Goal: Task Accomplishment & Management: Manage account settings

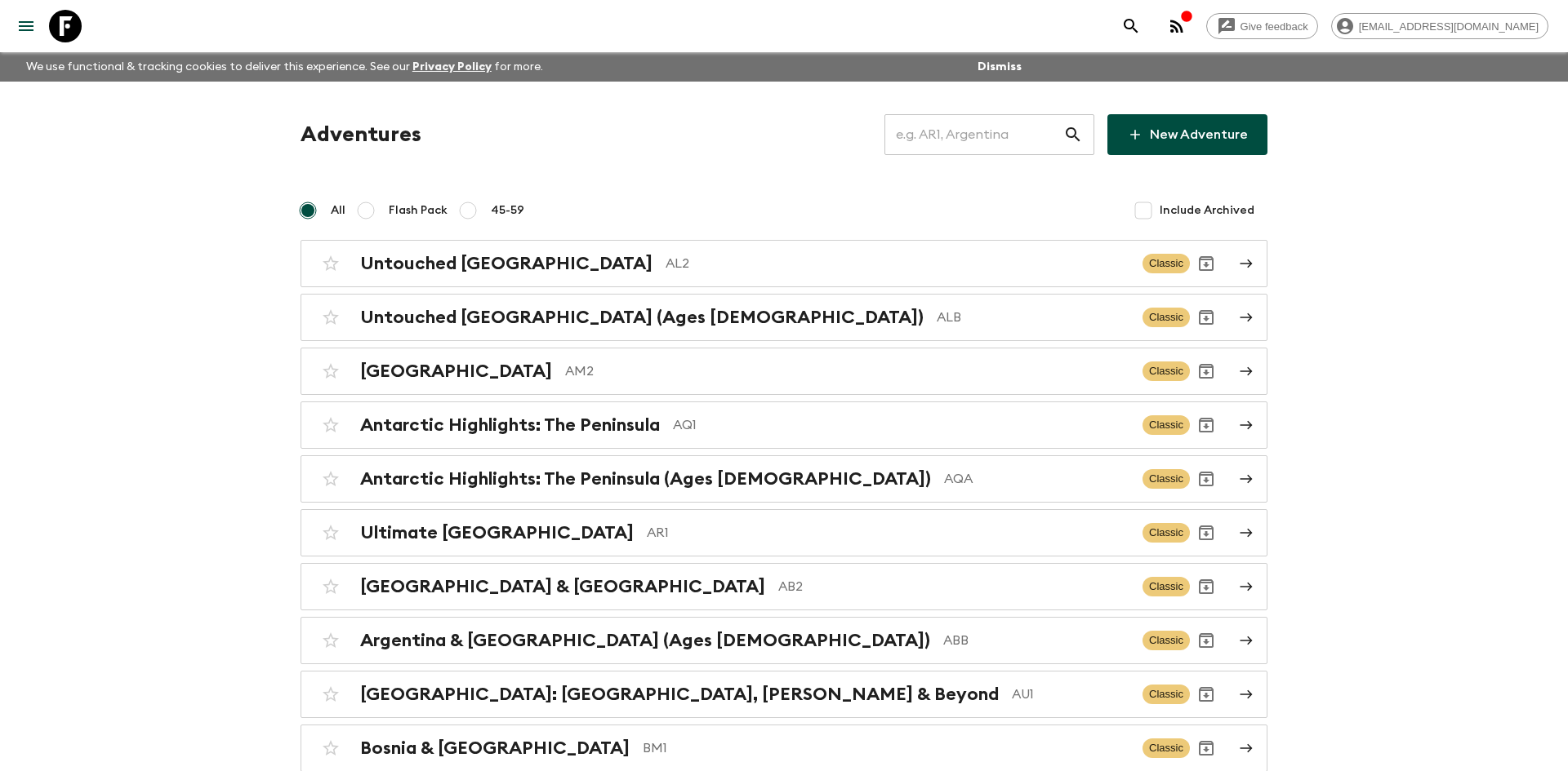
click at [929, 143] on input "text" at bounding box center [974, 135] width 179 height 46
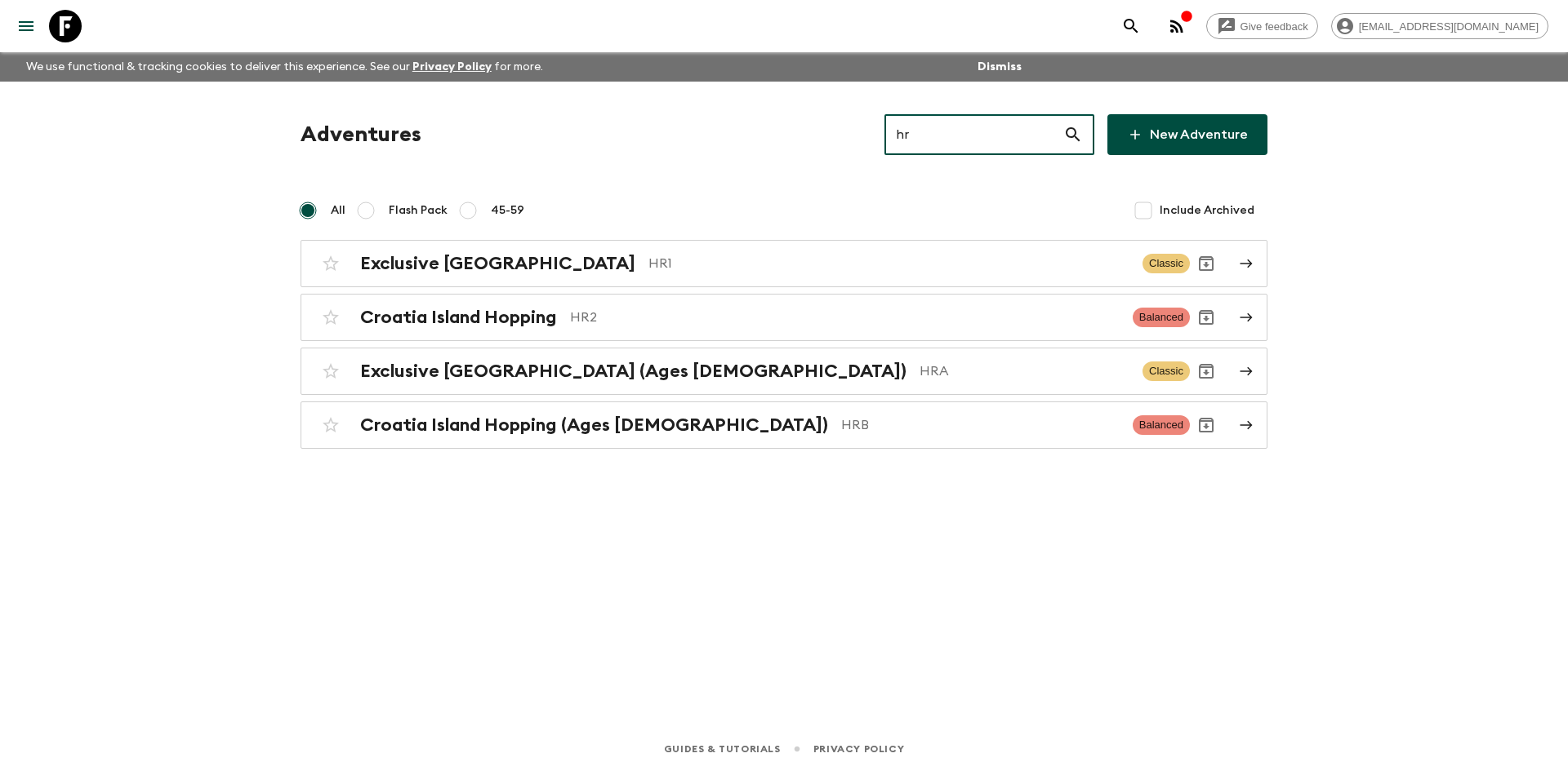
type input "hra"
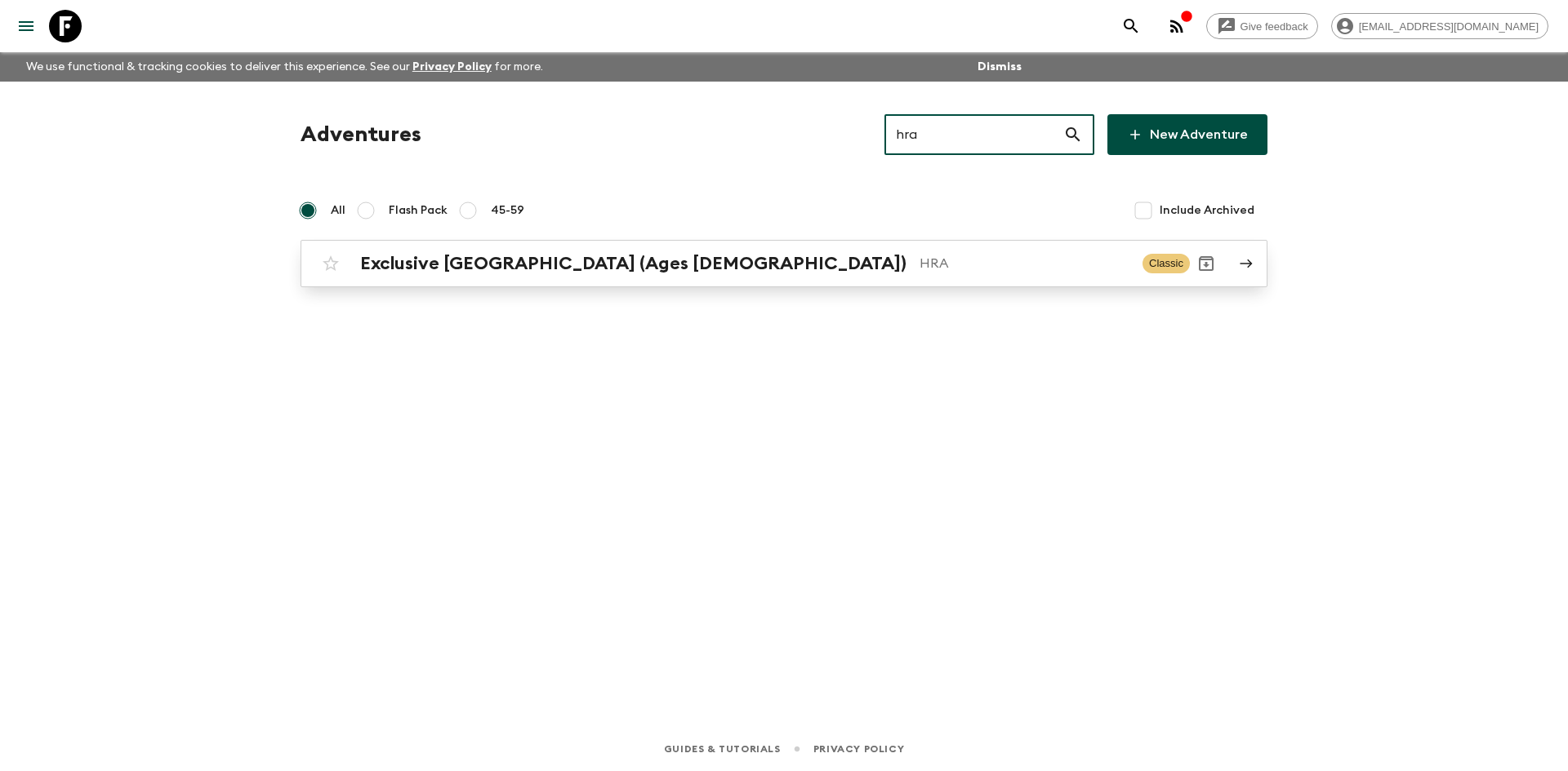
click at [920, 268] on p "HRA" at bounding box center [1025, 263] width 210 height 20
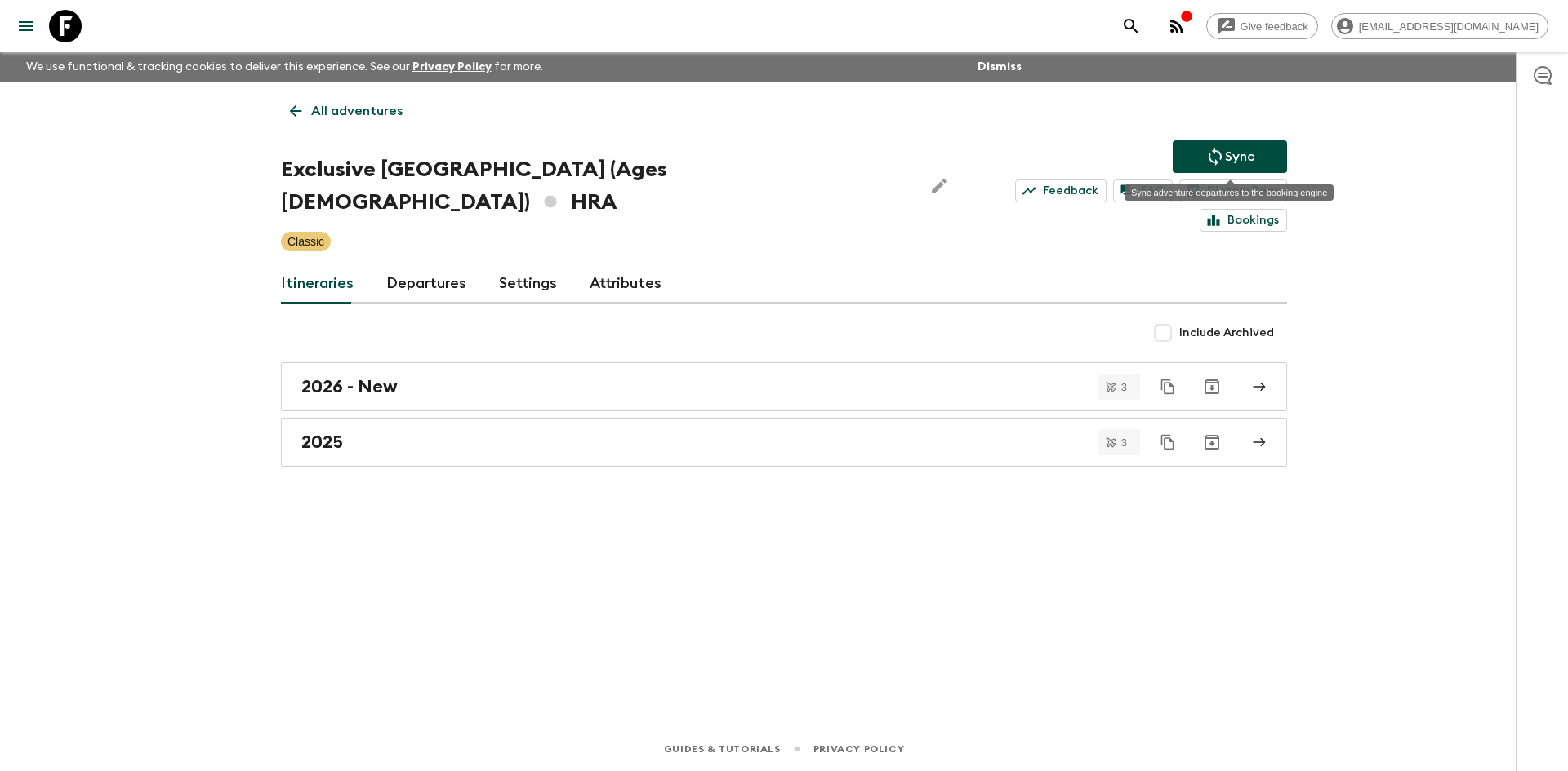
click at [1265, 166] on button "Sync" at bounding box center [1230, 157] width 114 height 33
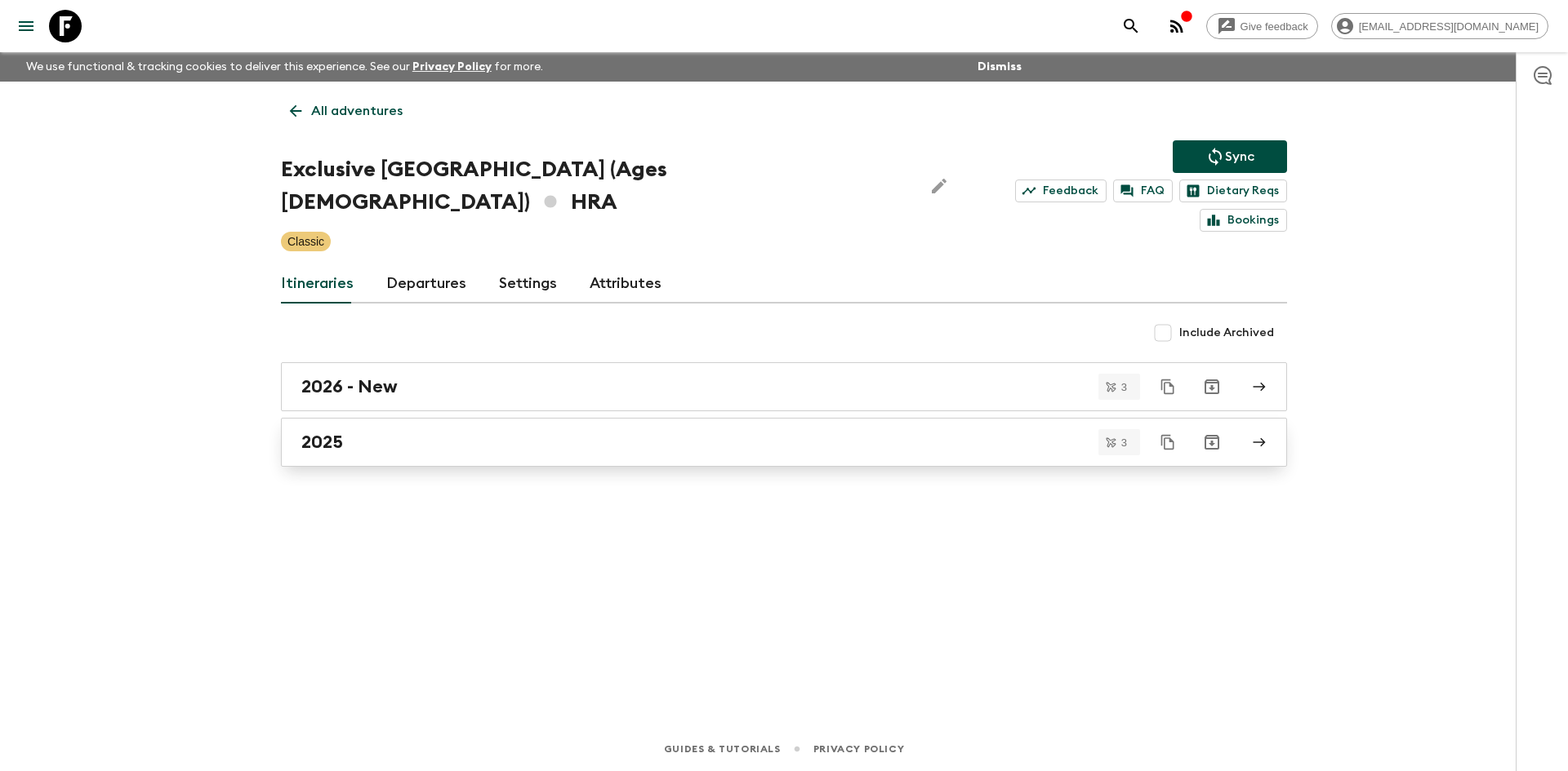
click at [346, 424] on link "2025" at bounding box center [784, 442] width 1006 height 49
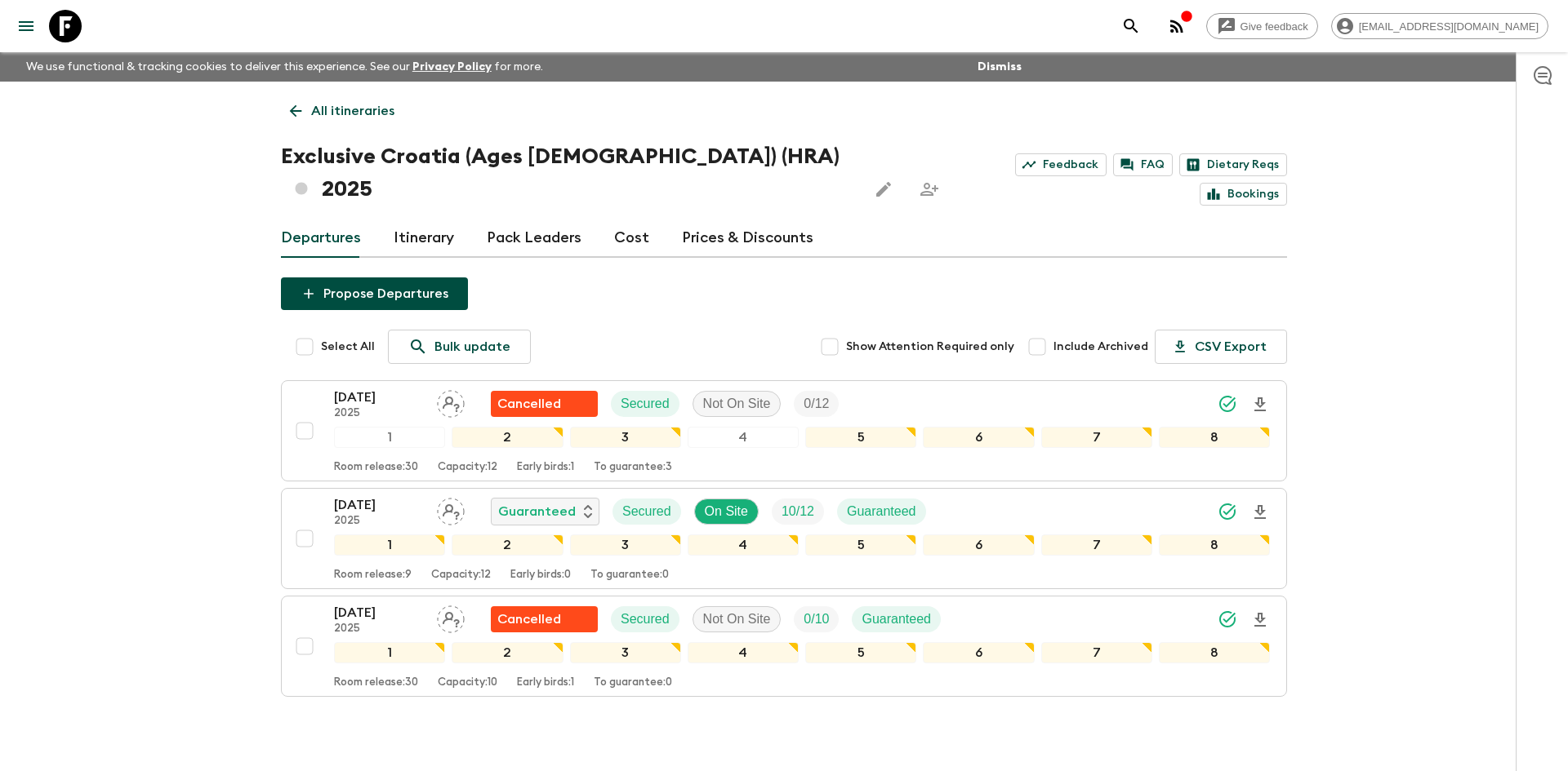
click at [378, 121] on link "All itineraries" at bounding box center [342, 111] width 123 height 33
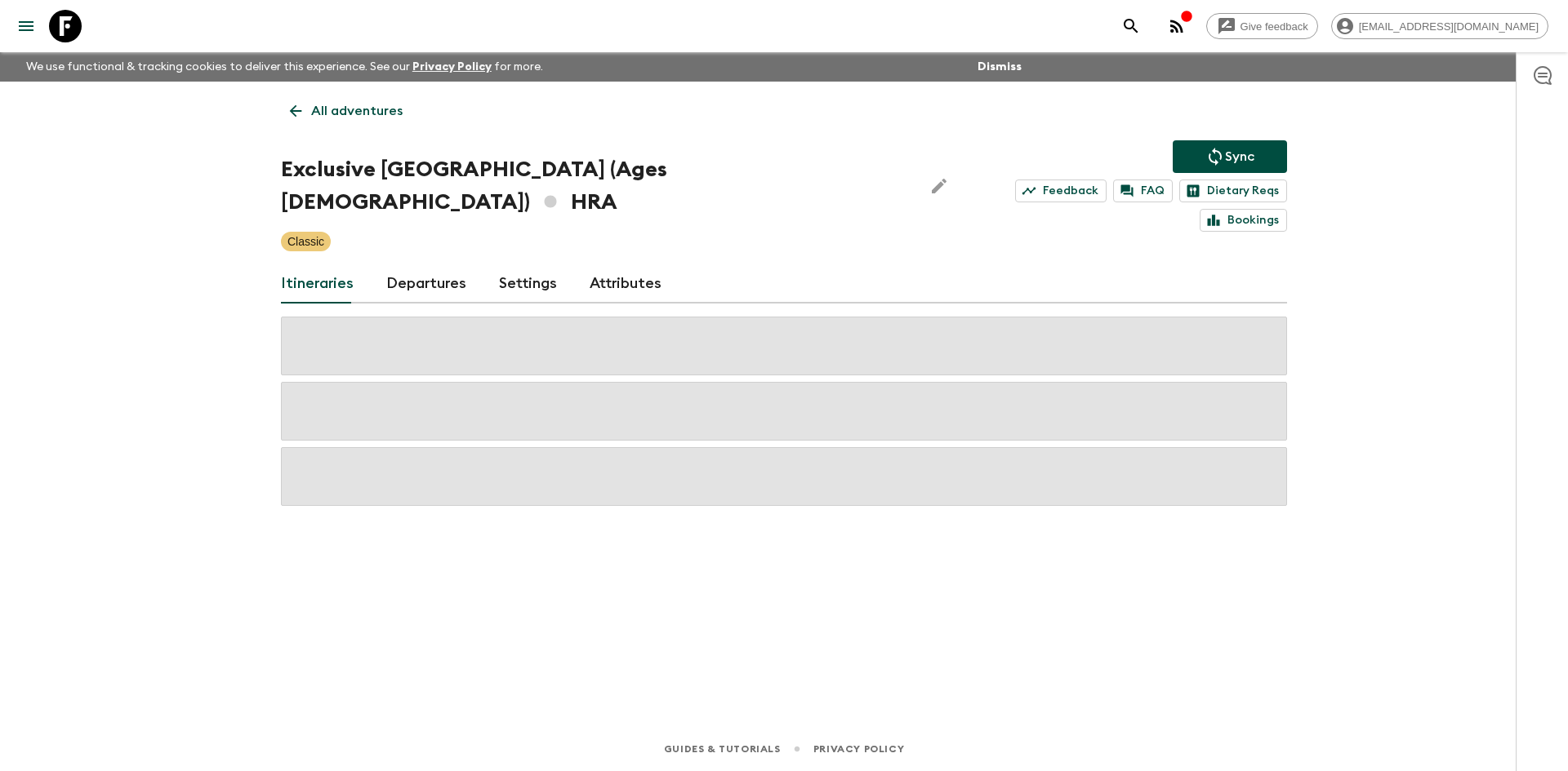
click at [378, 121] on link "All adventures" at bounding box center [346, 111] width 130 height 33
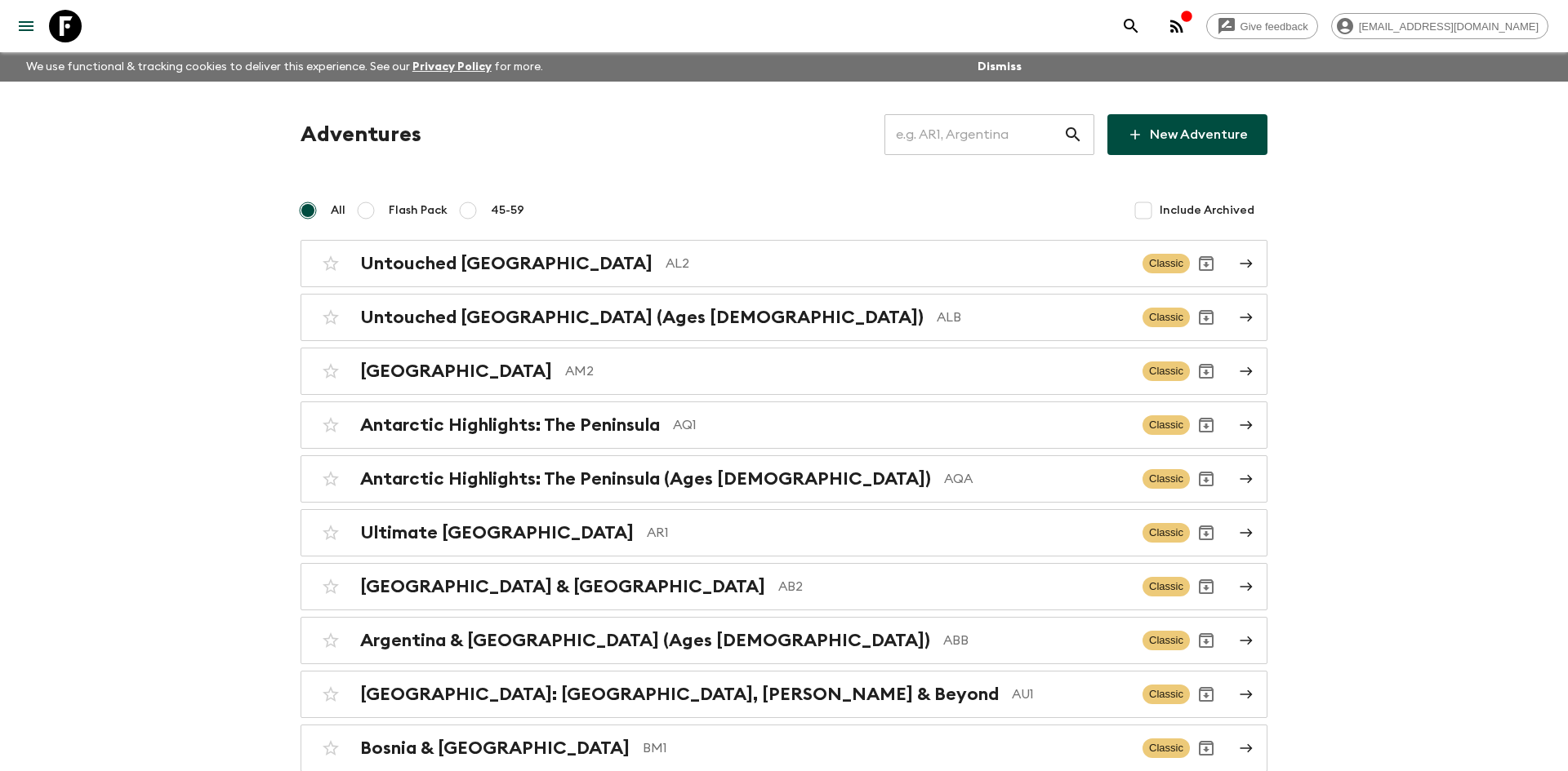
click at [947, 130] on input "text" at bounding box center [974, 135] width 179 height 46
type input "al2"
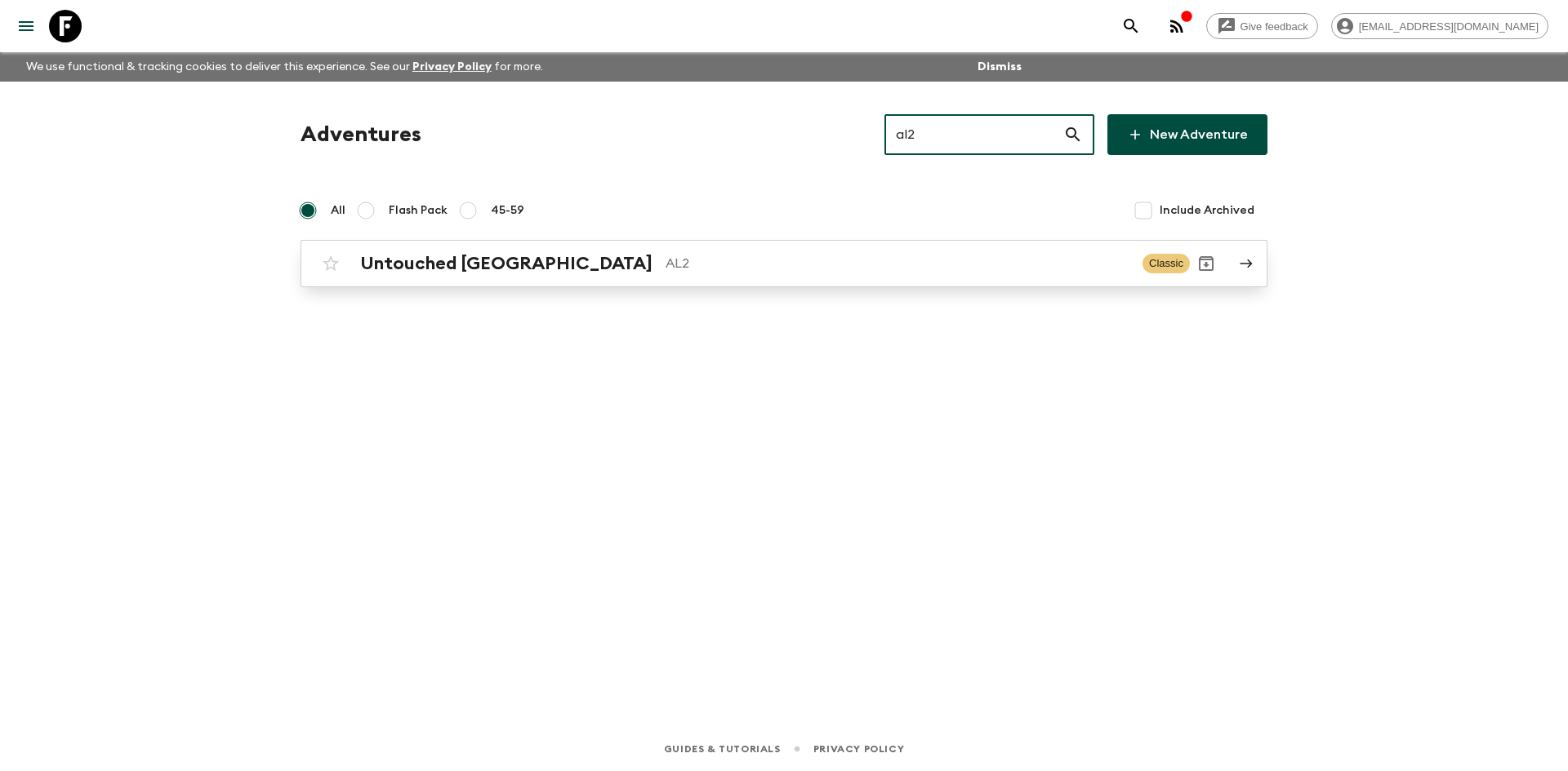
click at [601, 247] on div "Untouched Albania AL2 Classic" at bounding box center [752, 263] width 876 height 33
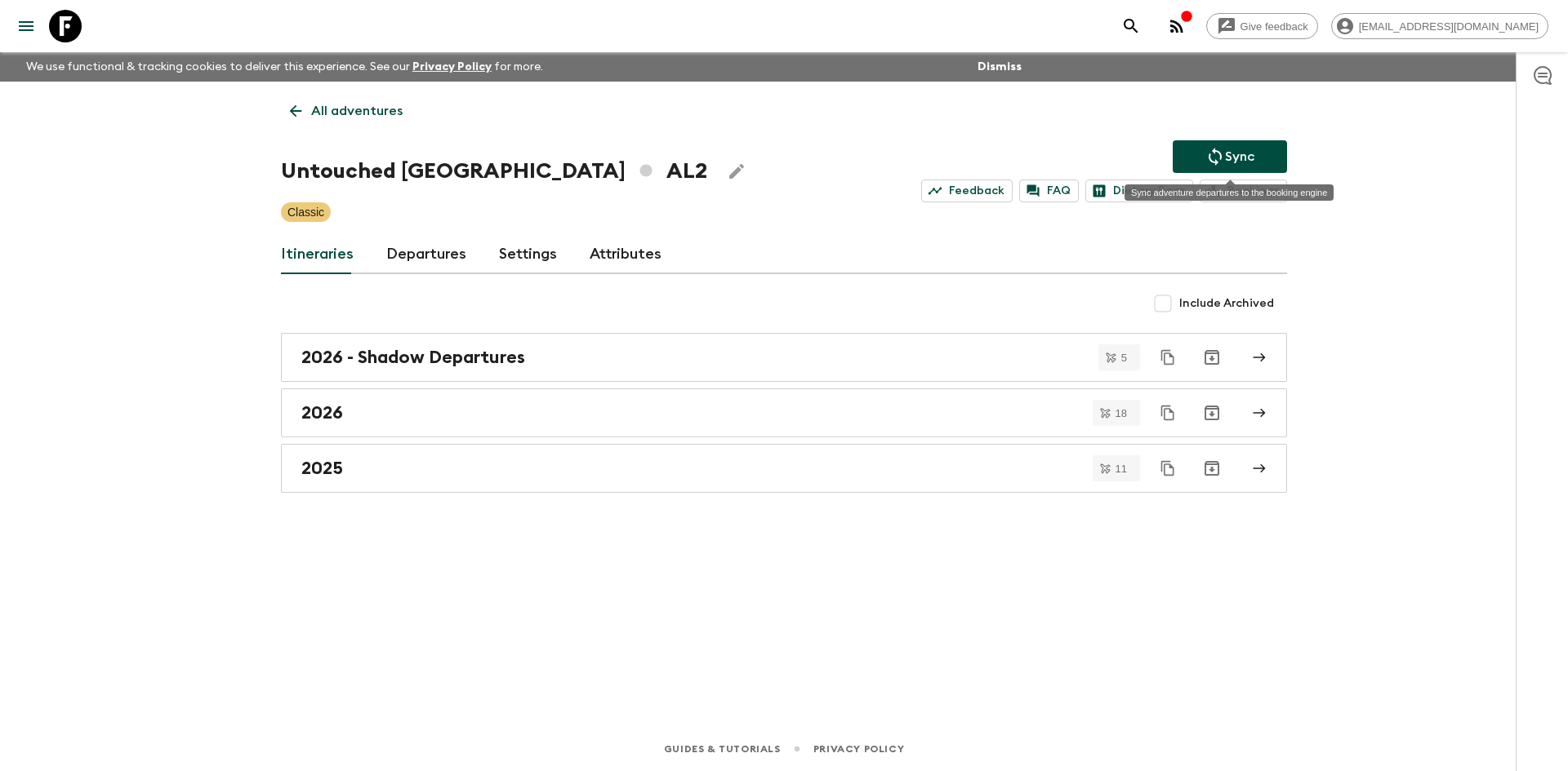
click at [1201, 148] on button "Sync" at bounding box center [1230, 157] width 114 height 33
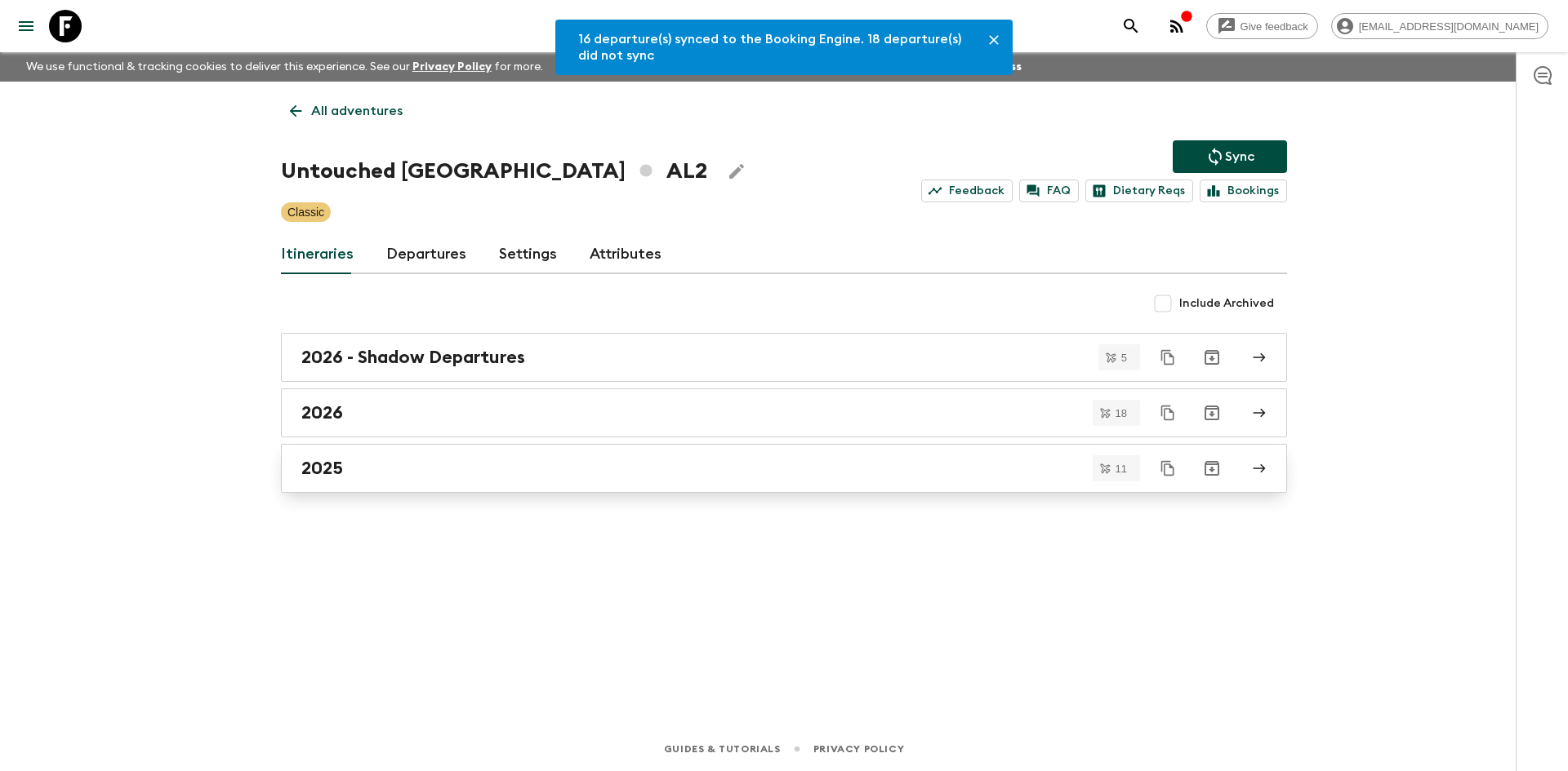
click at [363, 467] on div "2025" at bounding box center [769, 468] width 935 height 22
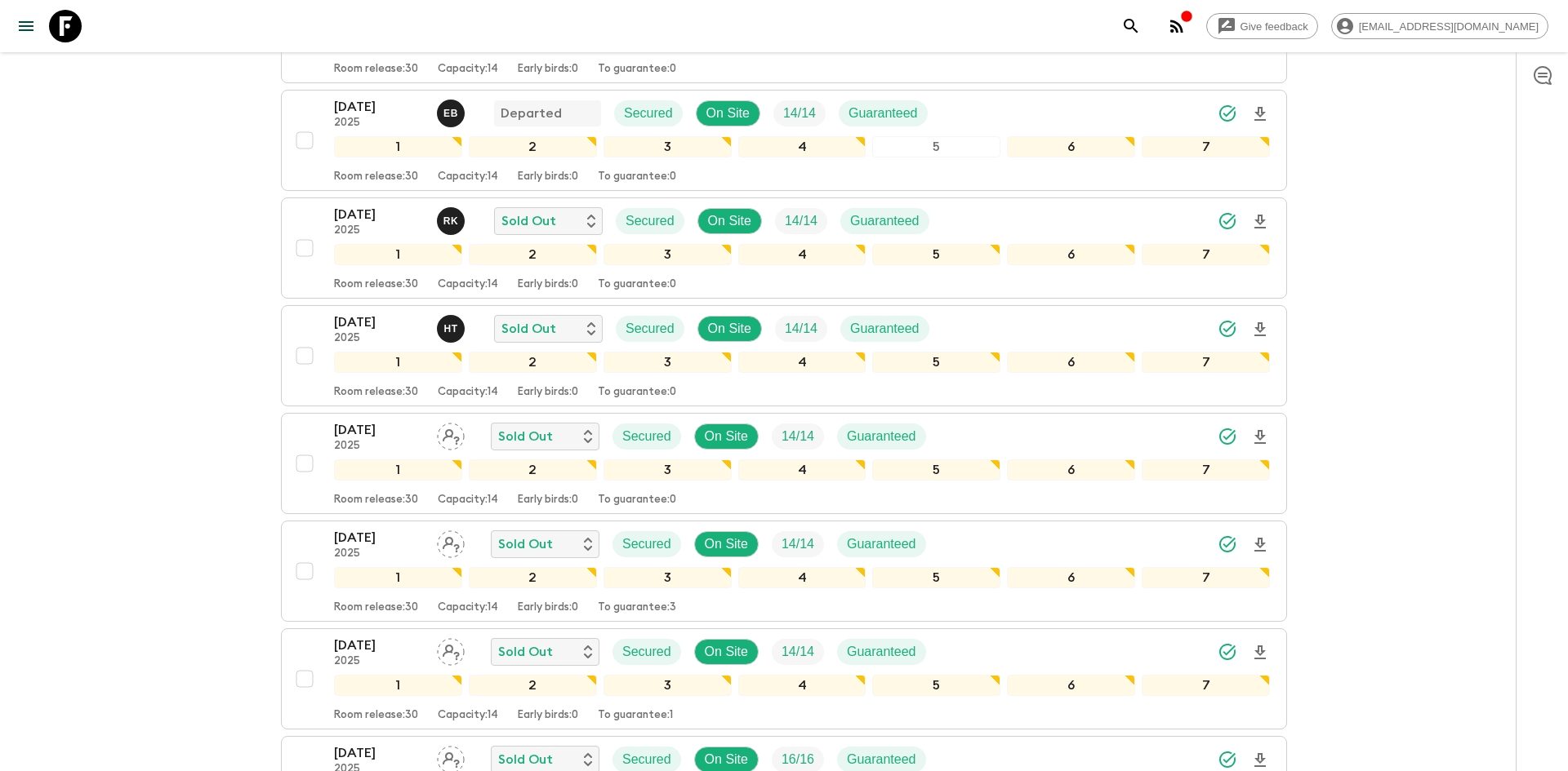
scroll to position [583, 0]
click at [962, 534] on div "[DATE] 2025 Sold Out Secured On Site 14 / 14 Guaranteed" at bounding box center [803, 543] width 936 height 33
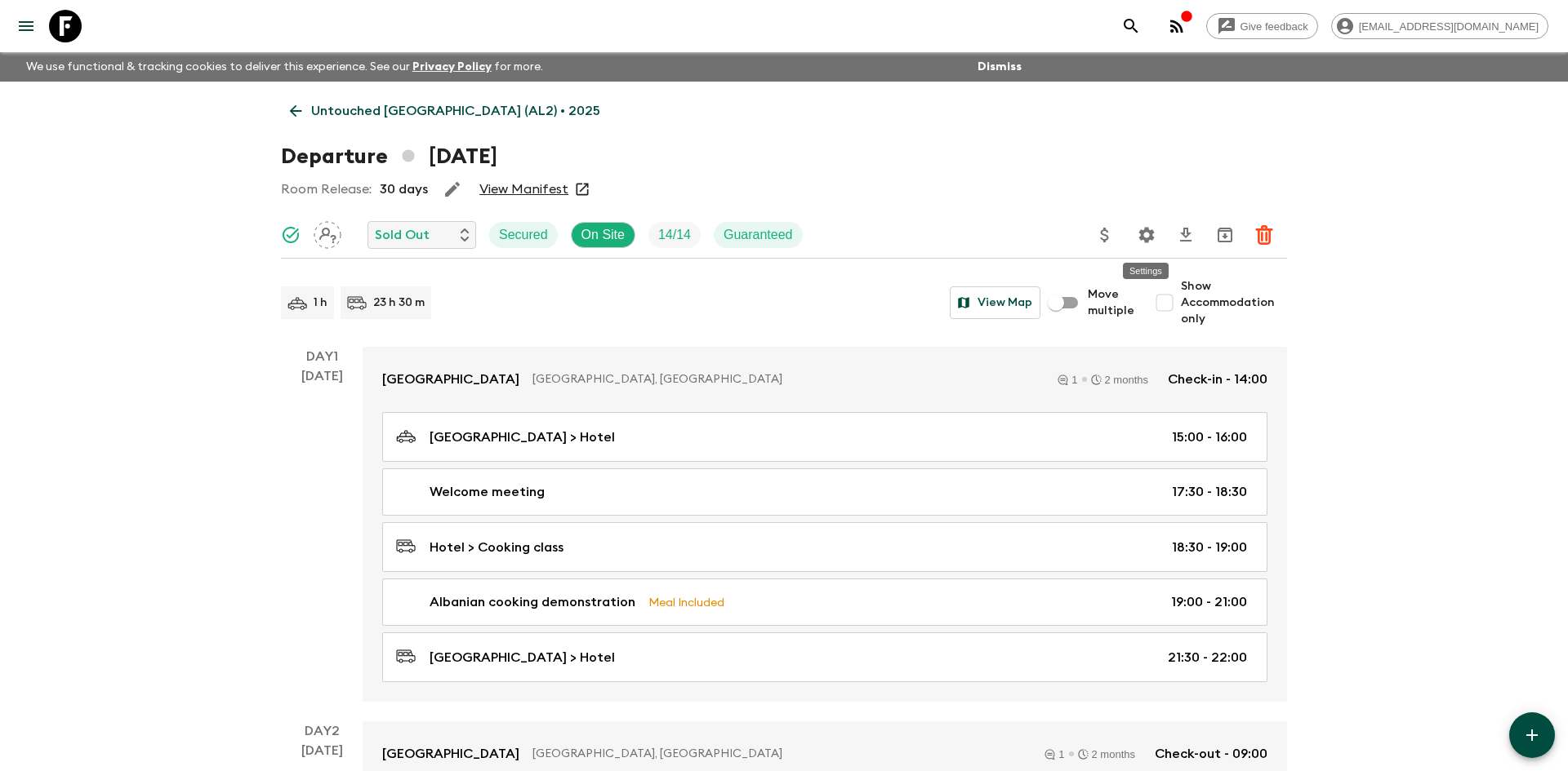
click at [1143, 237] on icon "Settings" at bounding box center [1147, 235] width 16 height 16
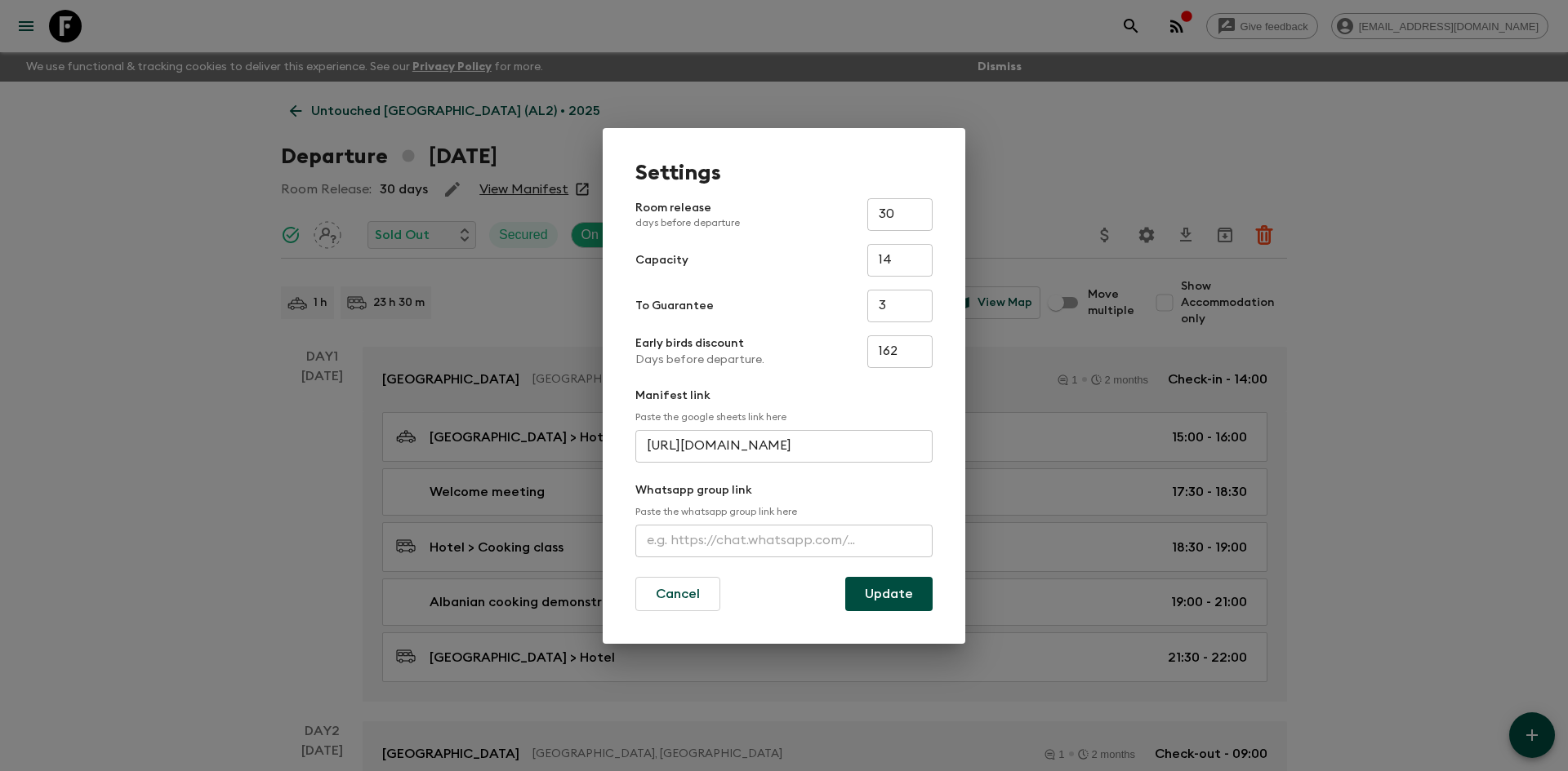
click at [784, 538] on input "text" at bounding box center [784, 541] width 297 height 33
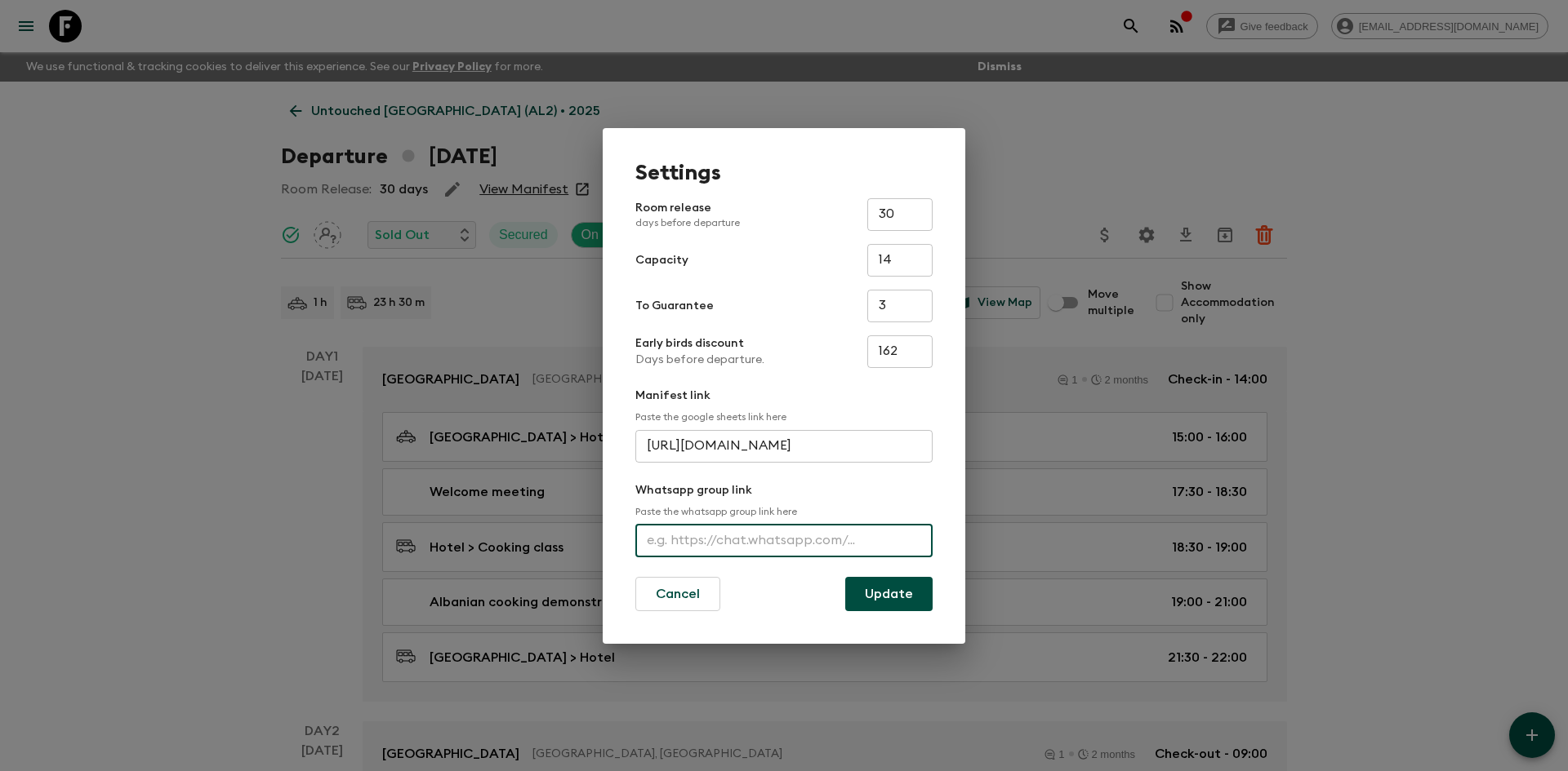
paste input "[URL][DOMAIN_NAME]"
type input "[URL][DOMAIN_NAME]"
click at [890, 594] on button "Update" at bounding box center [889, 594] width 87 height 35
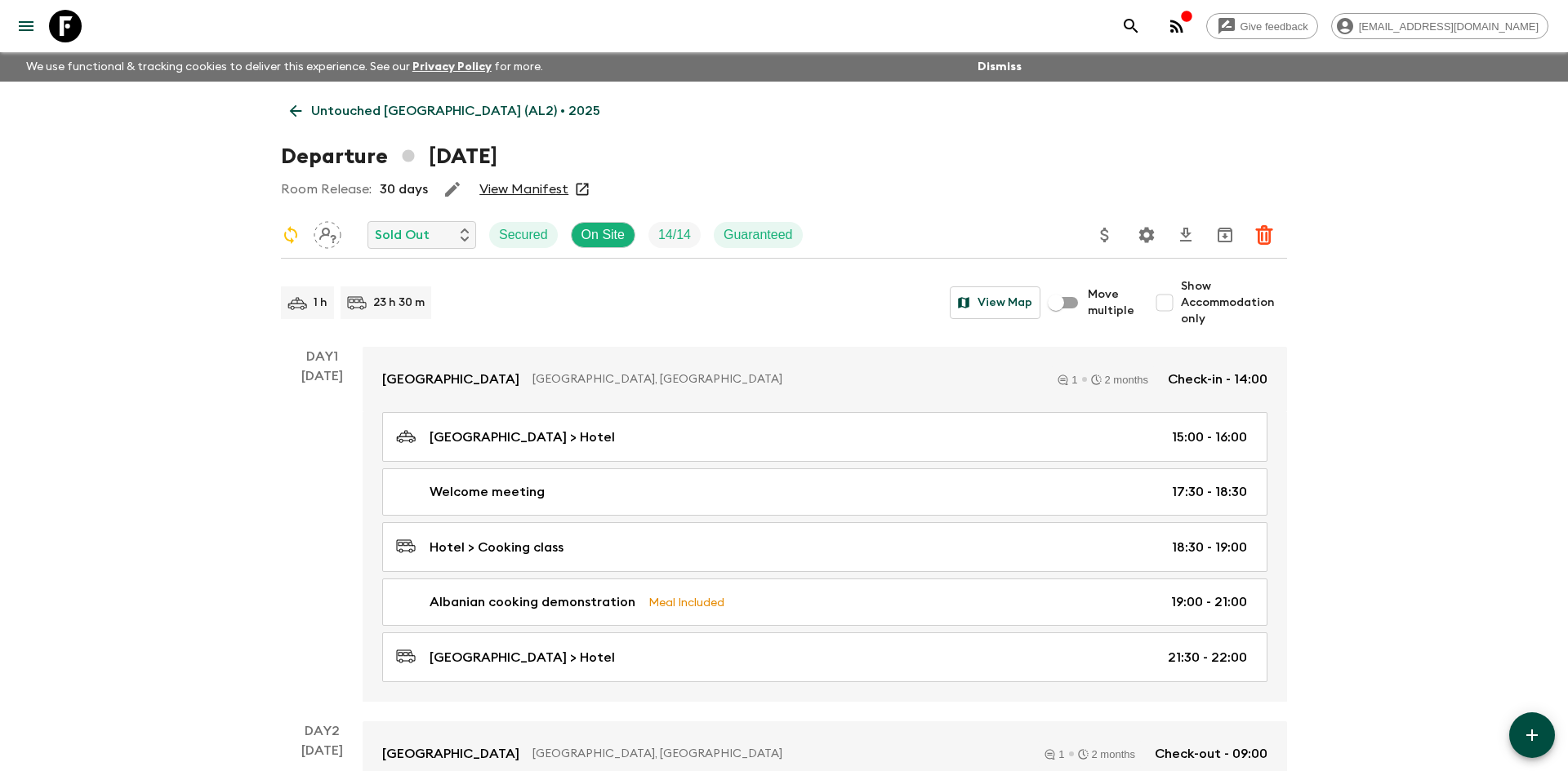
click at [387, 118] on p "Untouched [GEOGRAPHIC_DATA] (AL2) • 2025" at bounding box center [455, 111] width 289 height 20
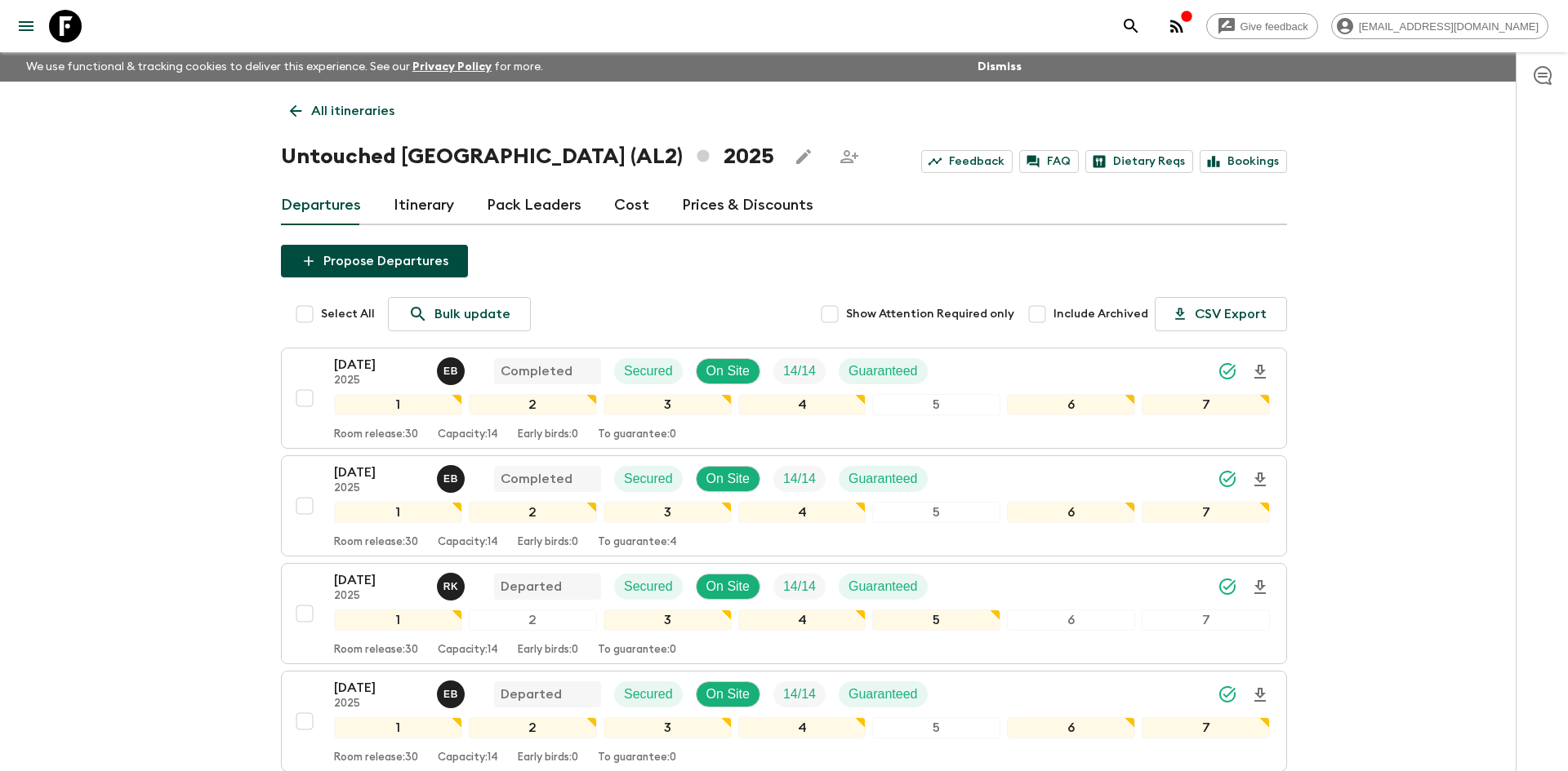
click at [352, 106] on p "All itineraries" at bounding box center [352, 111] width 83 height 20
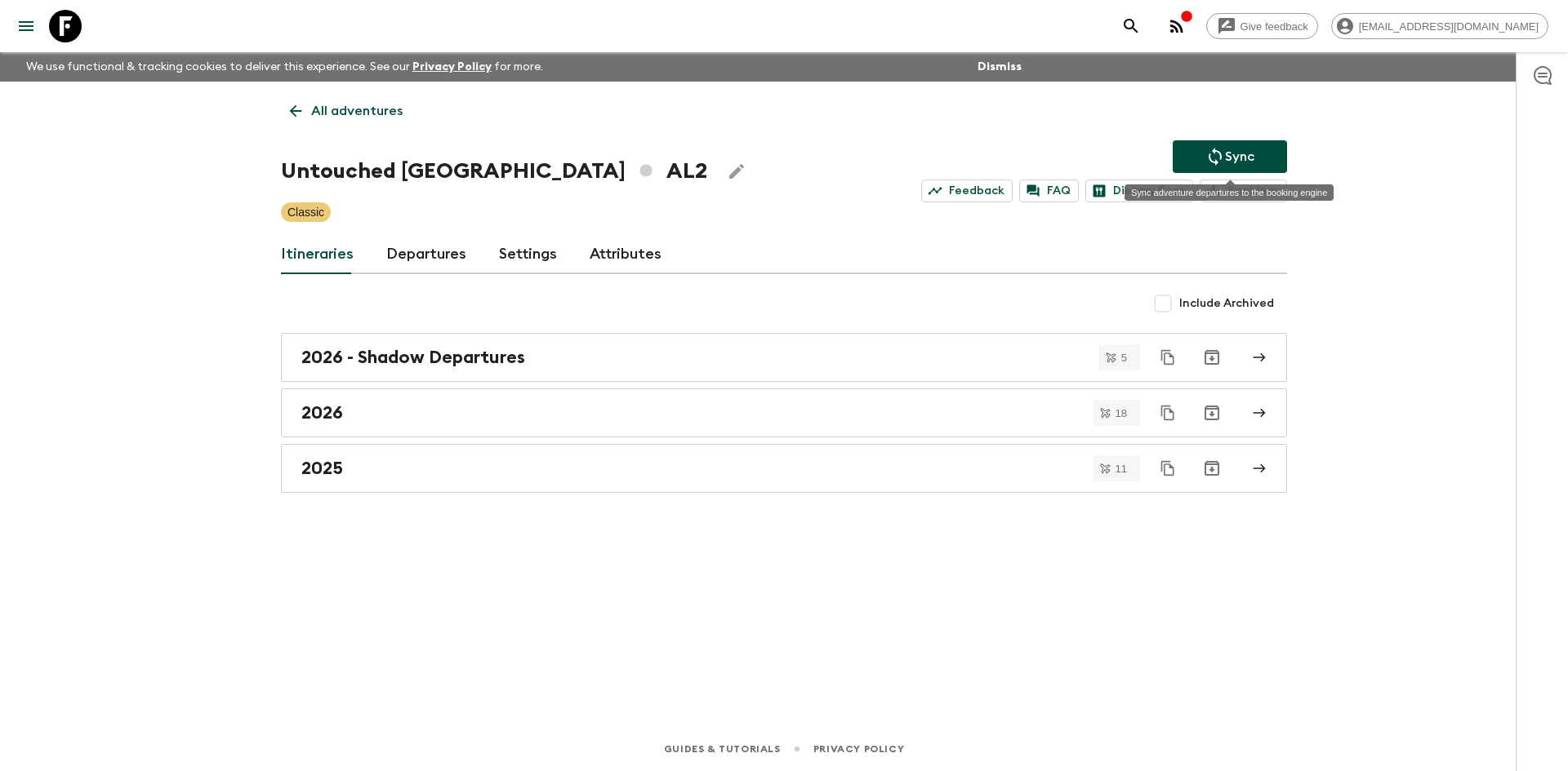
click at [1236, 154] on p "Sync" at bounding box center [1240, 156] width 29 height 20
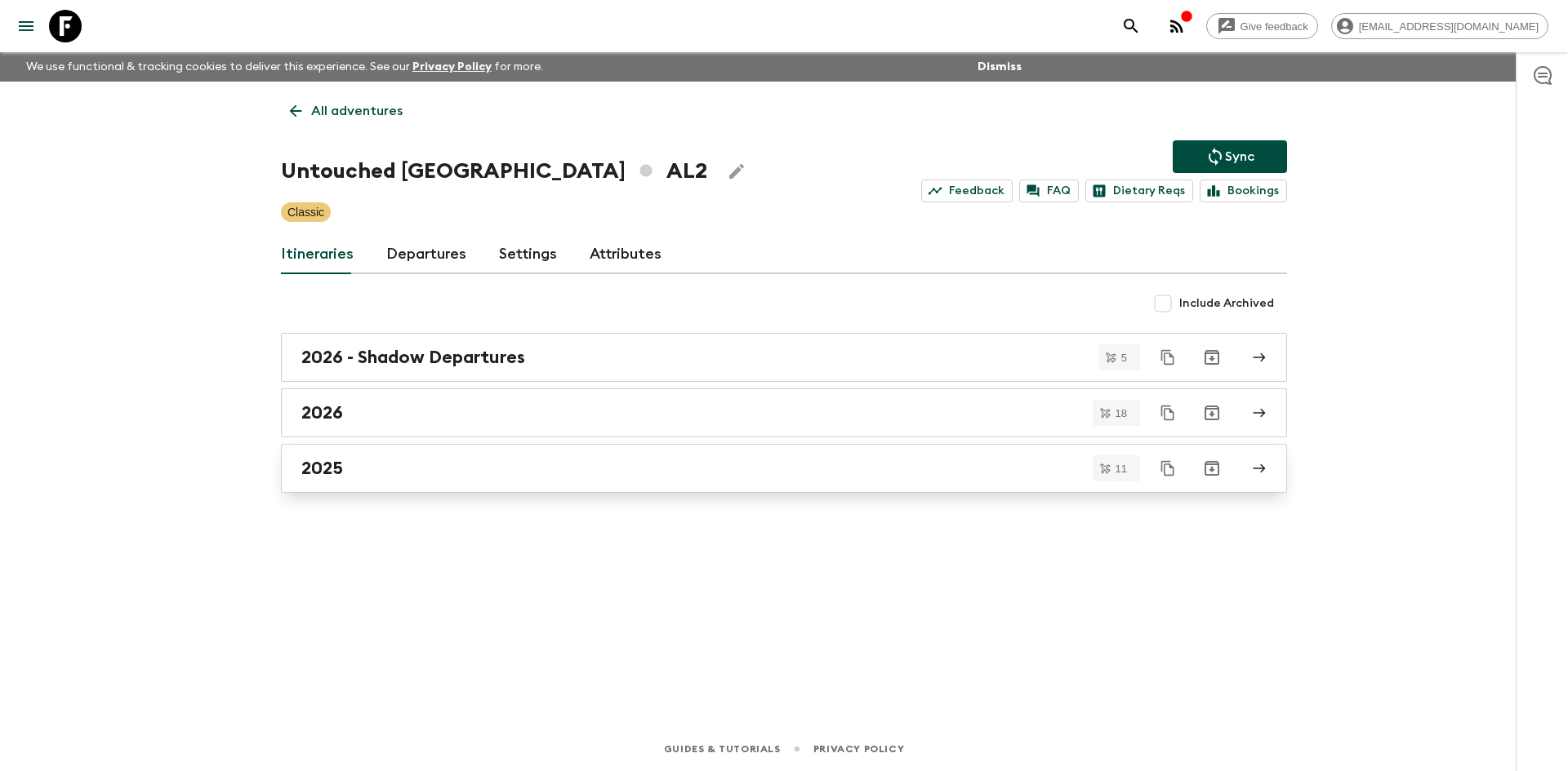
click at [481, 458] on div "2025" at bounding box center [769, 468] width 935 height 22
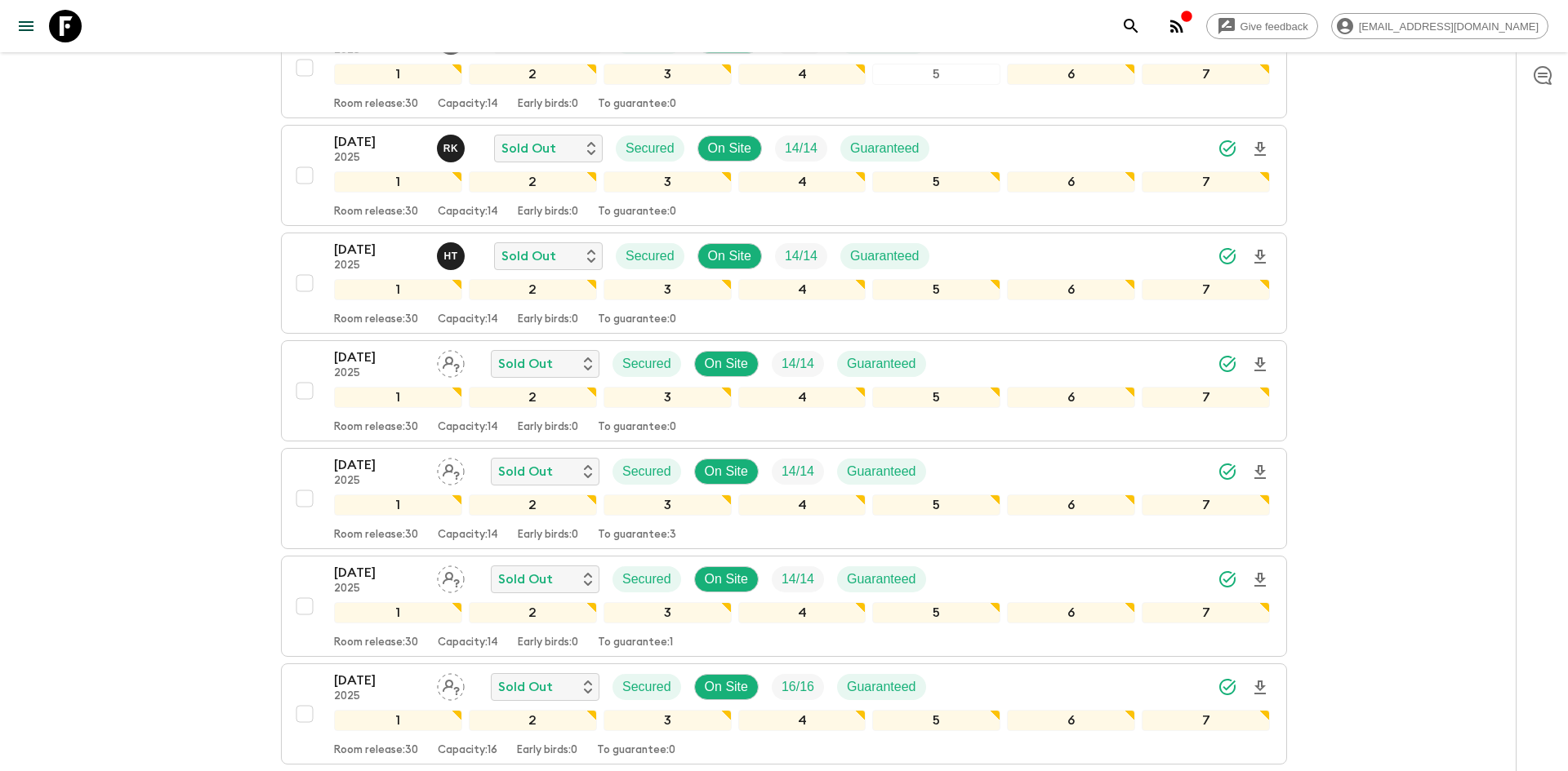
scroll to position [654, 0]
click at [1040, 457] on div "[DATE] 2025 Sold Out Secured On Site 14 / 14 Guaranteed" at bounding box center [803, 471] width 936 height 33
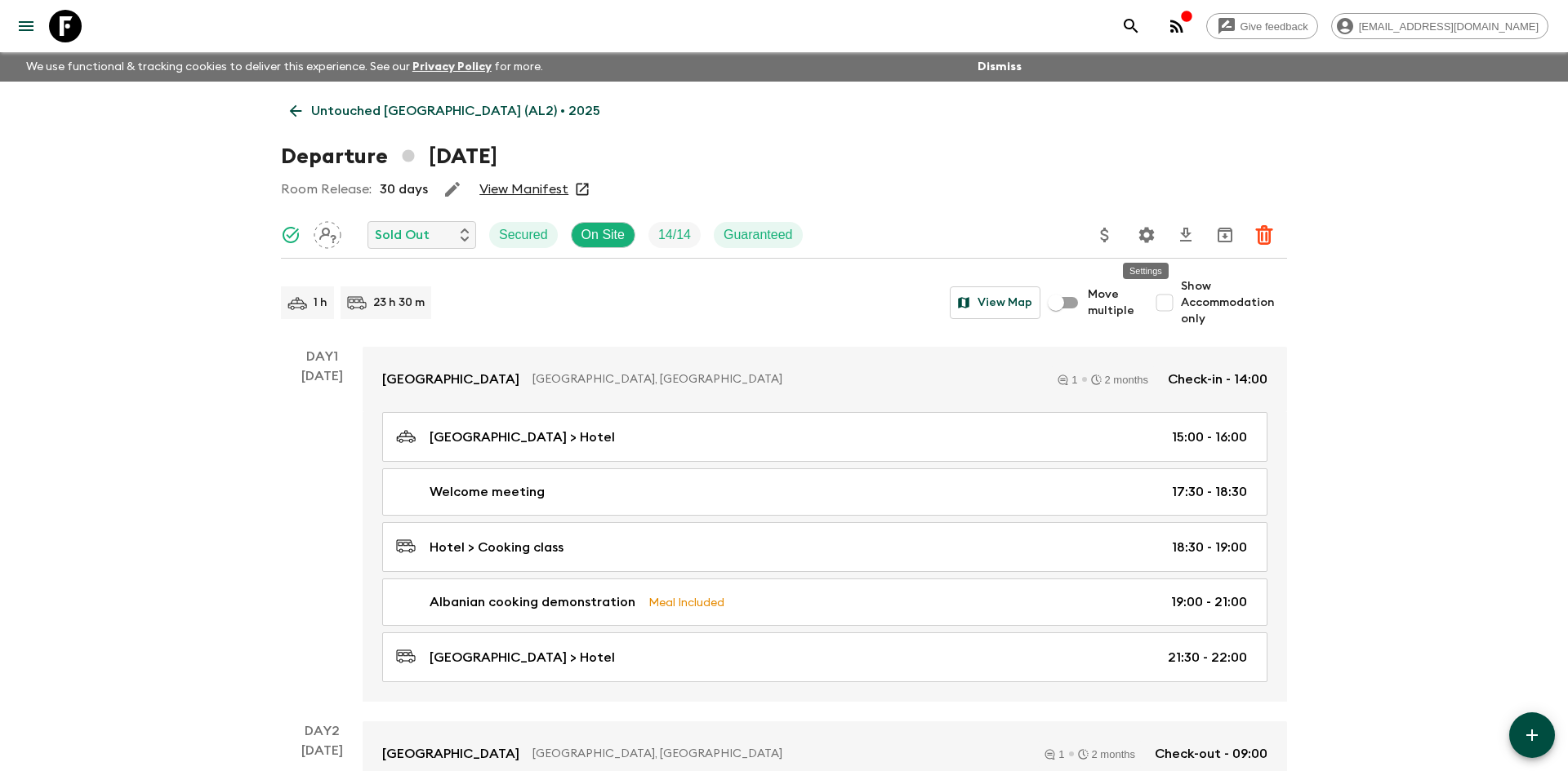
click at [1153, 231] on icon "Settings" at bounding box center [1146, 235] width 20 height 20
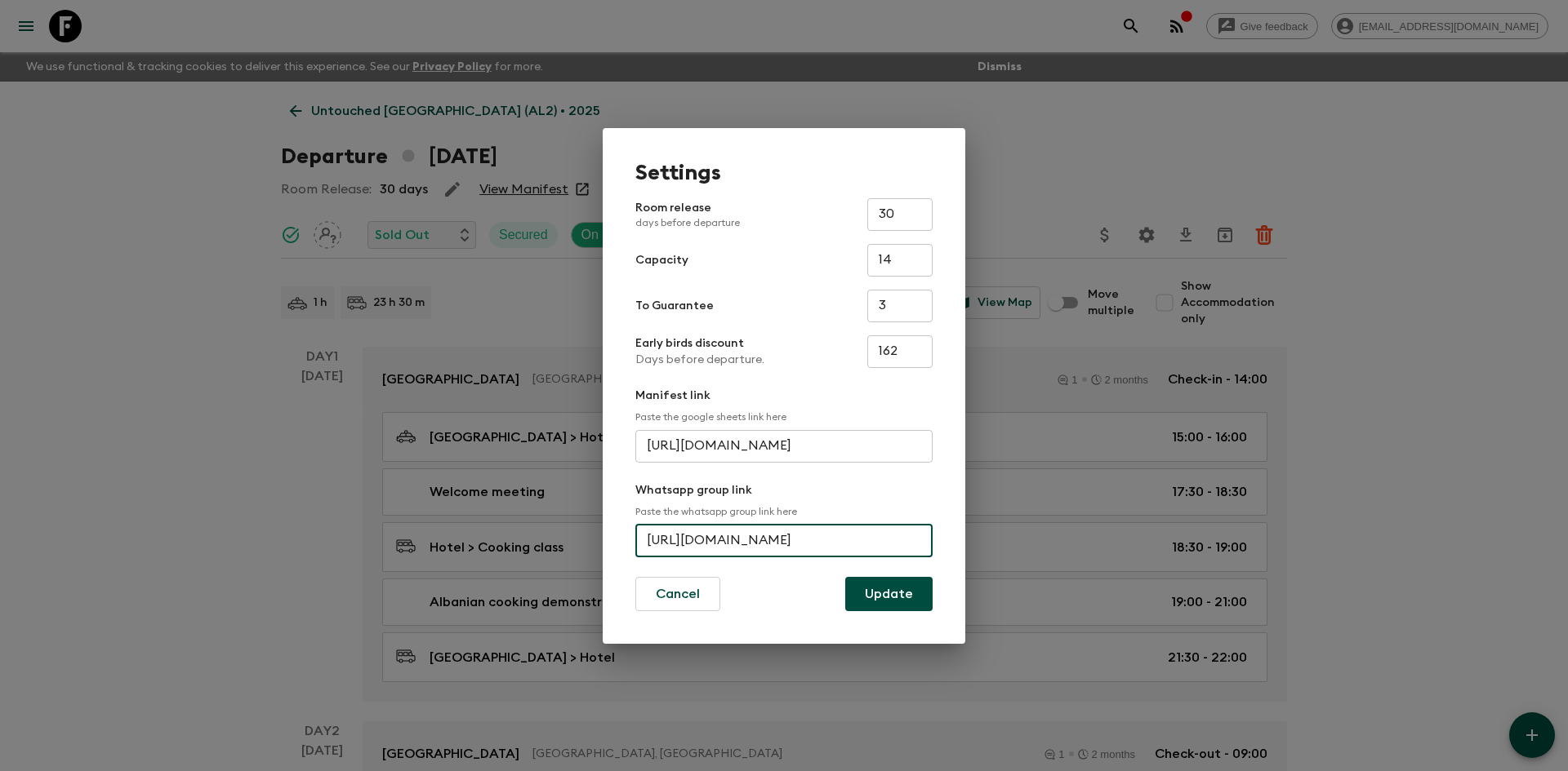
scroll to position [0, 63]
drag, startPoint x: 644, startPoint y: 542, endPoint x: 933, endPoint y: 534, distance: 289.1
click at [933, 534] on div "Settings Room release days before departure 30 ​ Capacity 14 ​ To Guarantee 3 ​…" at bounding box center [784, 386] width 363 height 516
click at [1151, 120] on div "Settings Room release days before departure 30 ​ Capacity 14 ​ To Guarantee 3 ​…" at bounding box center [784, 385] width 1568 height 771
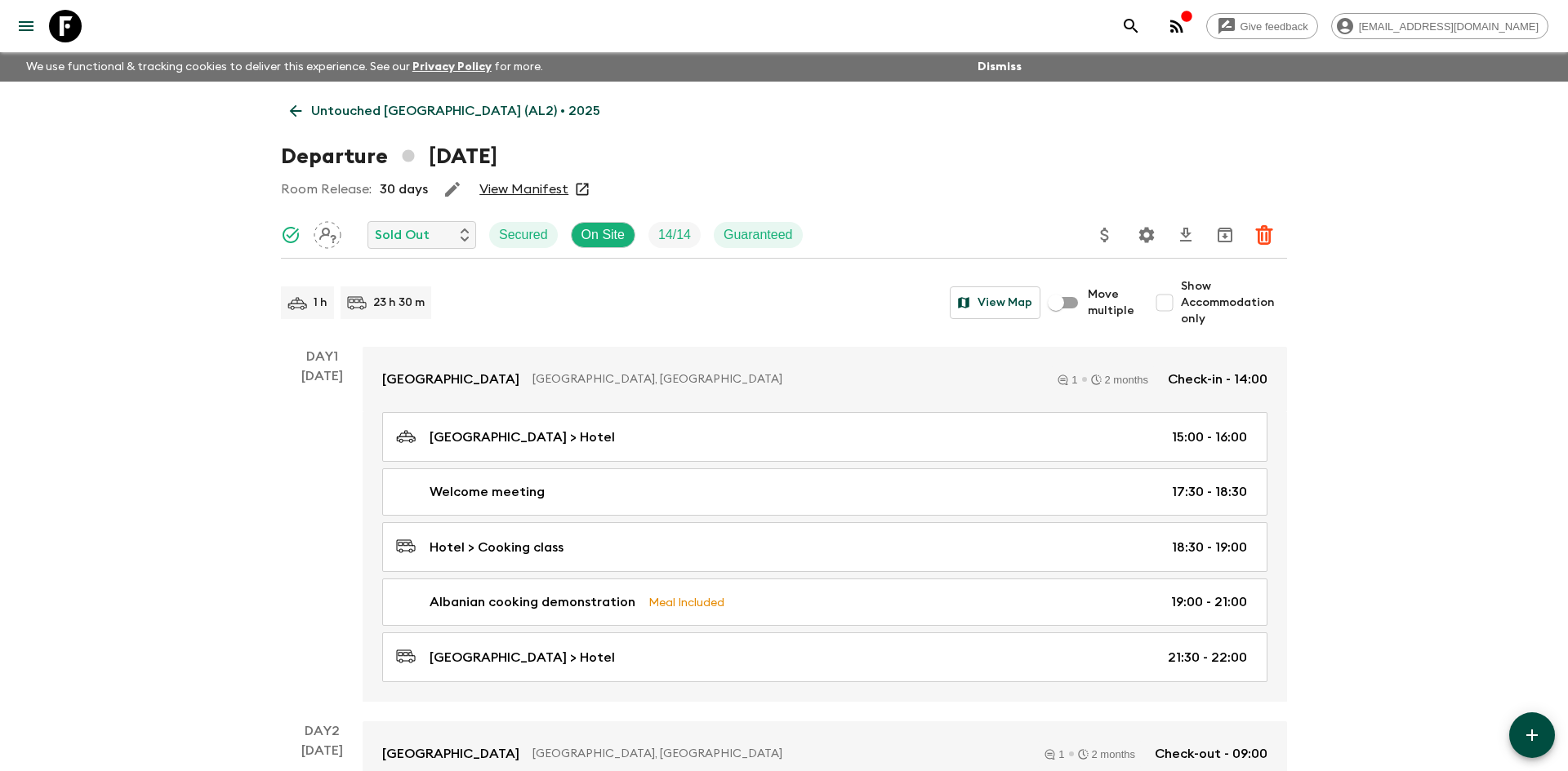
click at [349, 112] on p "Untouched [GEOGRAPHIC_DATA] (AL2) • 2025" at bounding box center [455, 111] width 289 height 20
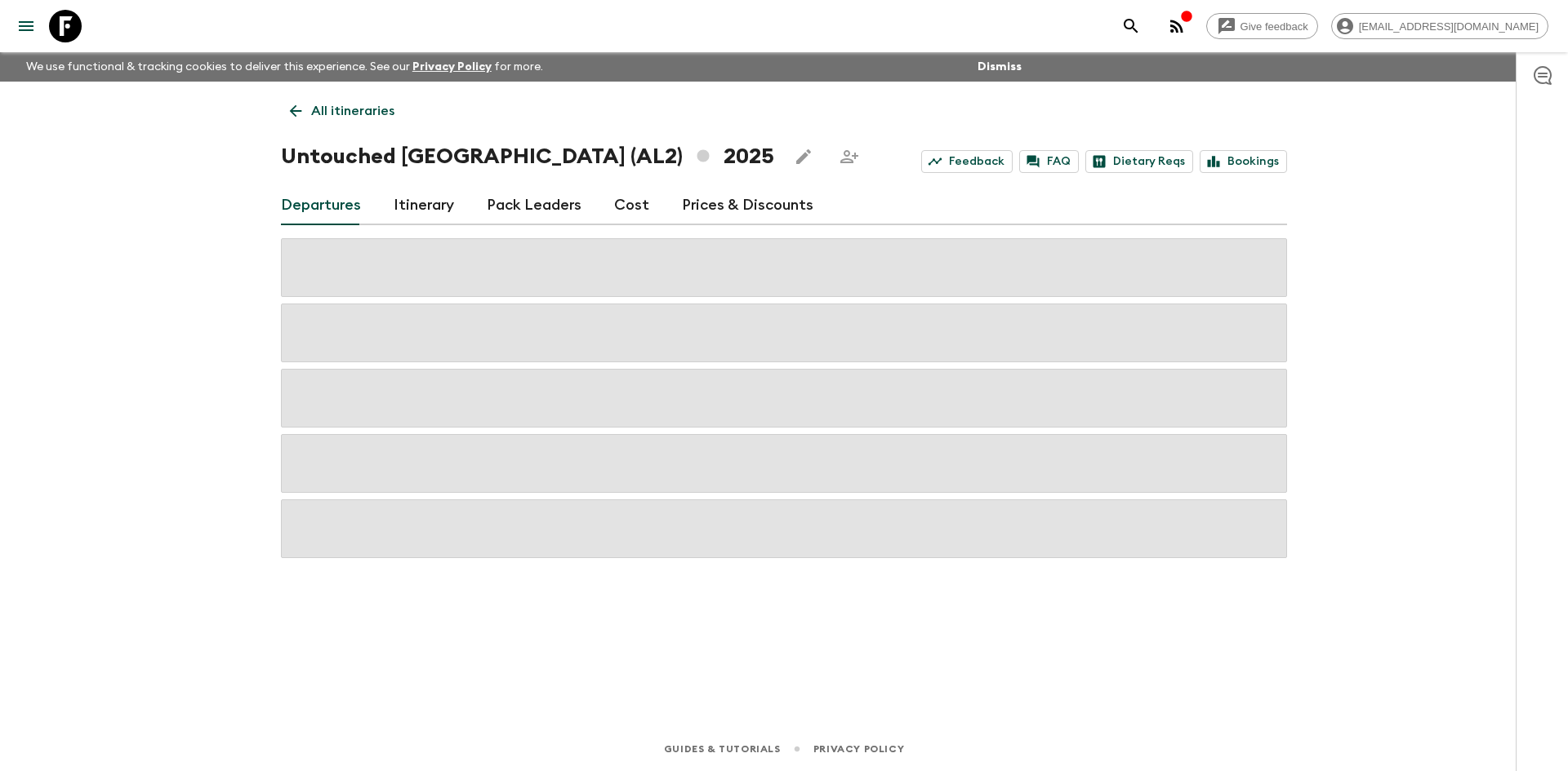
click at [349, 112] on p "All itineraries" at bounding box center [352, 111] width 83 height 20
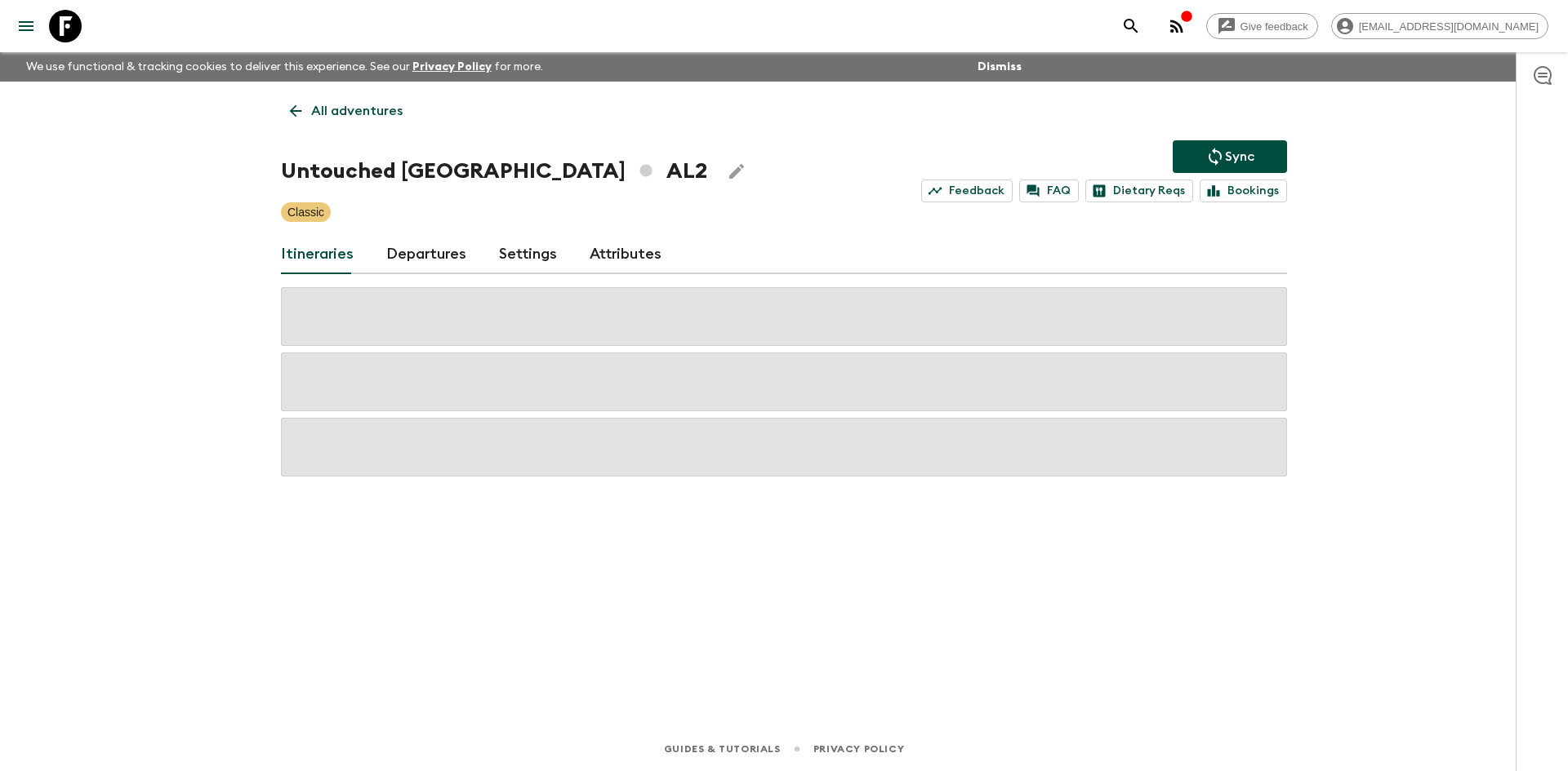
click at [365, 114] on p "All adventures" at bounding box center [357, 111] width 92 height 20
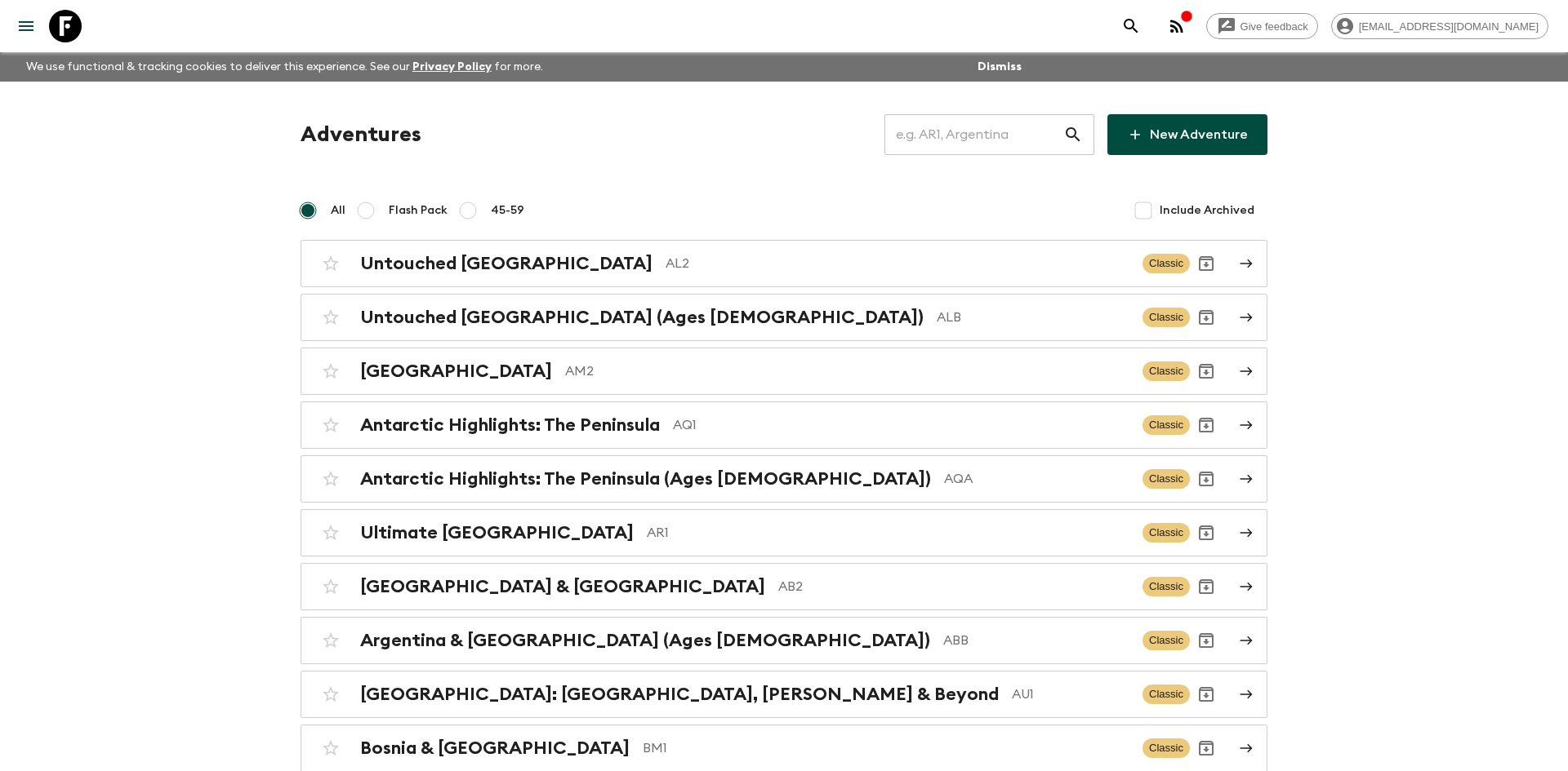
click at [945, 145] on input "text" at bounding box center [974, 135] width 179 height 46
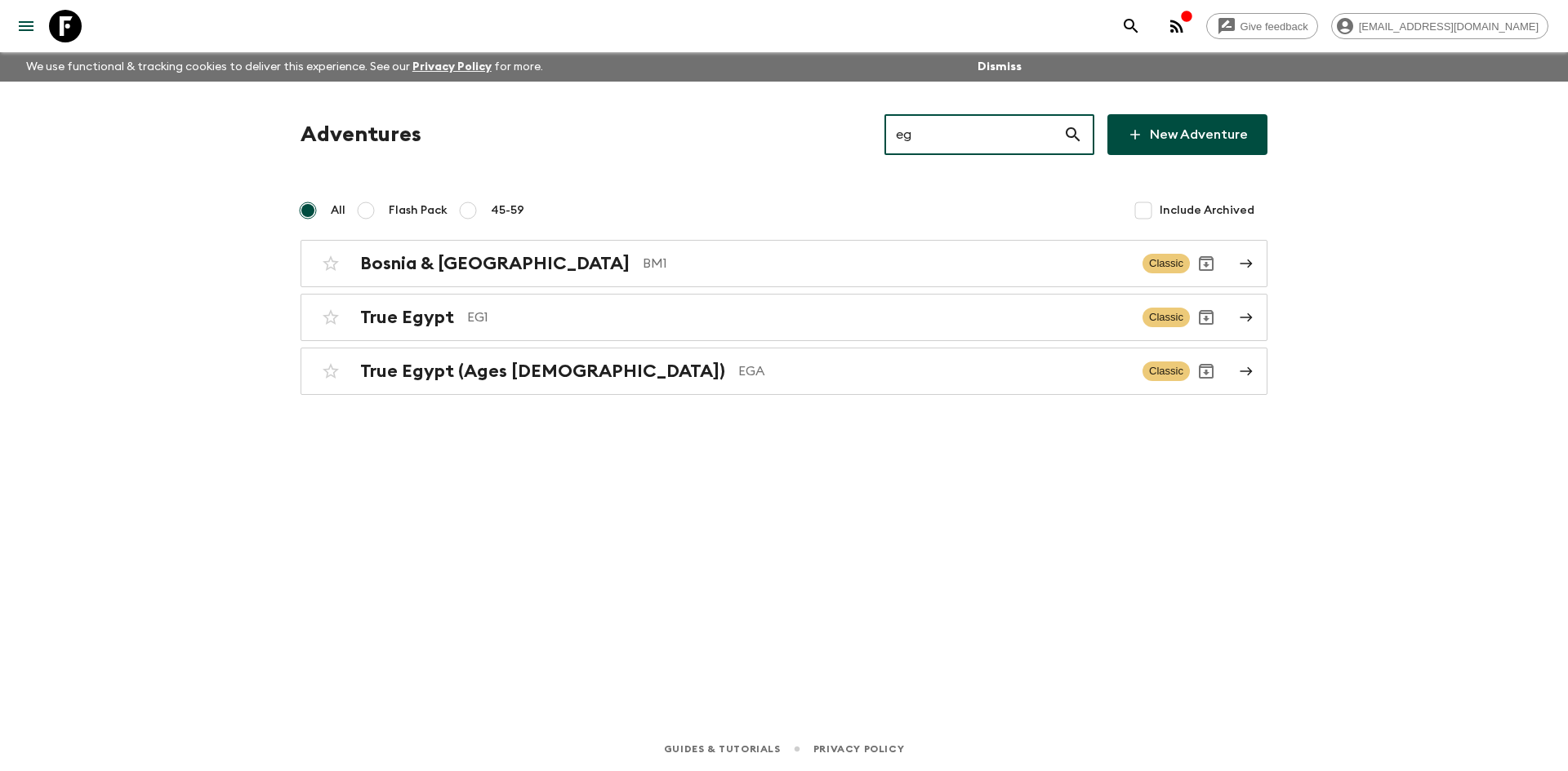
type input "eg1"
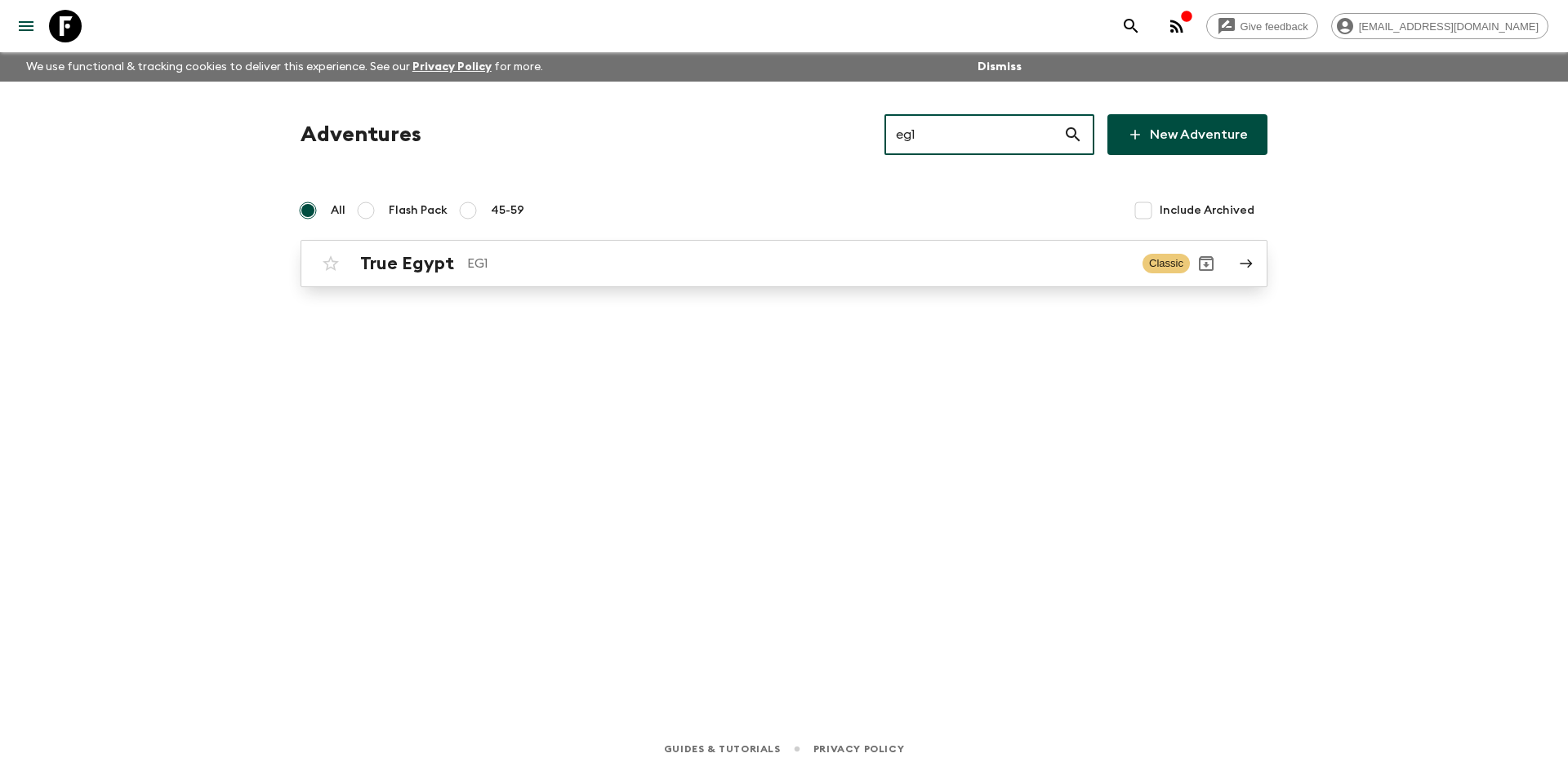
click at [641, 255] on p "EG1" at bounding box center [798, 263] width 663 height 20
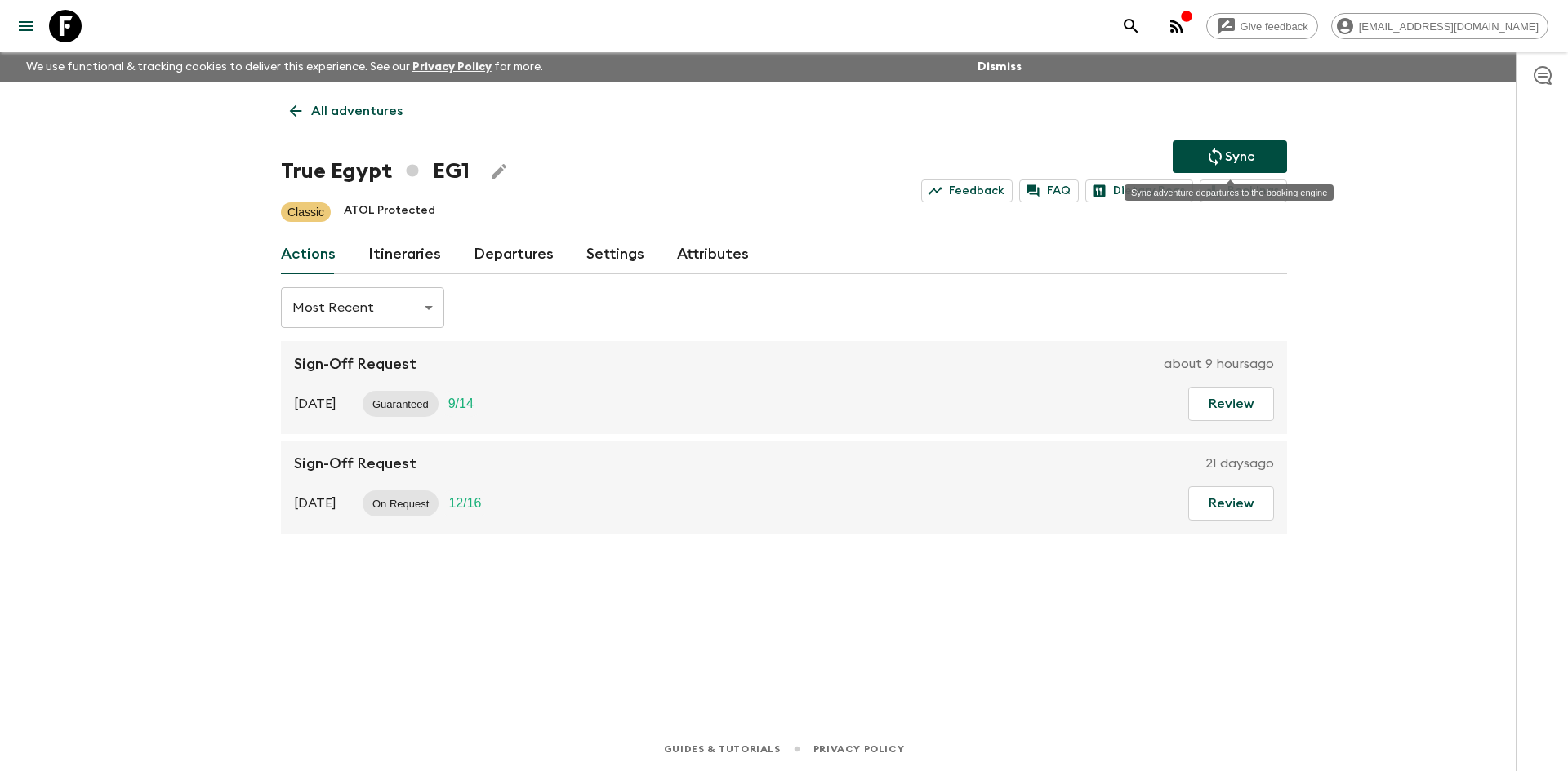
click at [1194, 153] on button "Sync" at bounding box center [1230, 157] width 114 height 33
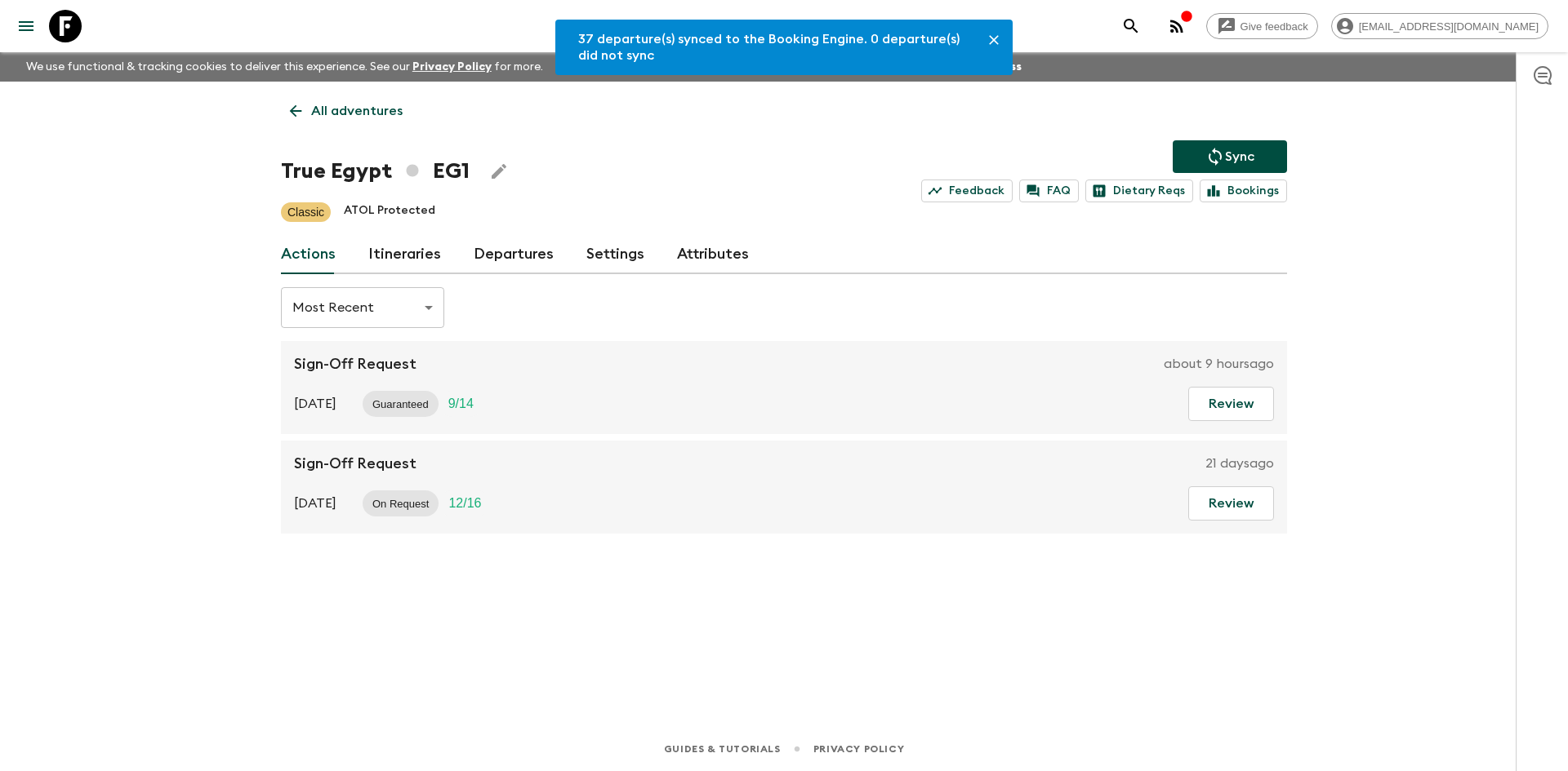
click at [513, 246] on link "Departures" at bounding box center [513, 254] width 80 height 39
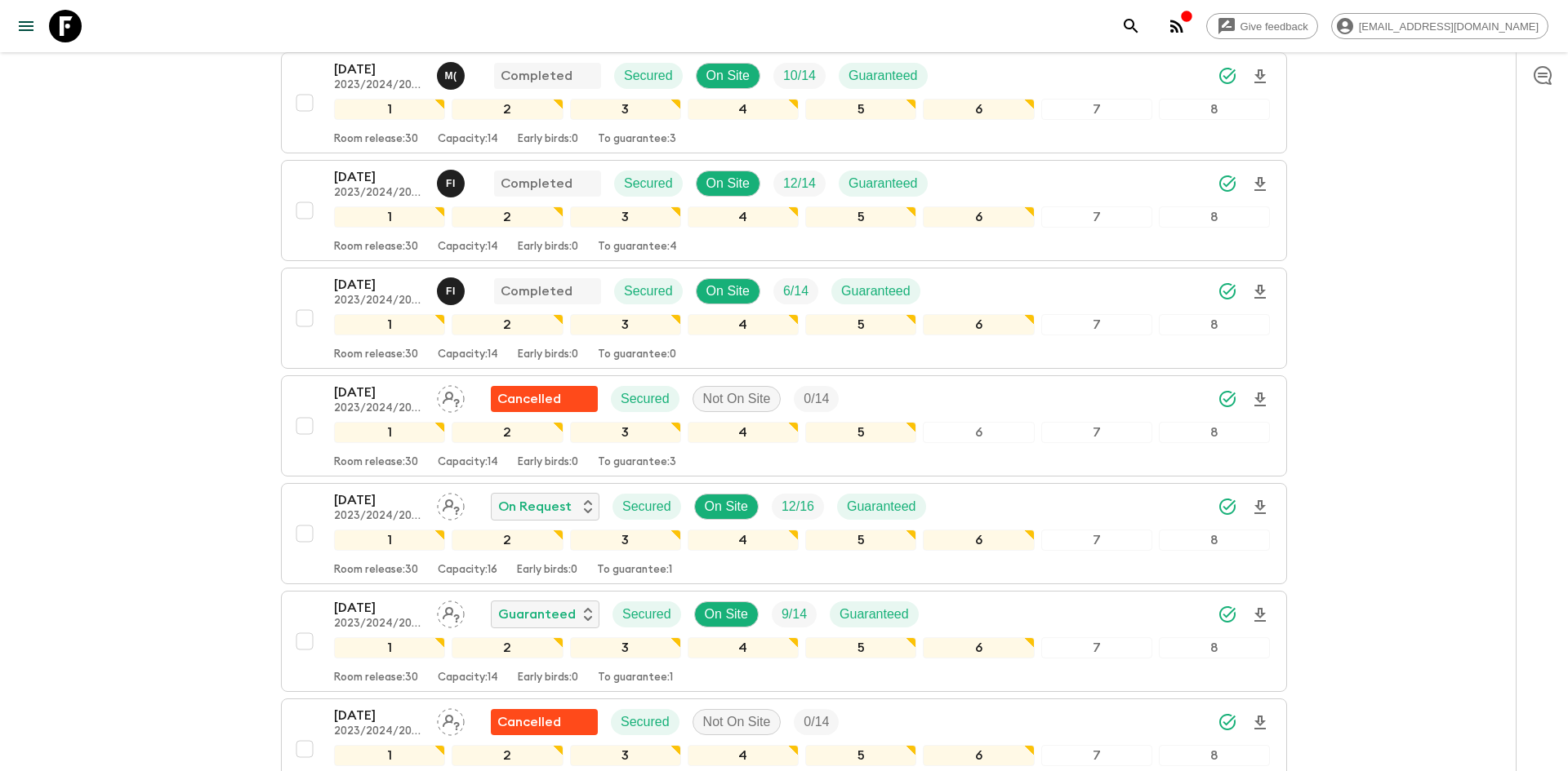
scroll to position [940, 0]
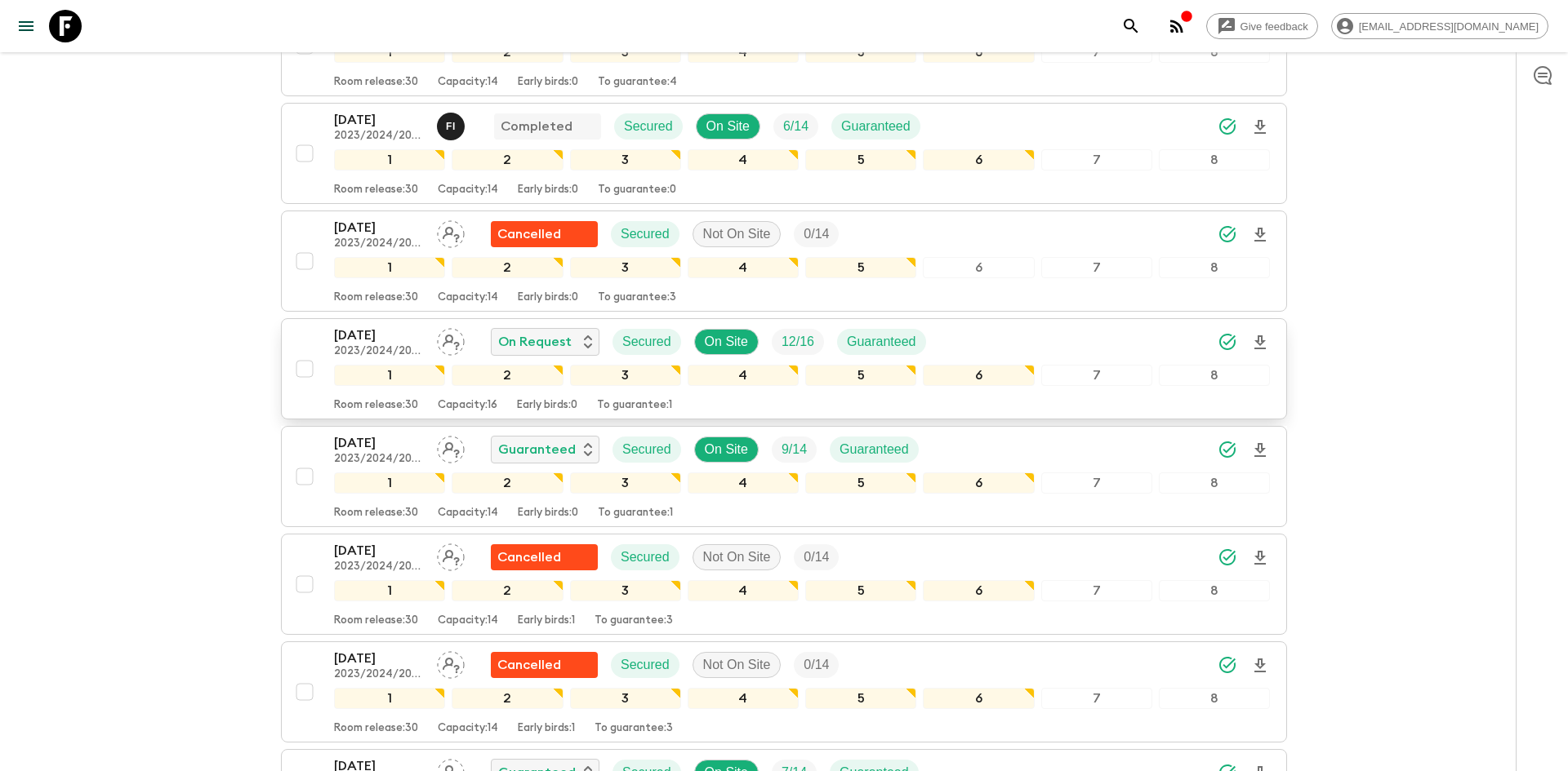
click at [1014, 333] on div "[DATE] 2023/2024/2025 On Request Secured On Site 12 / 16 Guaranteed" at bounding box center [803, 342] width 936 height 33
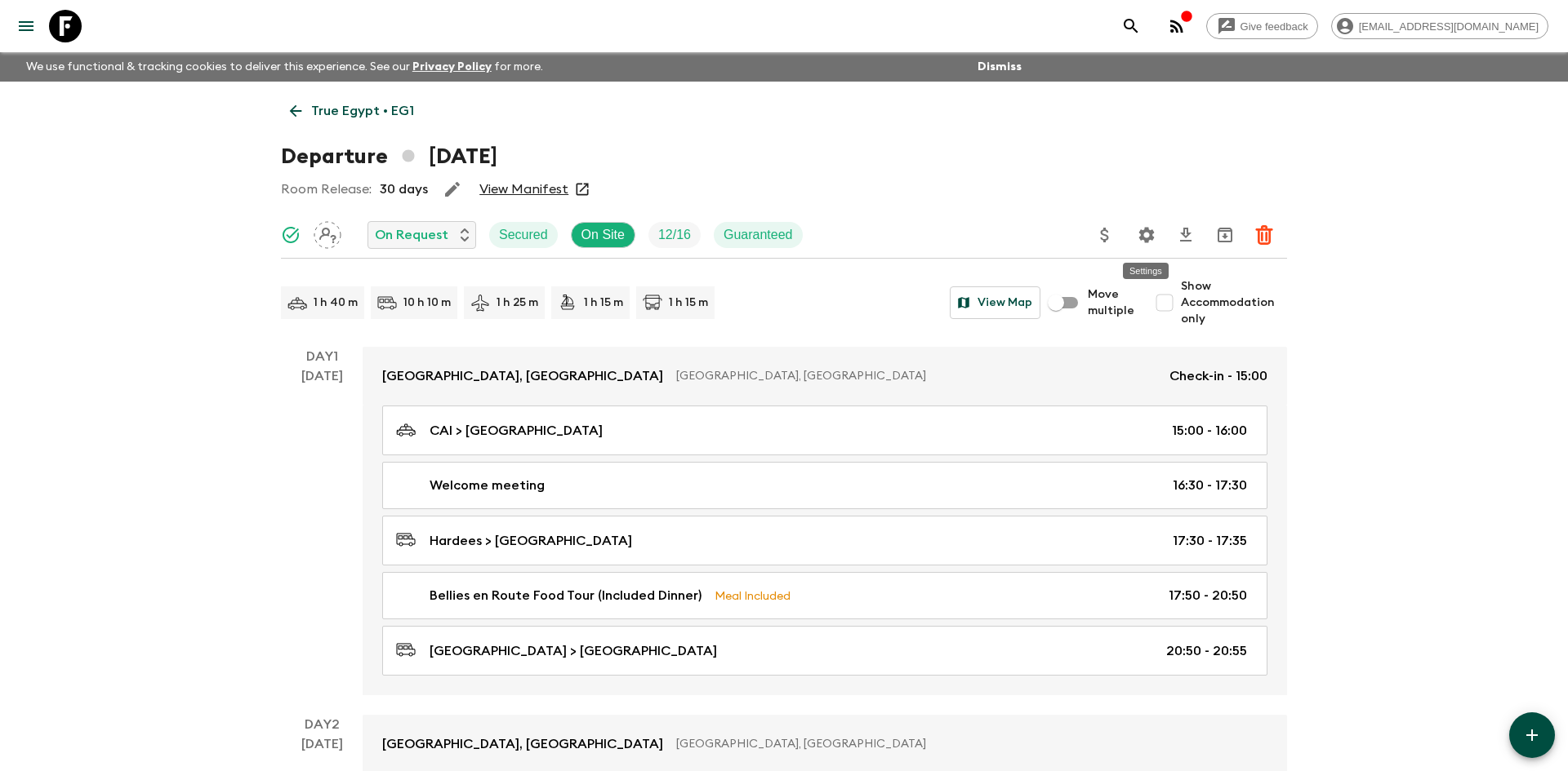
click at [1139, 233] on icon "Settings" at bounding box center [1146, 235] width 20 height 20
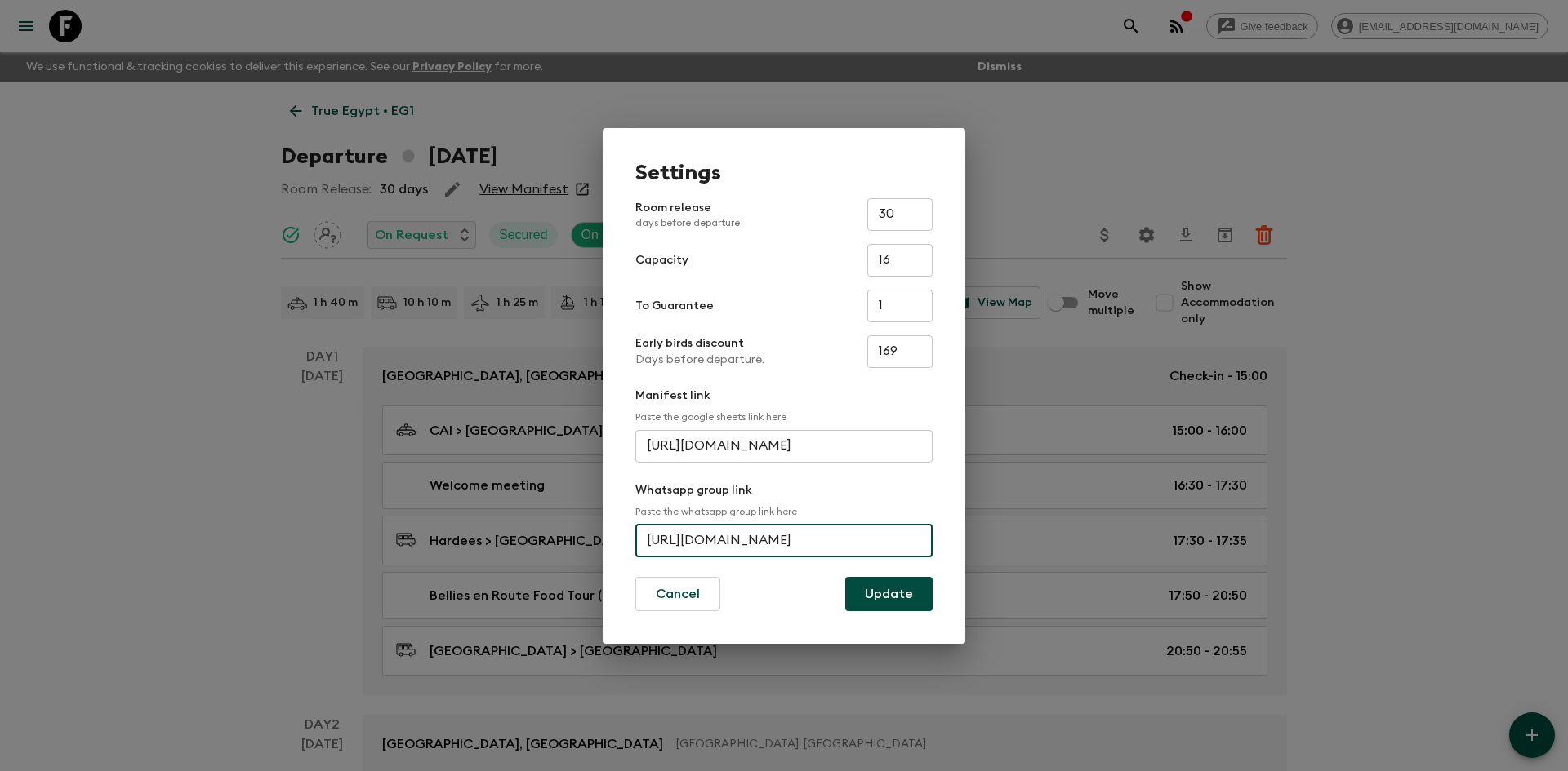
scroll to position [0, 45]
drag, startPoint x: 649, startPoint y: 542, endPoint x: 963, endPoint y: 553, distance: 314.2
click at [963, 553] on div "Settings Room release days before departure 30 ​ Capacity 16 ​ To Guarantee 1 ​…" at bounding box center [784, 386] width 363 height 516
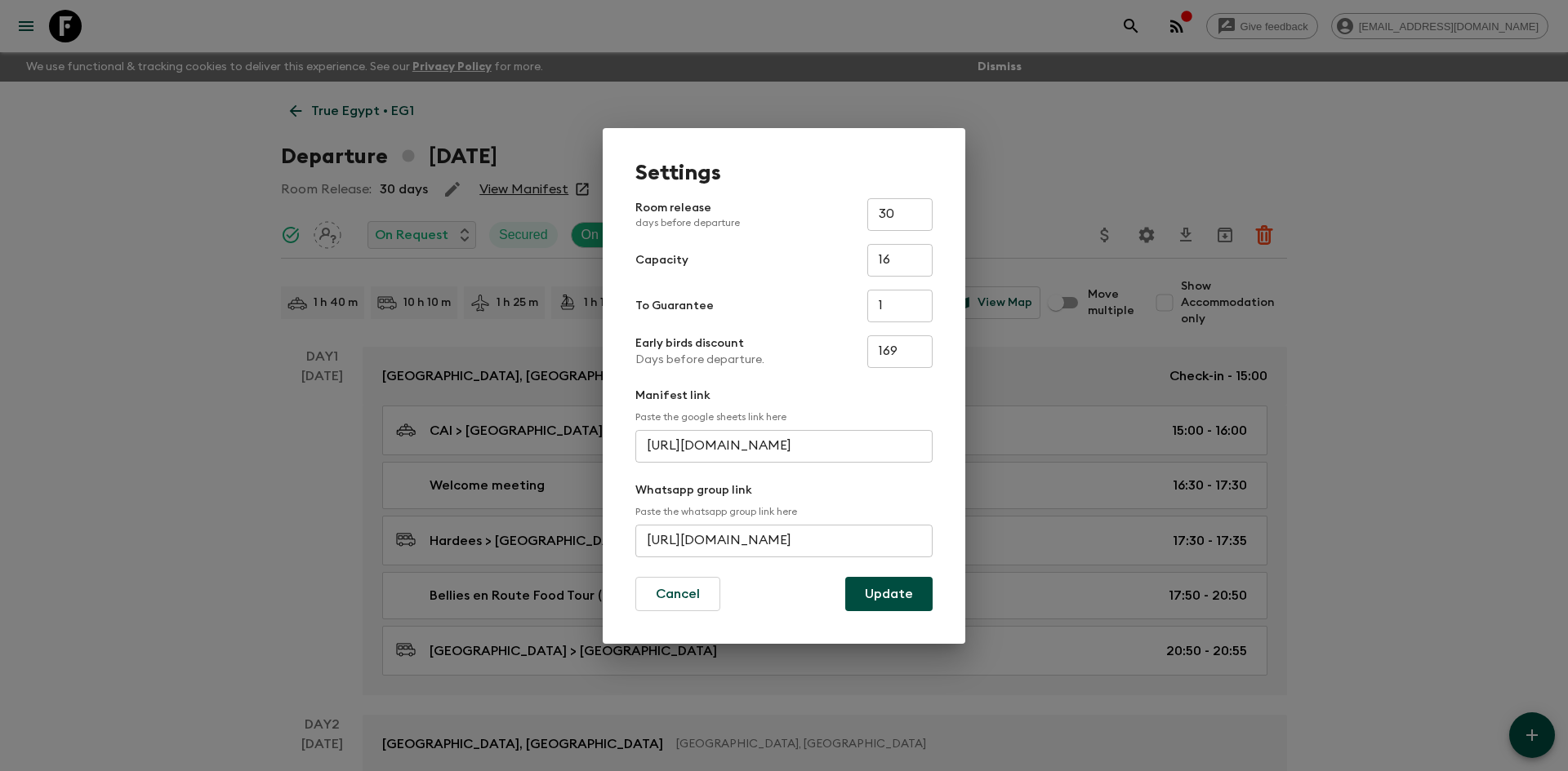
scroll to position [0, 0]
paste input "[URL][DOMAIN_NAME]"
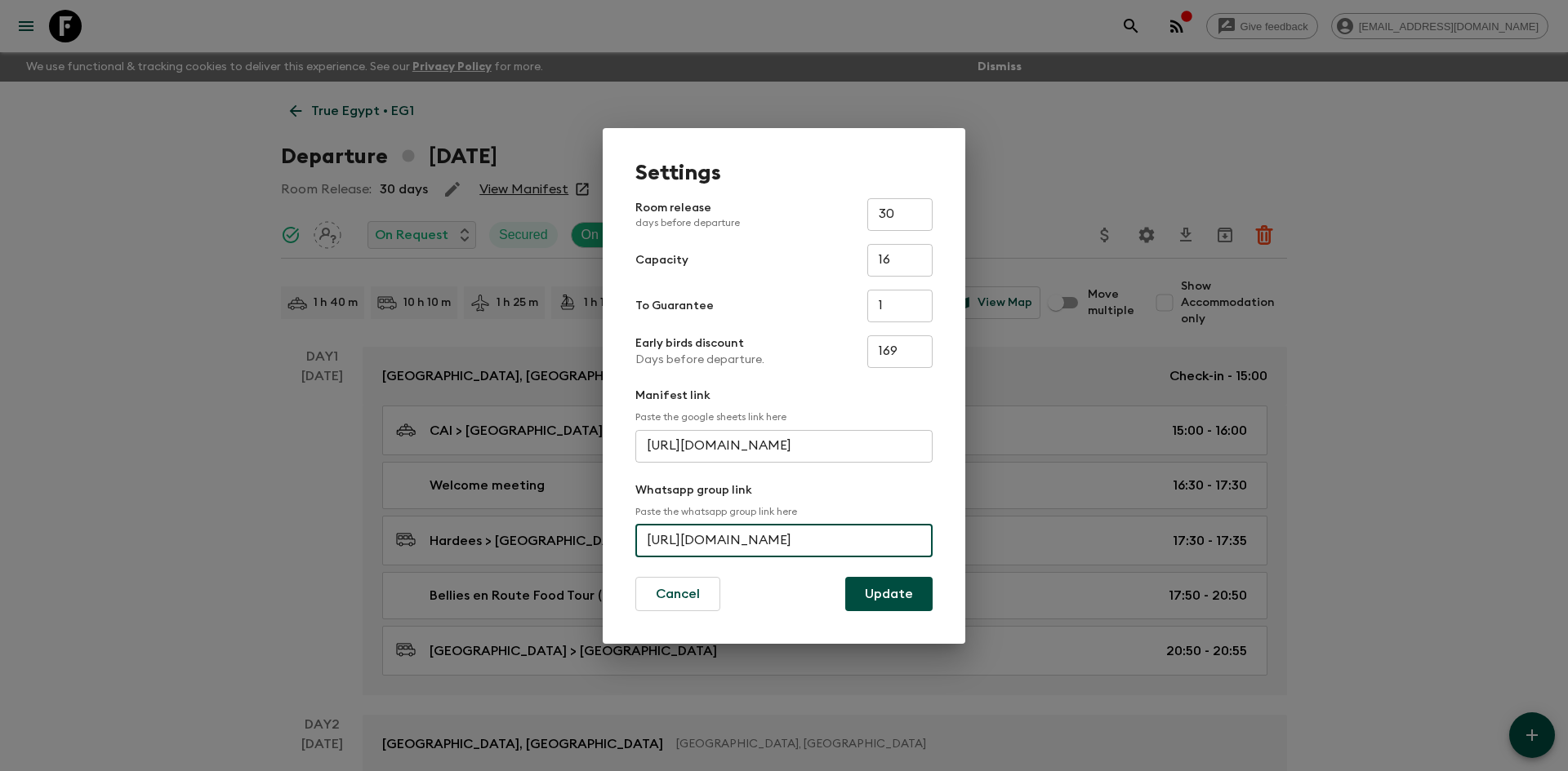
scroll to position [0, 55]
type input "[URL][DOMAIN_NAME]"
click at [902, 597] on button "Update" at bounding box center [889, 594] width 87 height 35
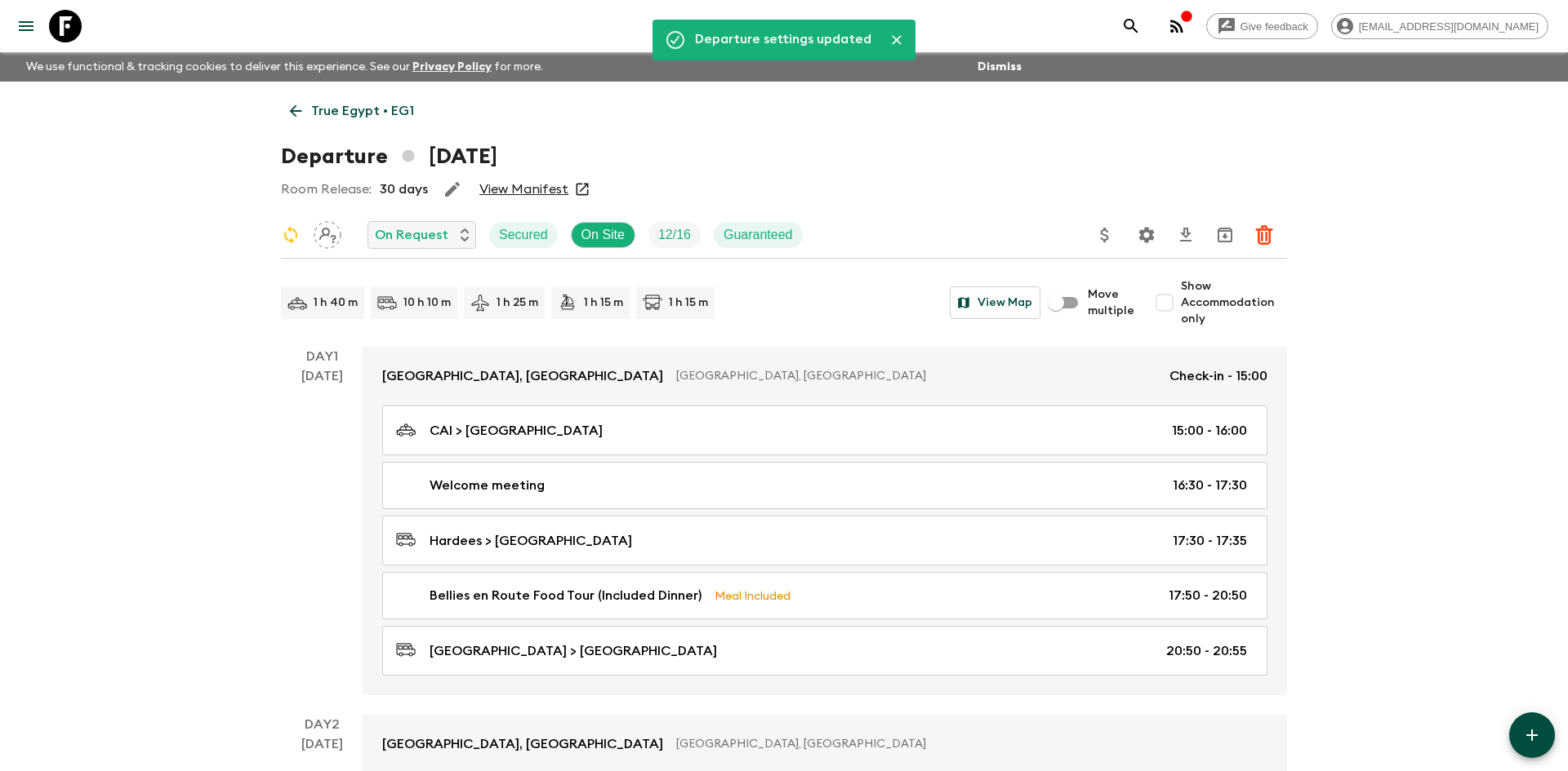
click at [375, 117] on p "True Egypt • EG1" at bounding box center [362, 111] width 103 height 20
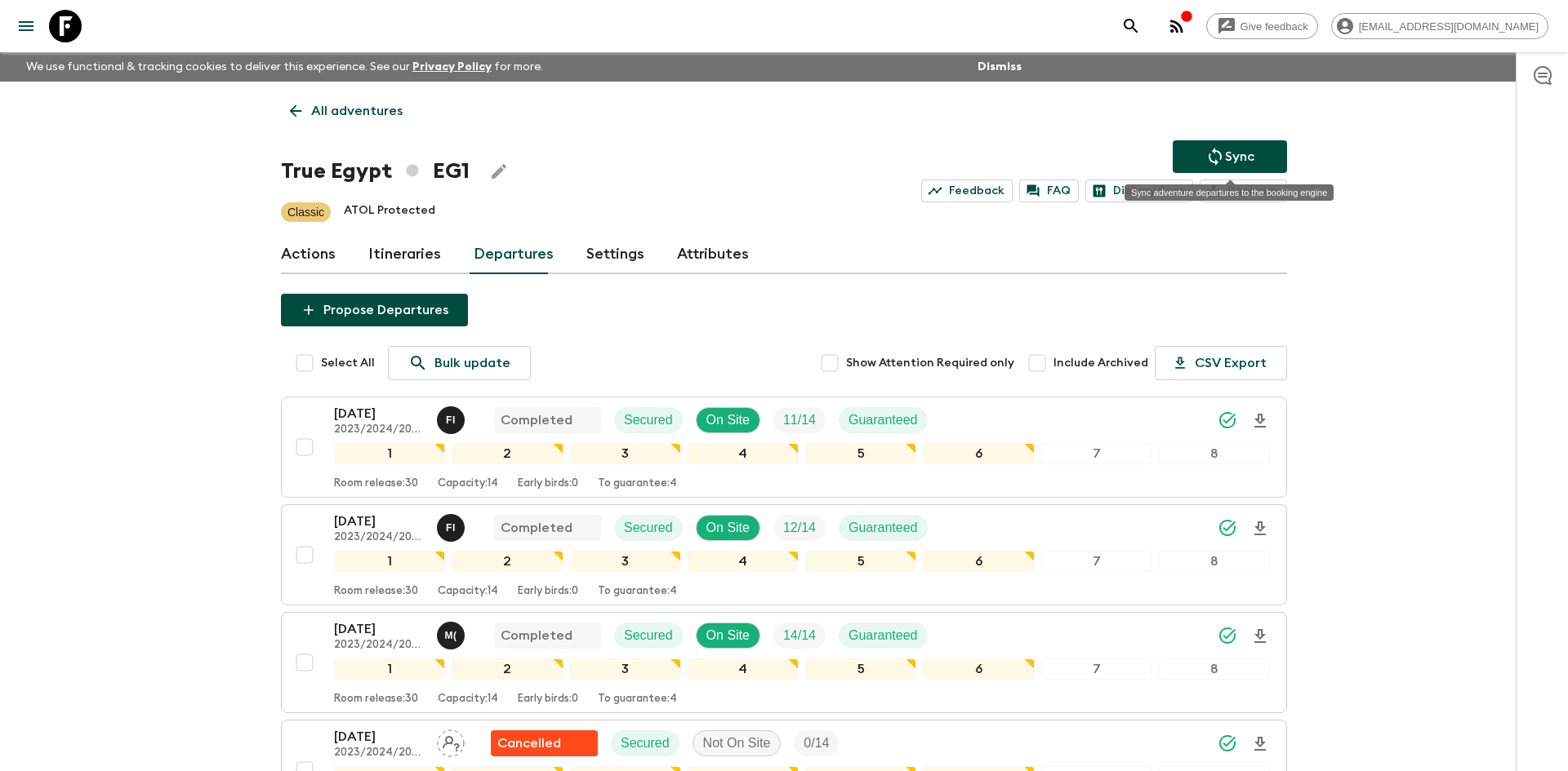
click at [1206, 156] on icon "Sync adventure departures to the booking engine" at bounding box center [1216, 156] width 20 height 20
click at [1209, 143] on button "Sync" at bounding box center [1230, 157] width 114 height 33
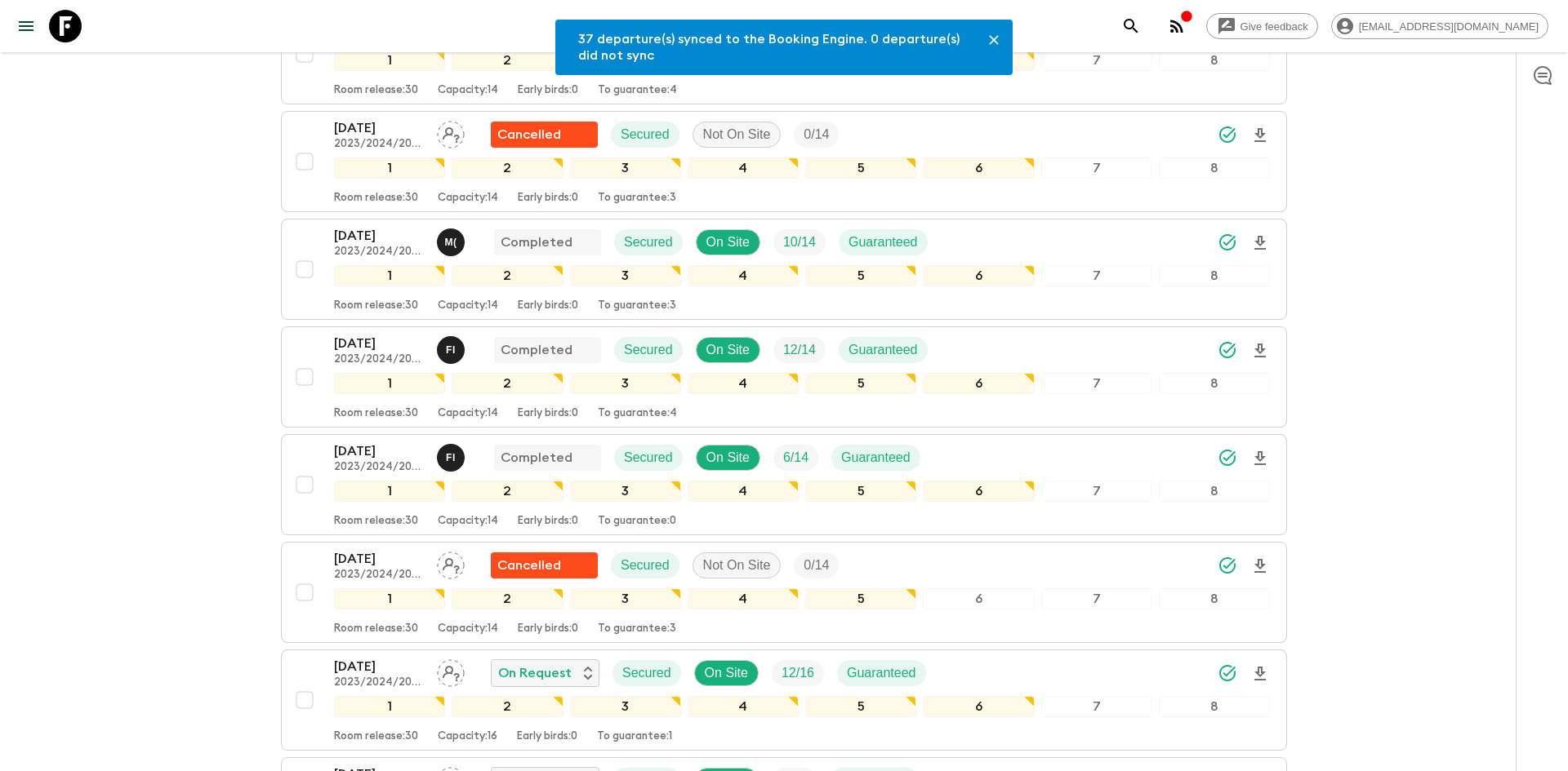
scroll to position [831, 0]
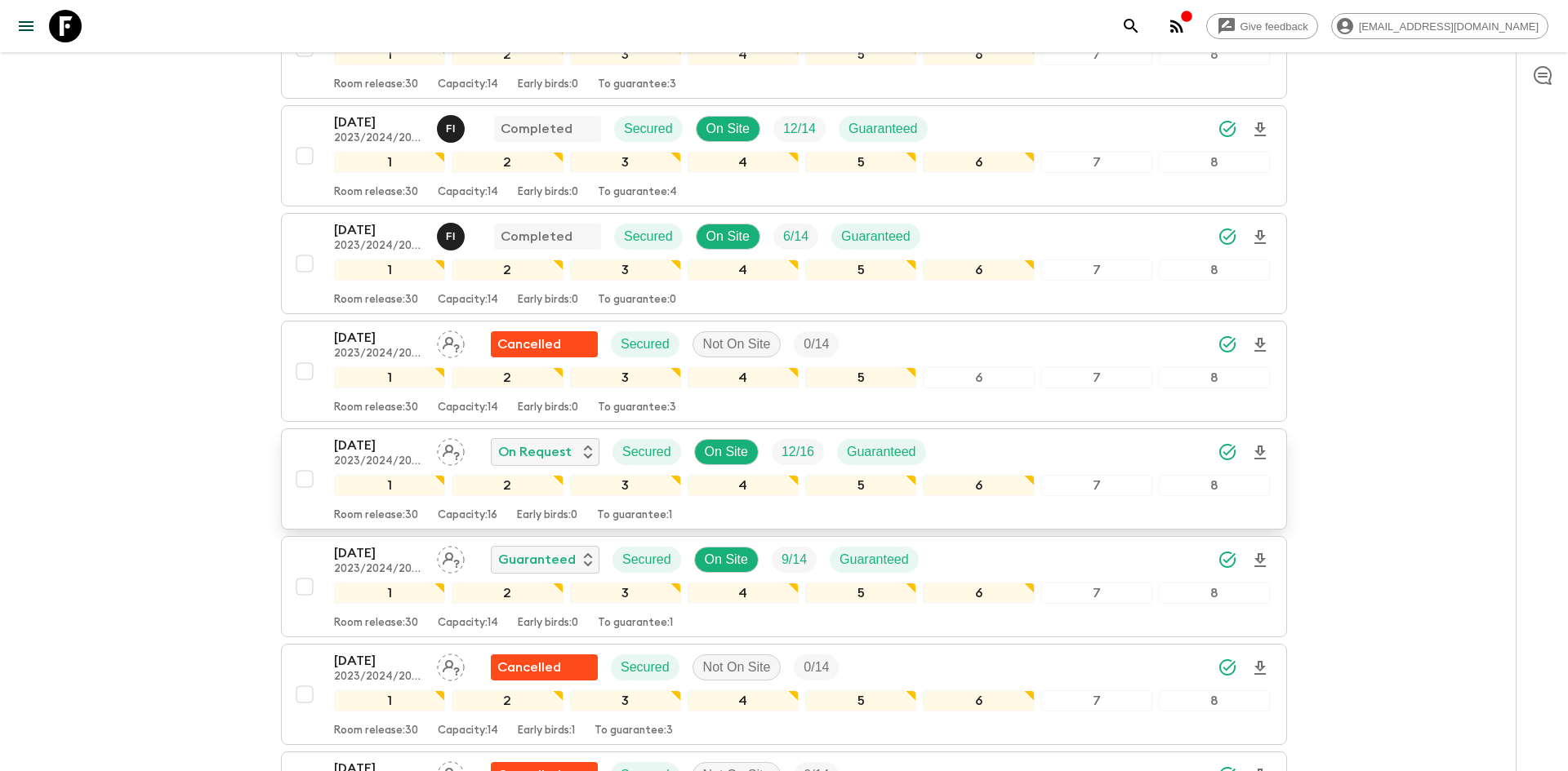
click at [1107, 439] on div "[DATE] 2023/2024/2025 On Request Secured On Site 12 / 16 Guaranteed" at bounding box center [803, 452] width 936 height 33
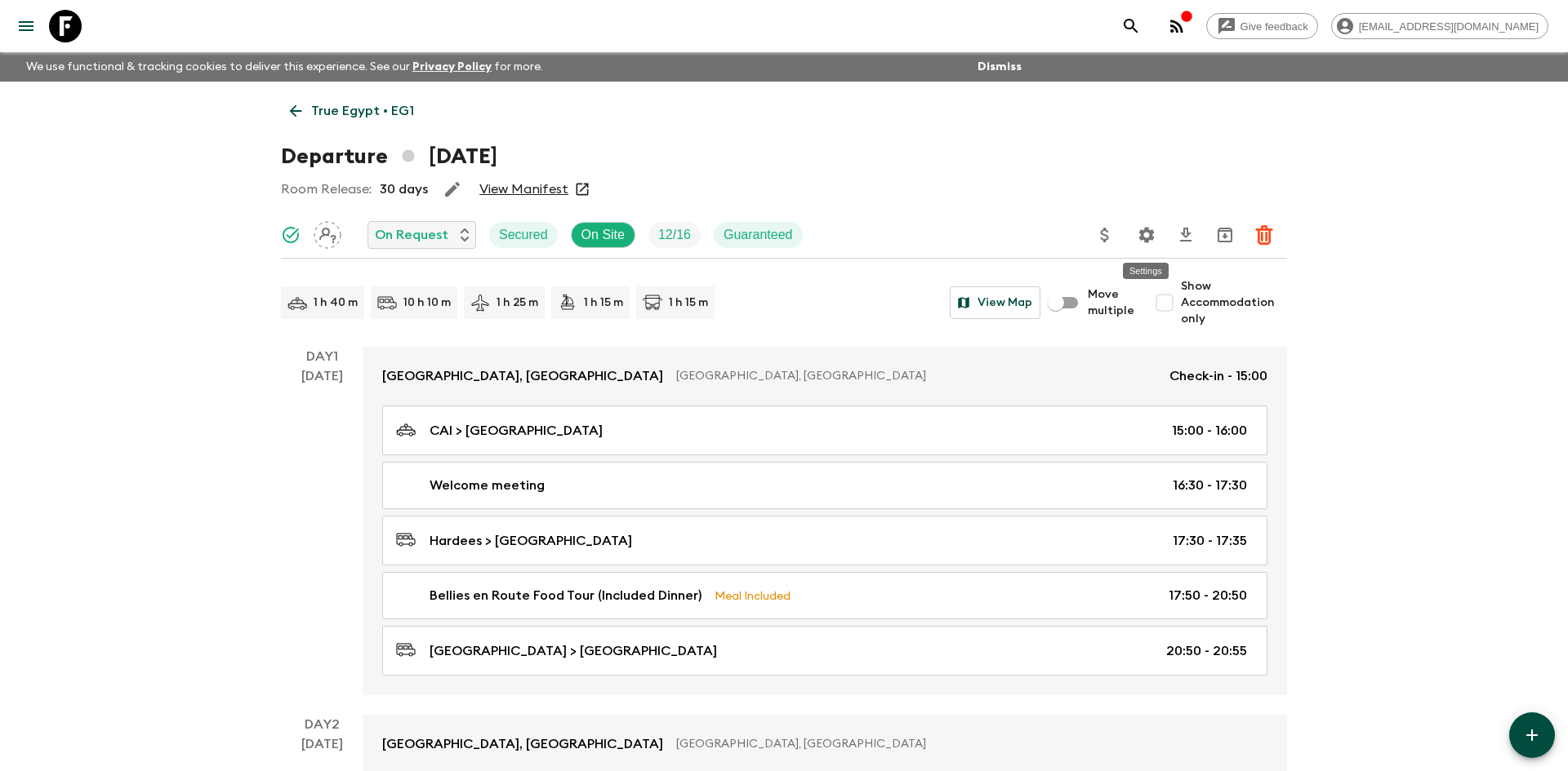
click at [1146, 241] on icon "Settings" at bounding box center [1147, 235] width 16 height 16
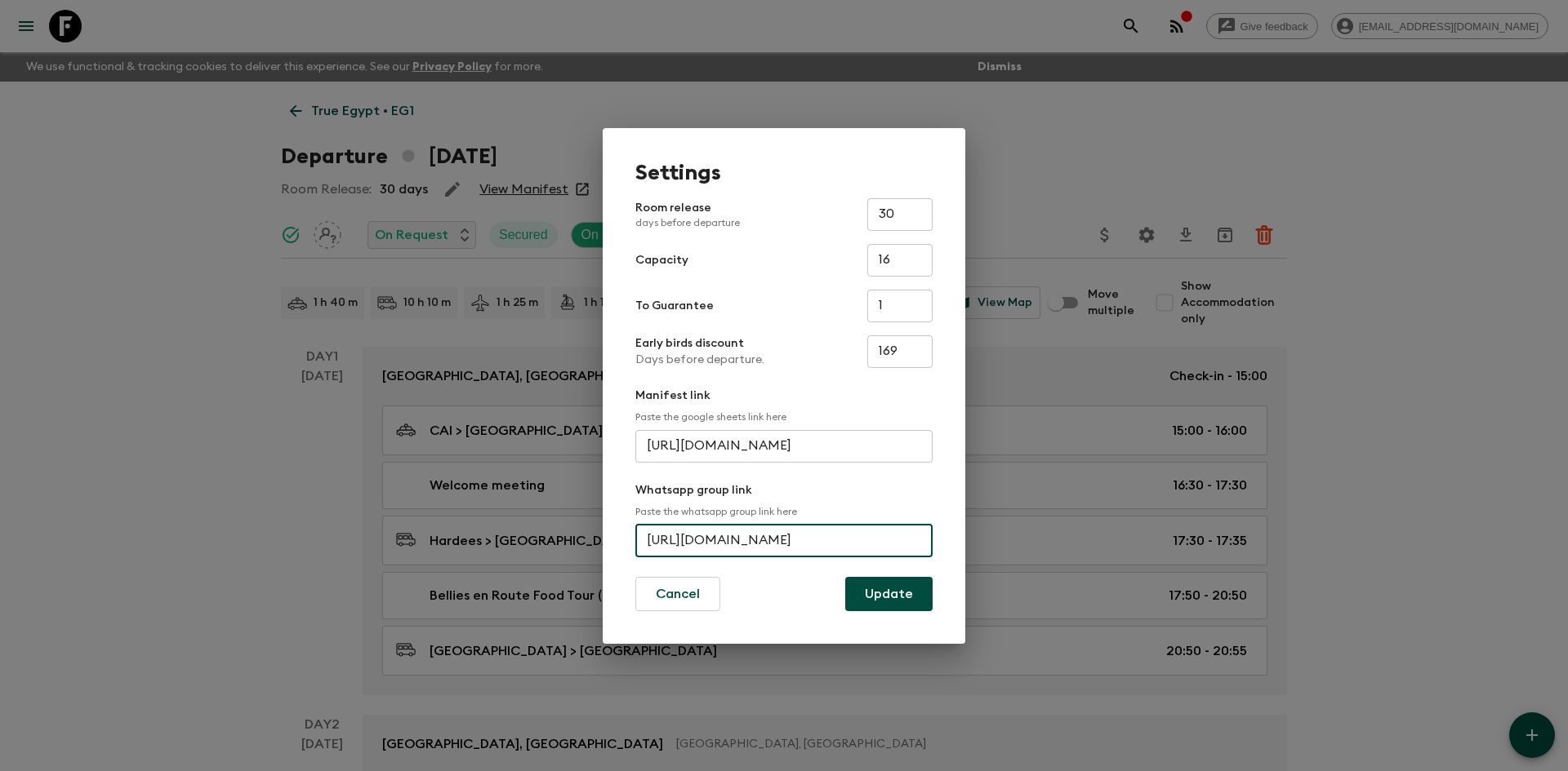
scroll to position [0, 56]
drag, startPoint x: 644, startPoint y: 541, endPoint x: 964, endPoint y: 557, distance: 320.4
click at [964, 557] on div "Settings Room release days before departure 30 ​ Capacity 16 ​ To Guarantee 1 ​…" at bounding box center [784, 386] width 363 height 516
click at [494, 110] on div "Settings Room release days before departure 30 ​ Capacity 16 ​ To Guarantee 1 ​…" at bounding box center [784, 385] width 1568 height 771
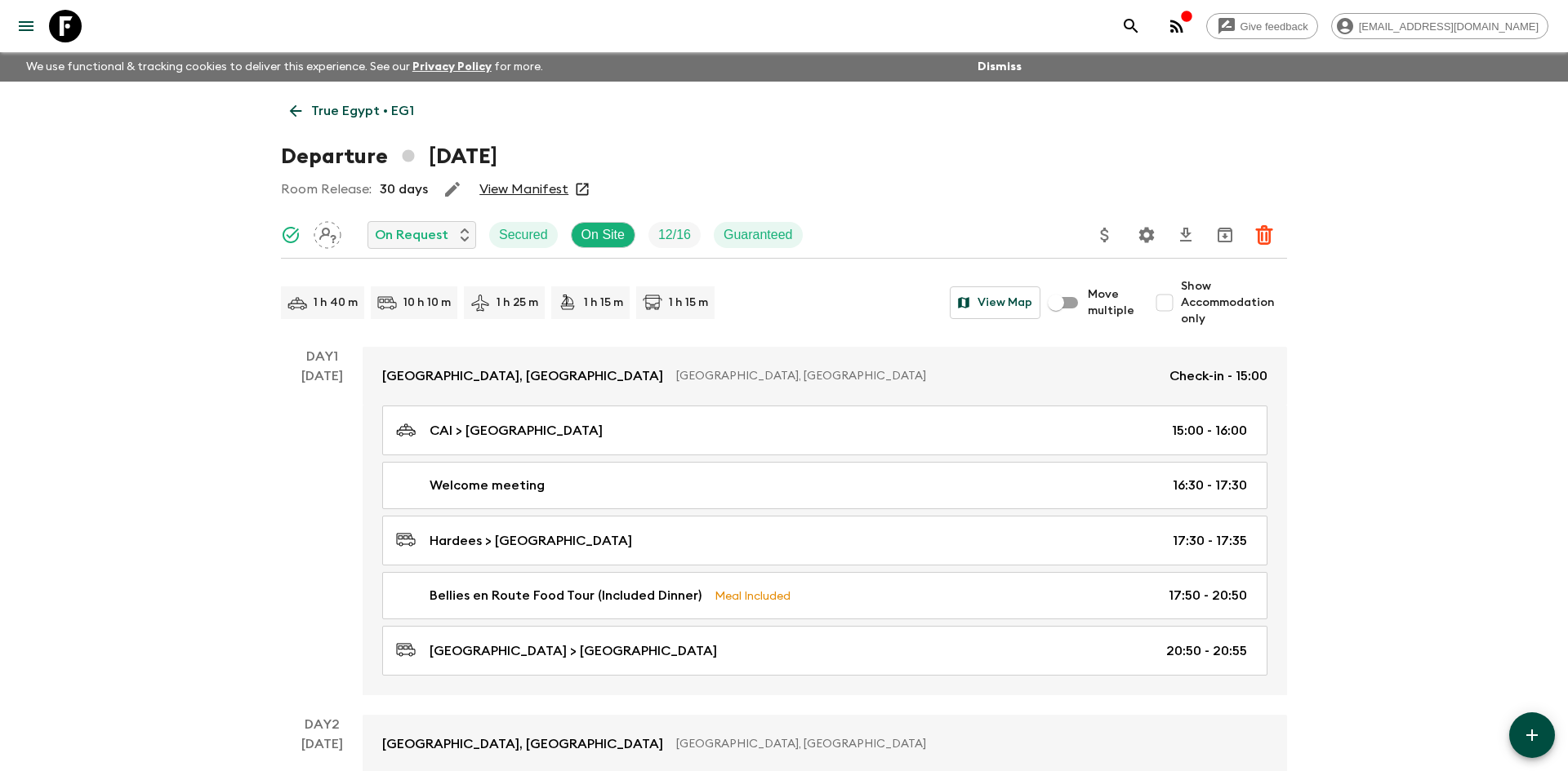
click at [371, 110] on p "True Egypt • EG1" at bounding box center [362, 111] width 103 height 20
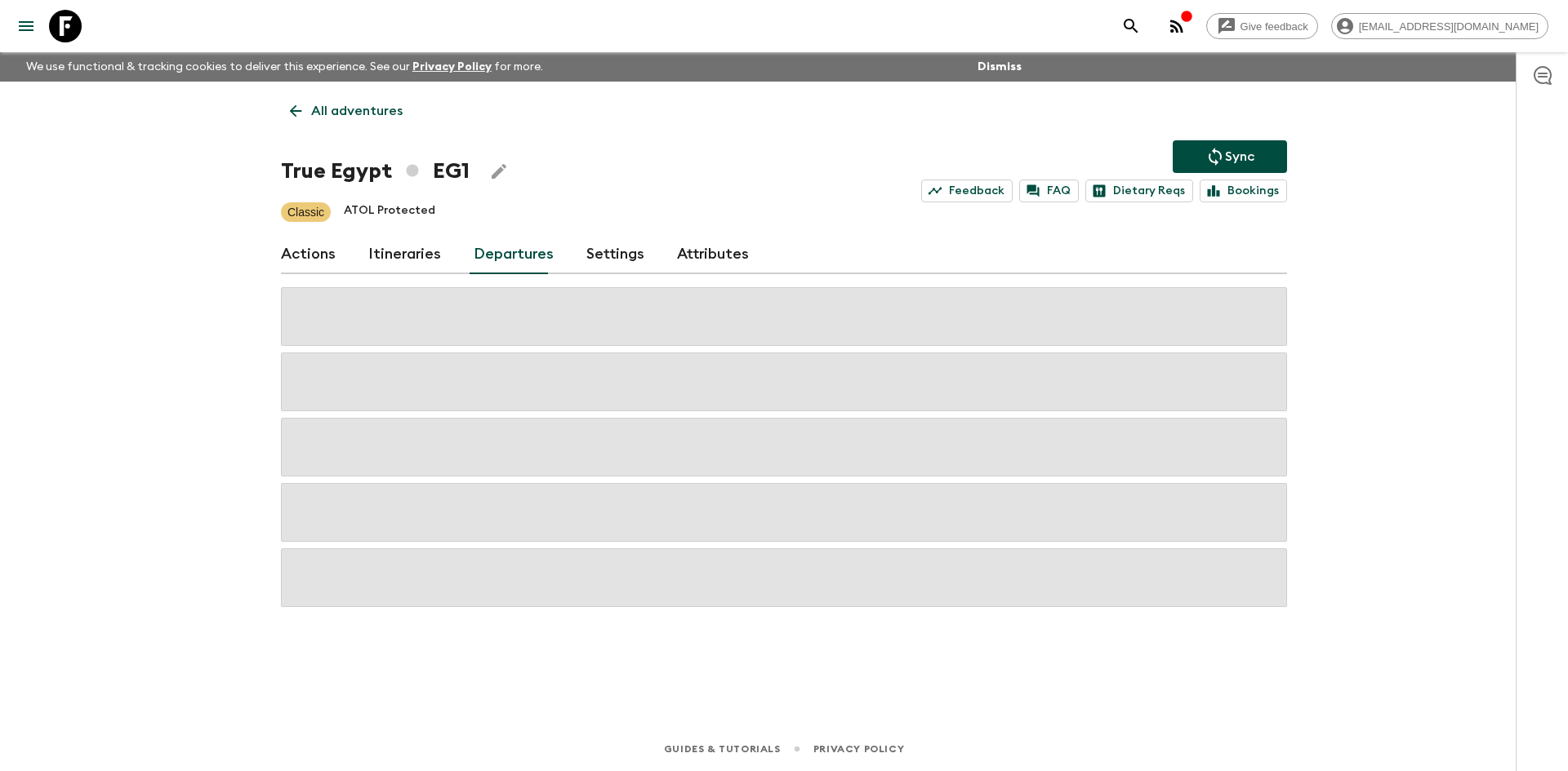
click at [371, 110] on p "All adventures" at bounding box center [357, 111] width 92 height 20
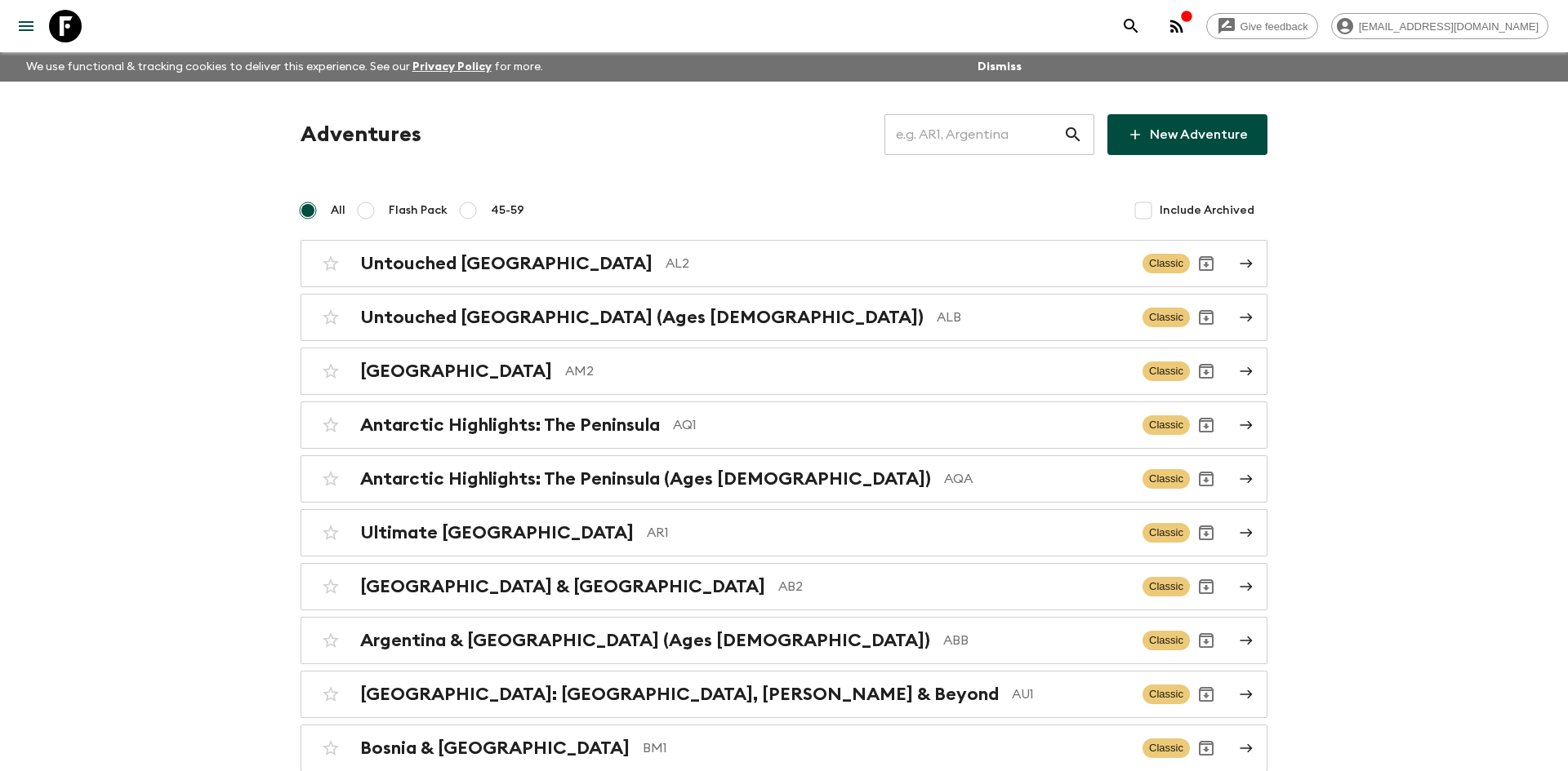
click at [944, 140] on input "text" at bounding box center [974, 135] width 179 height 46
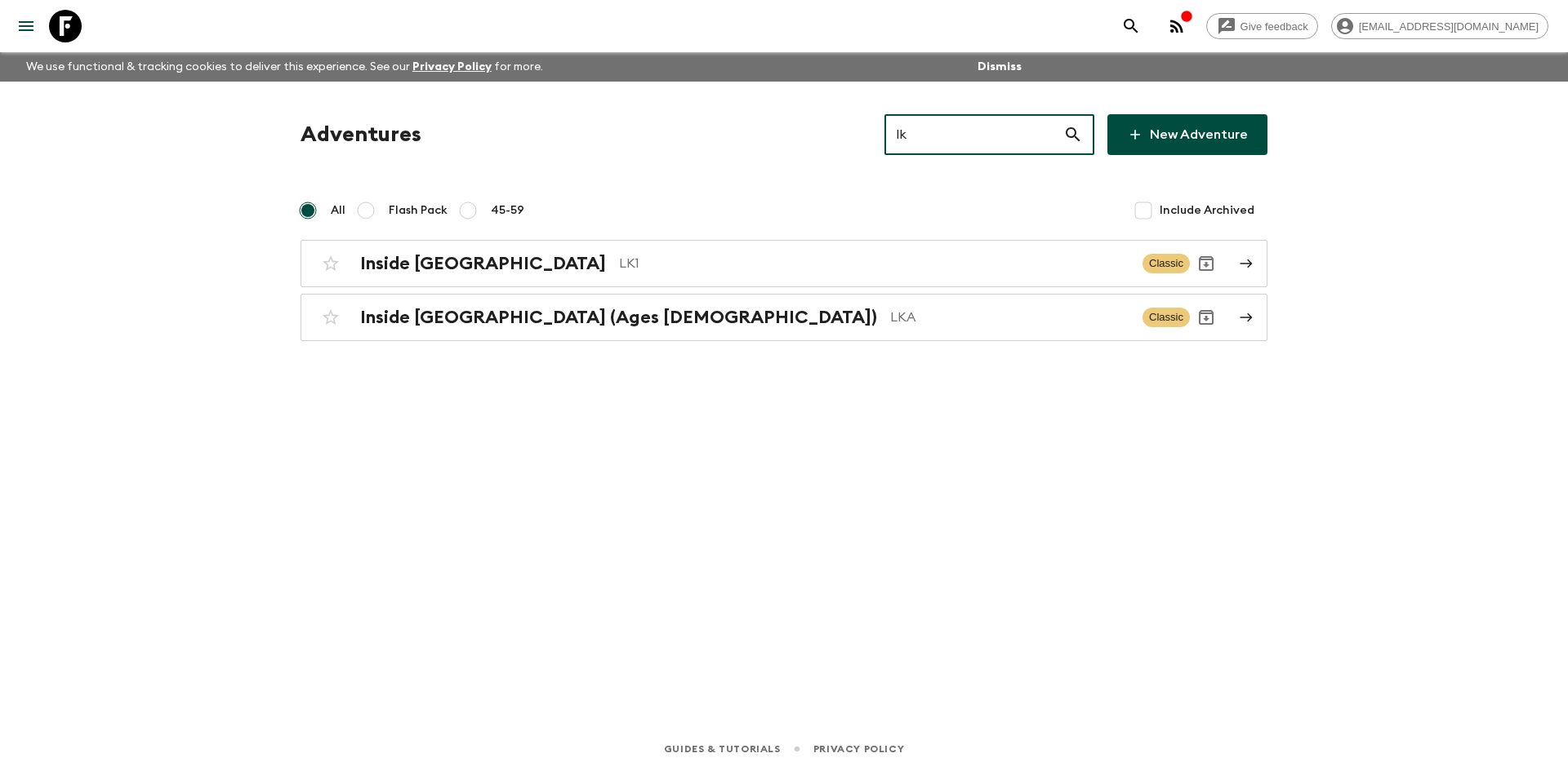
type input "lk1"
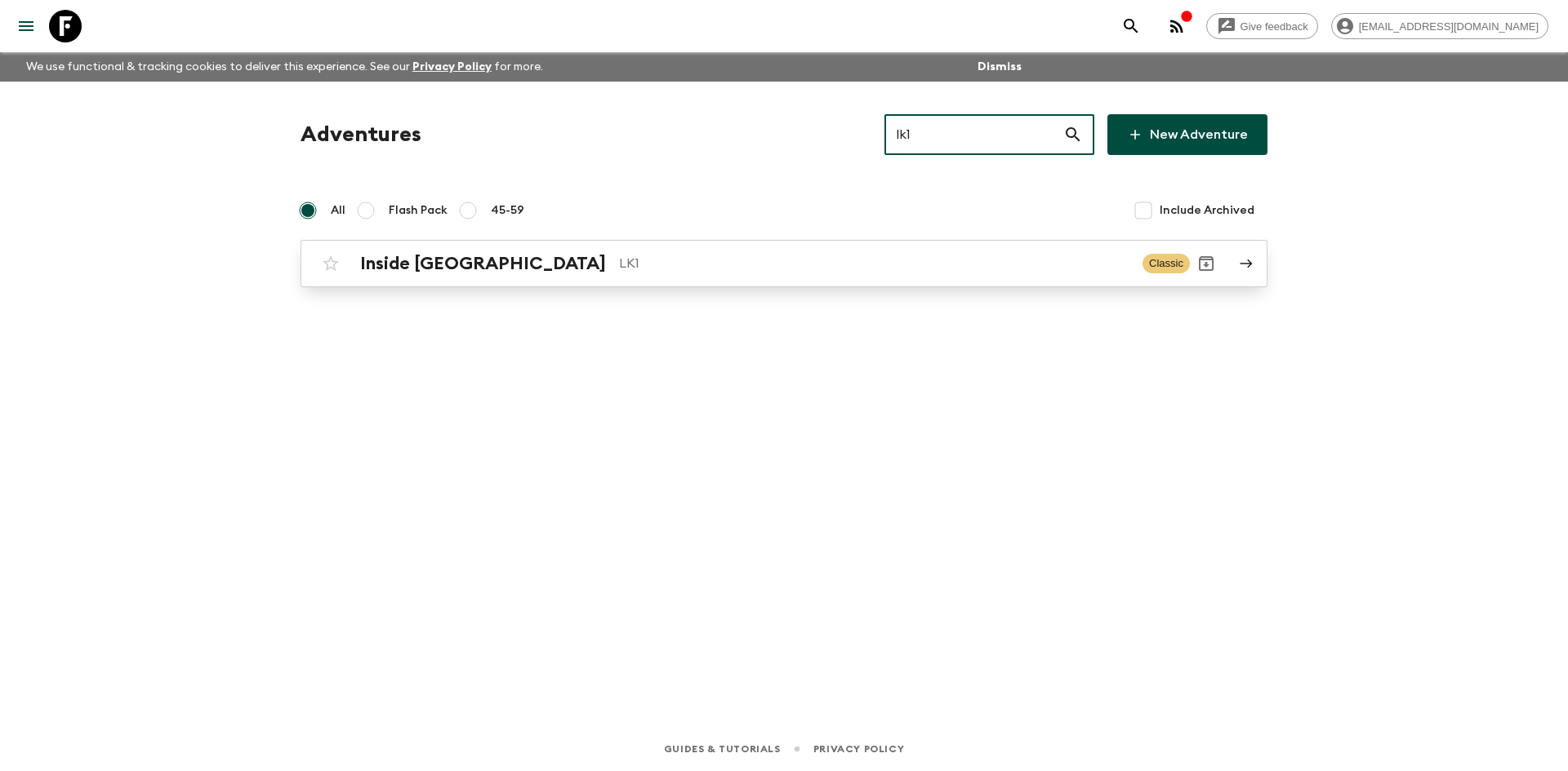
click at [508, 275] on div "Inside [GEOGRAPHIC_DATA] LK1 Classic" at bounding box center [752, 263] width 876 height 33
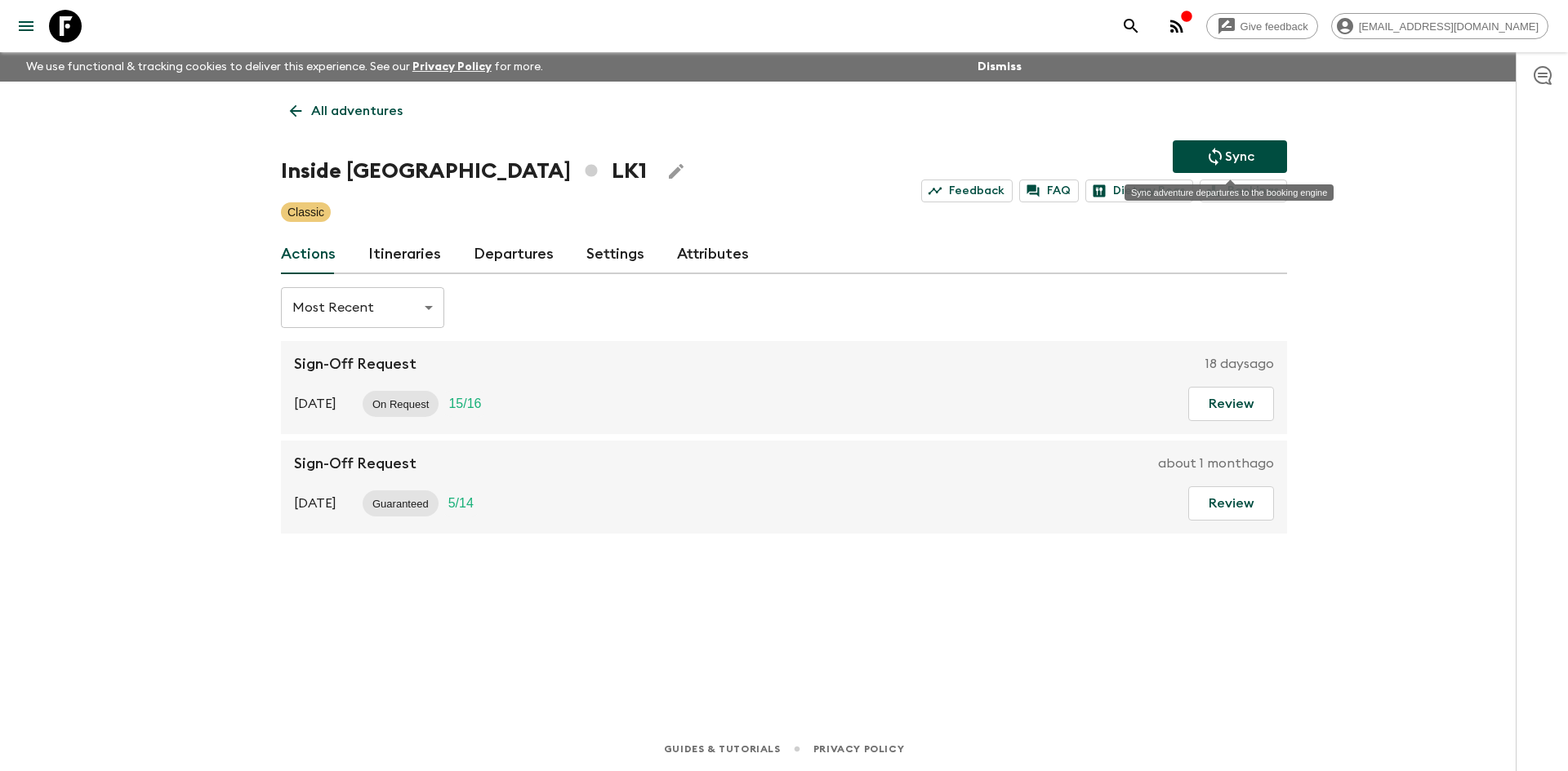
click at [1235, 149] on p "Sync" at bounding box center [1240, 156] width 29 height 20
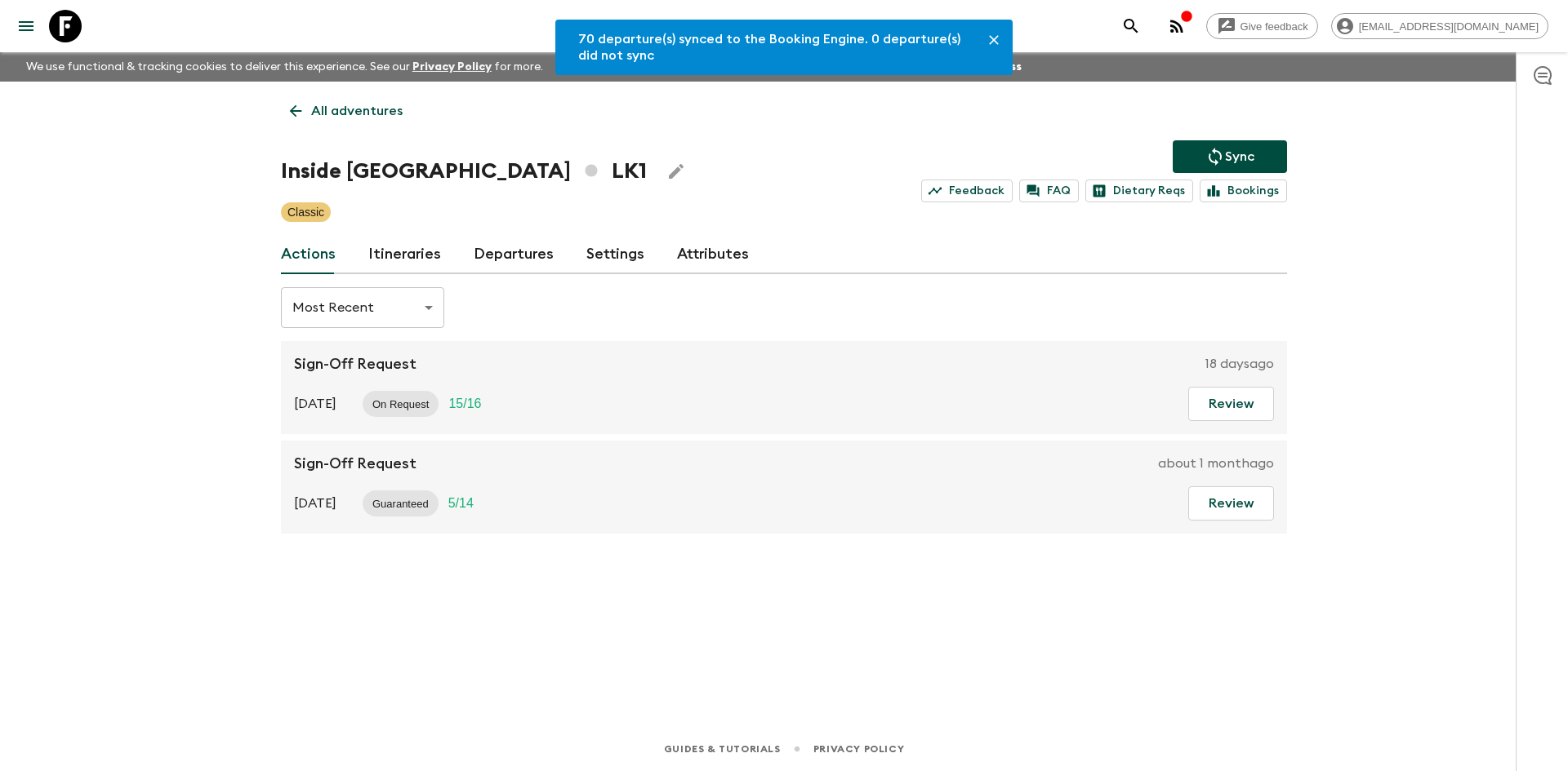
click at [538, 247] on link "Departures" at bounding box center [513, 254] width 80 height 39
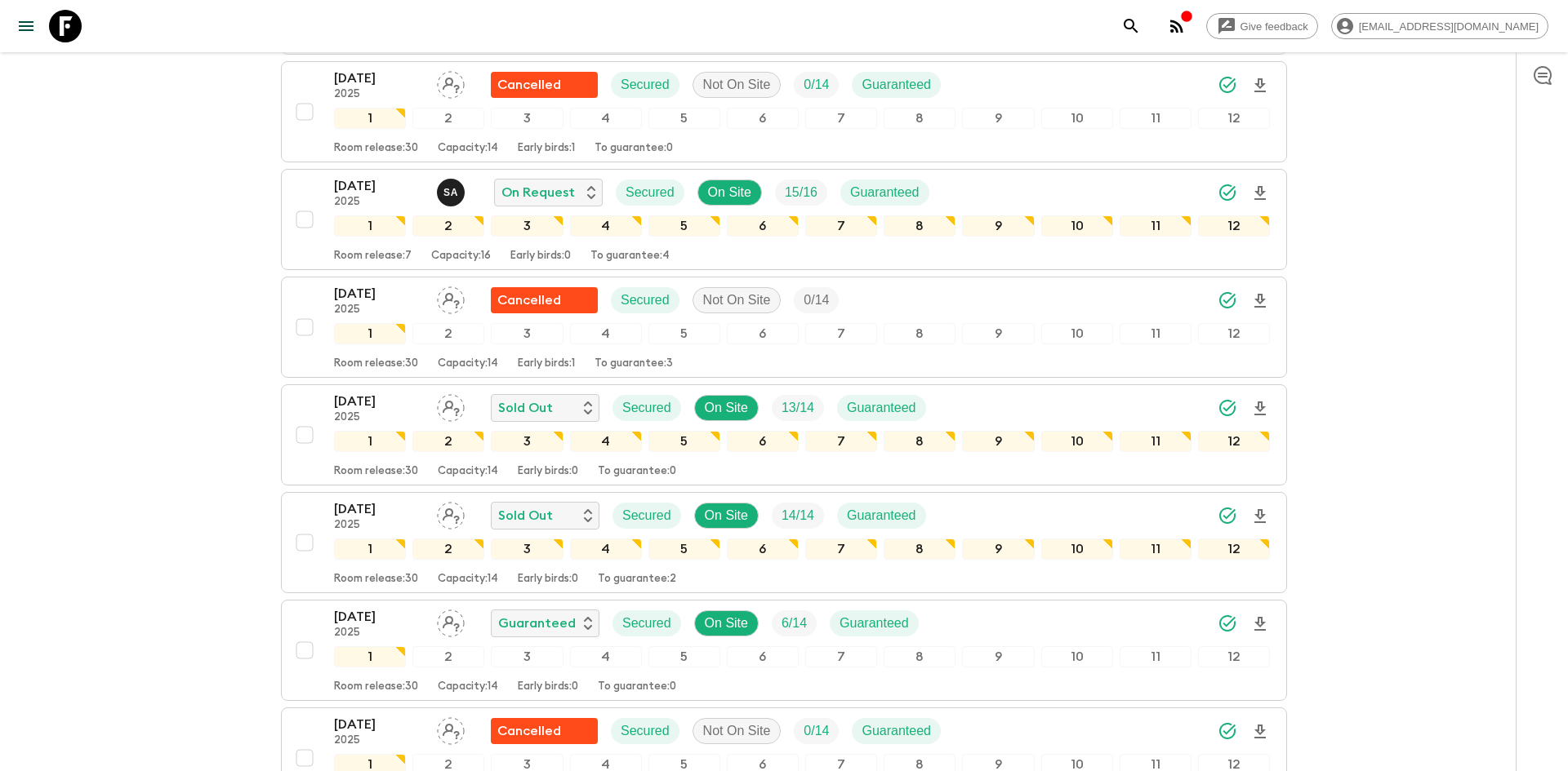
scroll to position [991, 0]
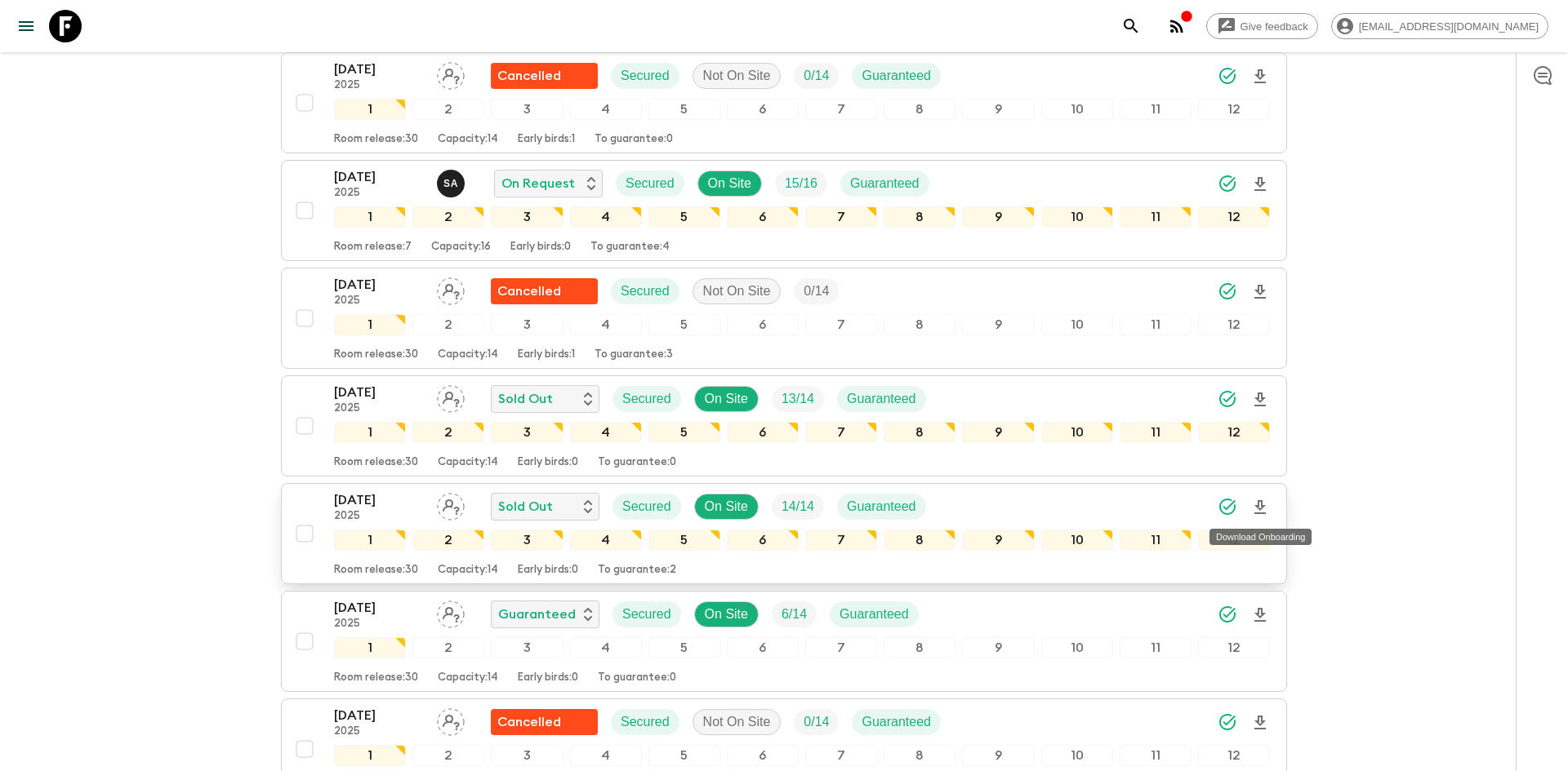
click at [1261, 507] on icon "Download Onboarding" at bounding box center [1260, 508] width 11 height 14
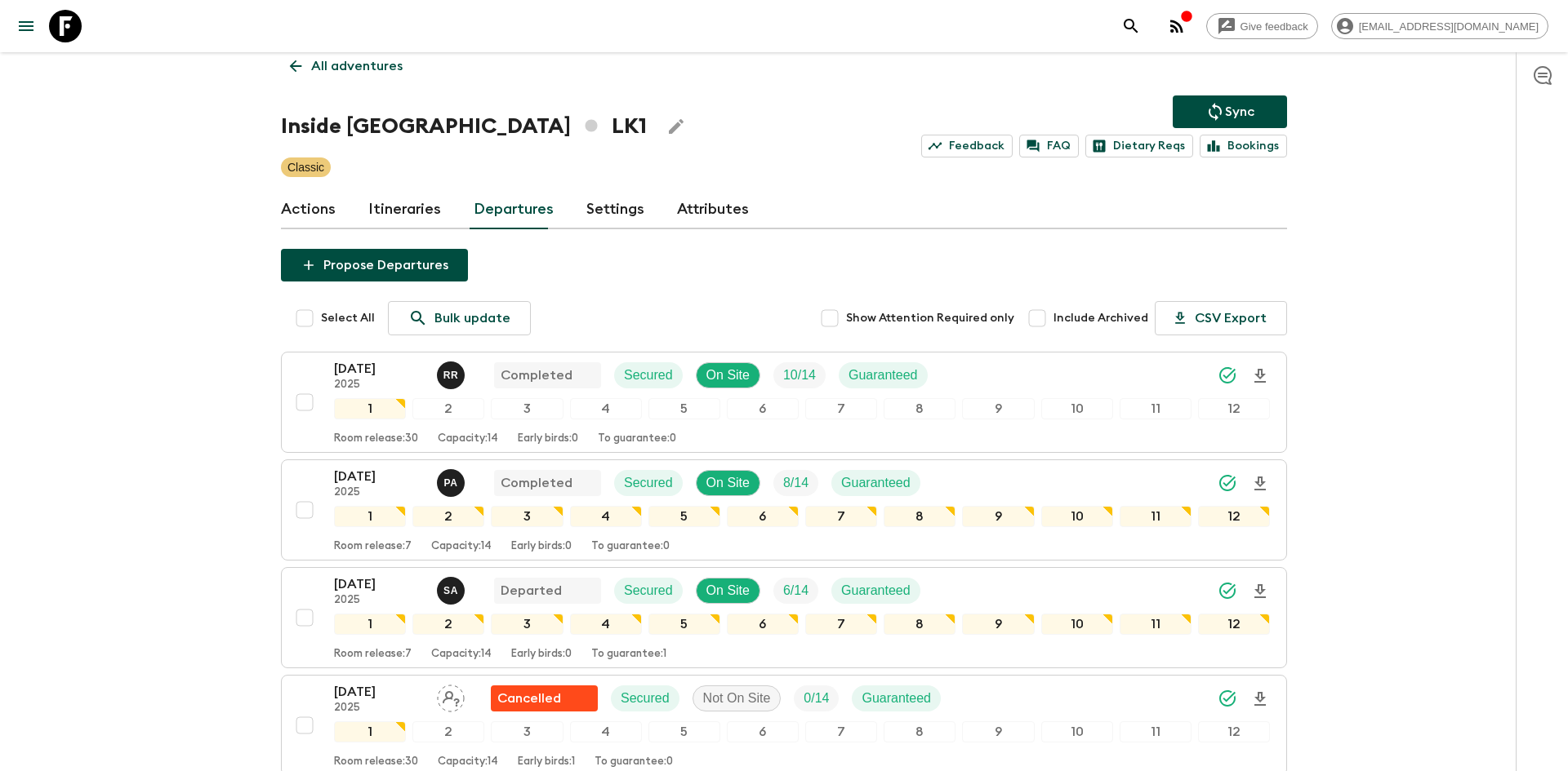
scroll to position [0, 0]
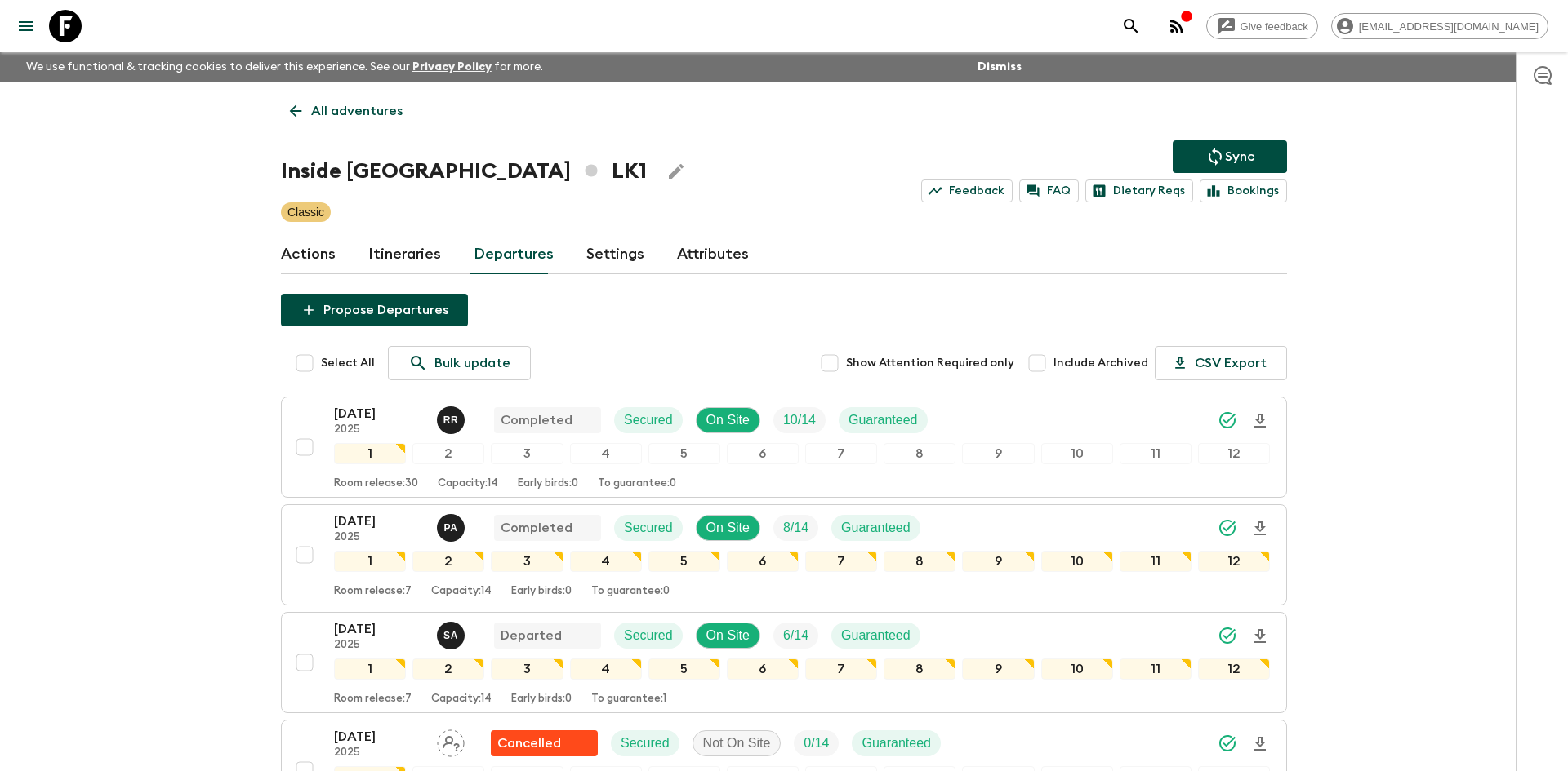
click at [344, 114] on p "All adventures" at bounding box center [357, 111] width 92 height 20
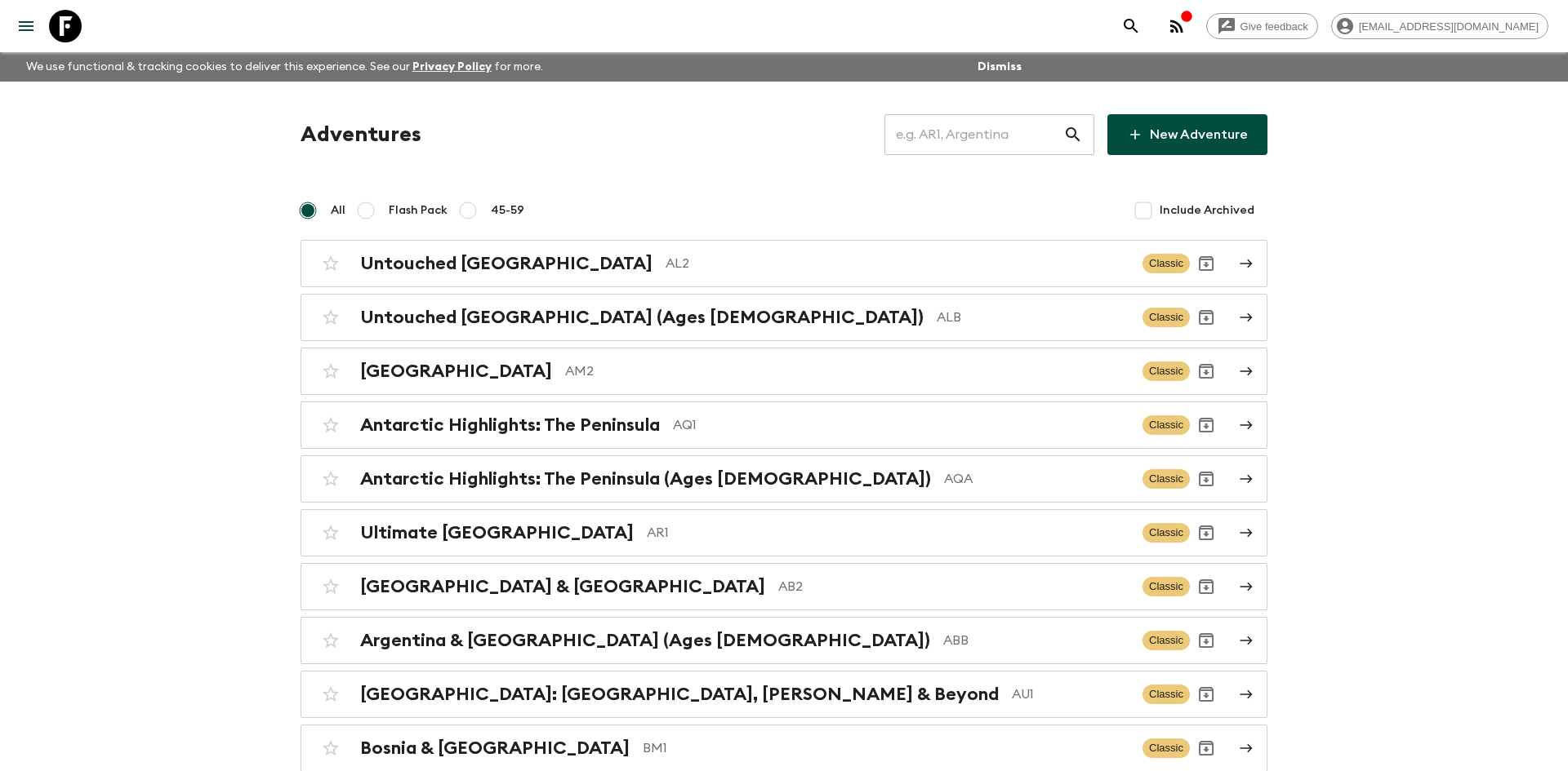
click at [1006, 129] on input "text" at bounding box center [974, 135] width 179 height 46
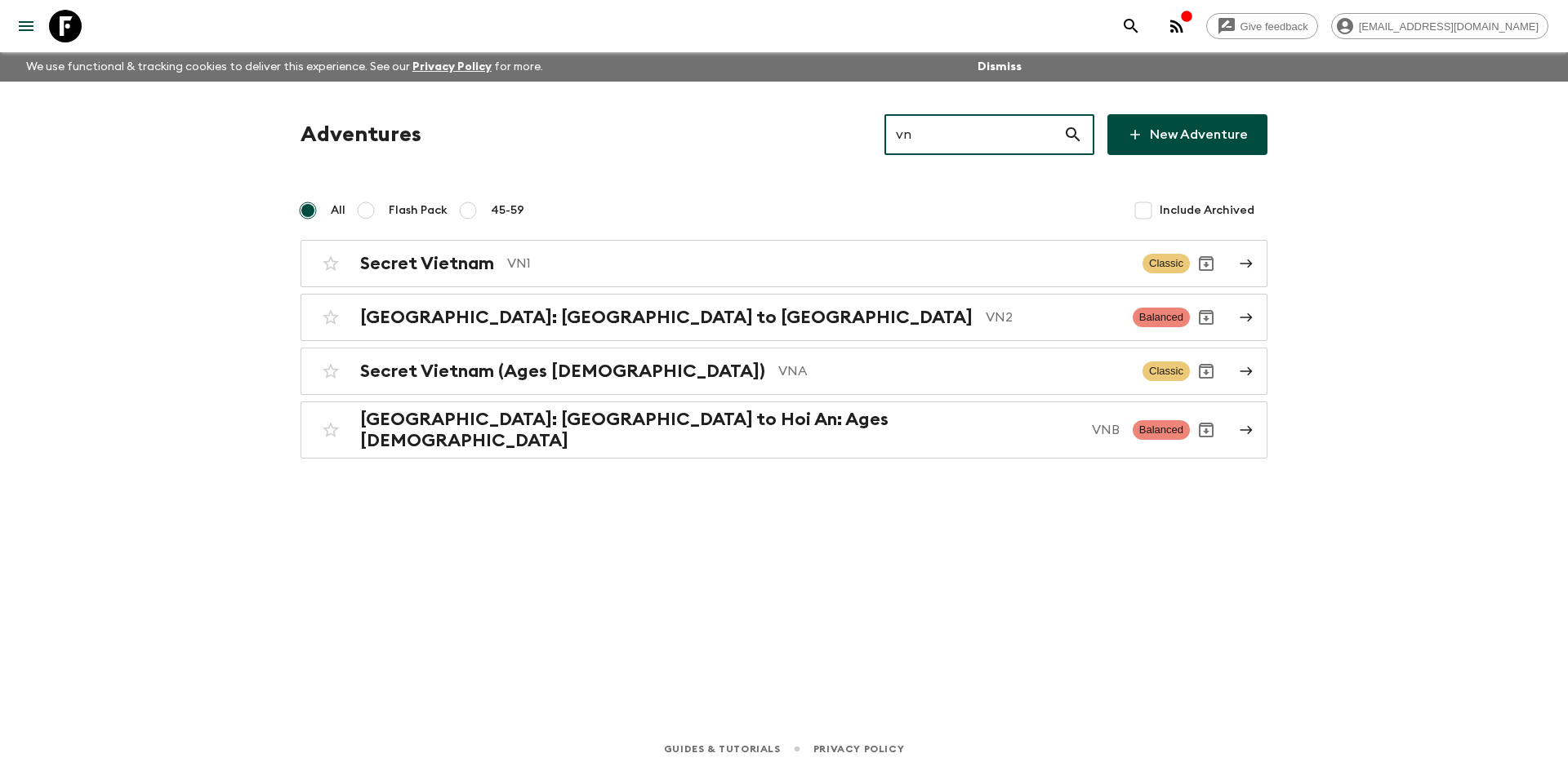
type input "vna"
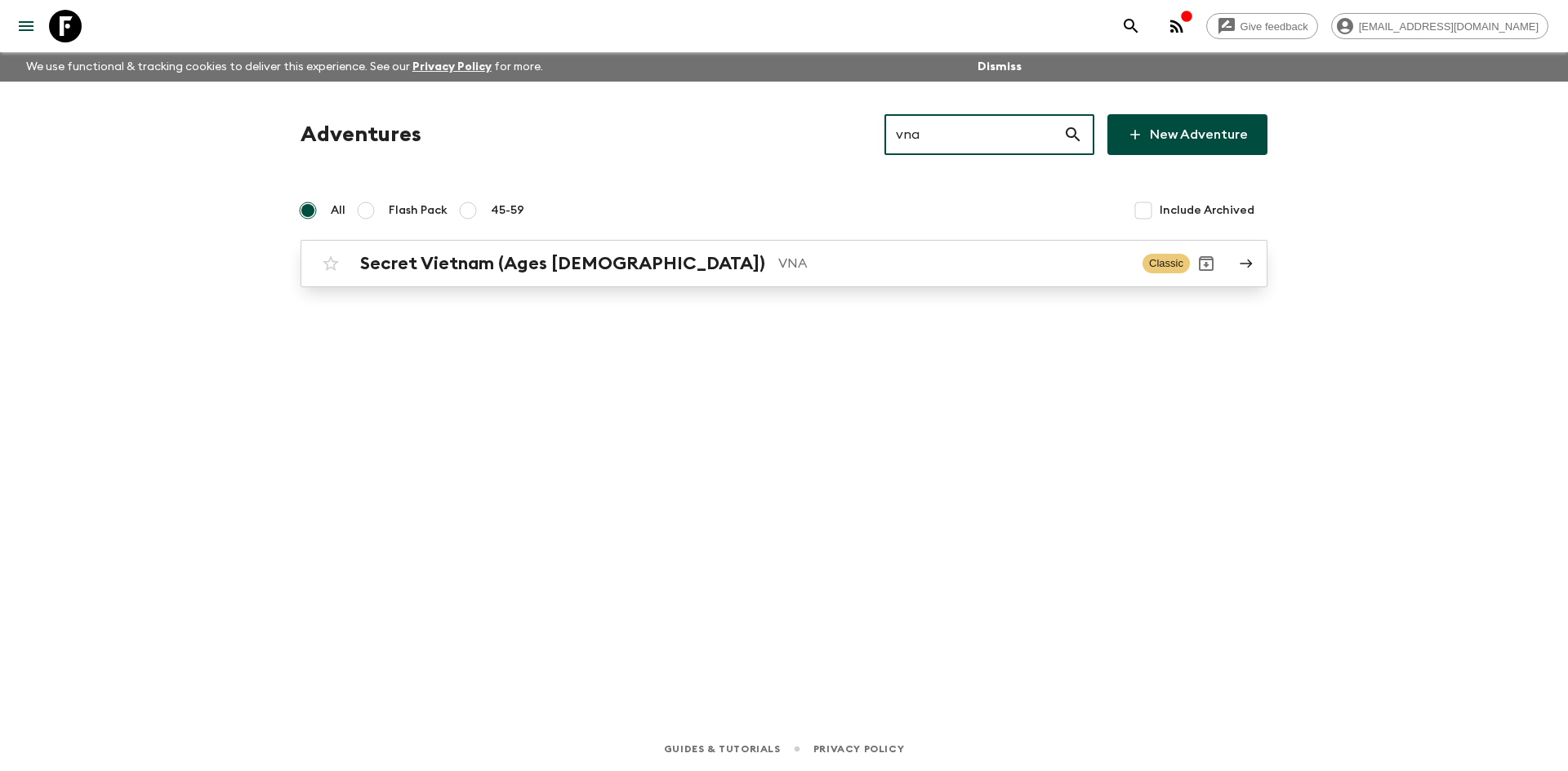
click at [652, 248] on div "Secret Vietnam (Ages [DEMOGRAPHIC_DATA]) VNA Classic" at bounding box center [752, 263] width 876 height 33
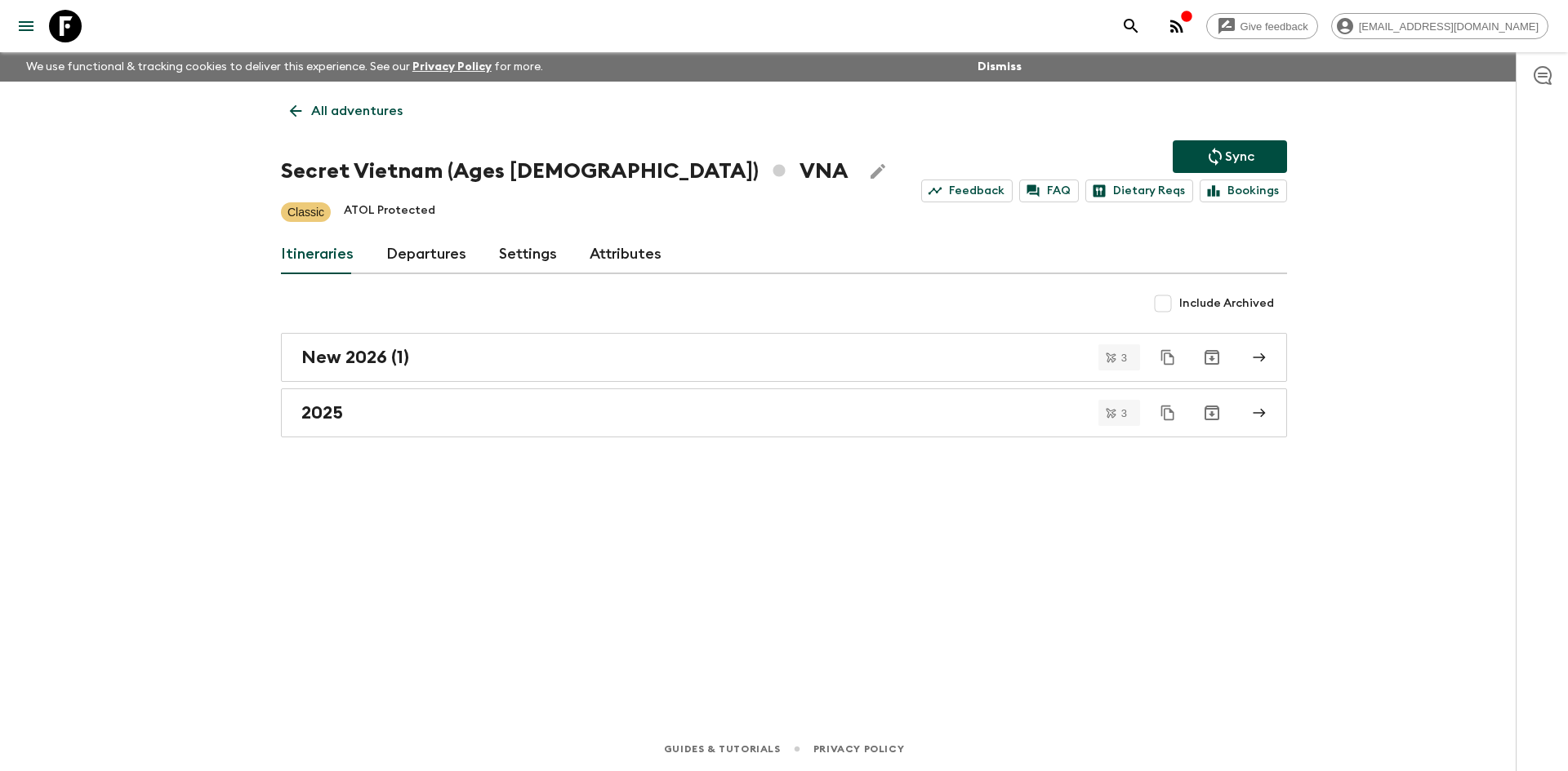
click at [1225, 147] on p "Sync" at bounding box center [1240, 156] width 29 height 20
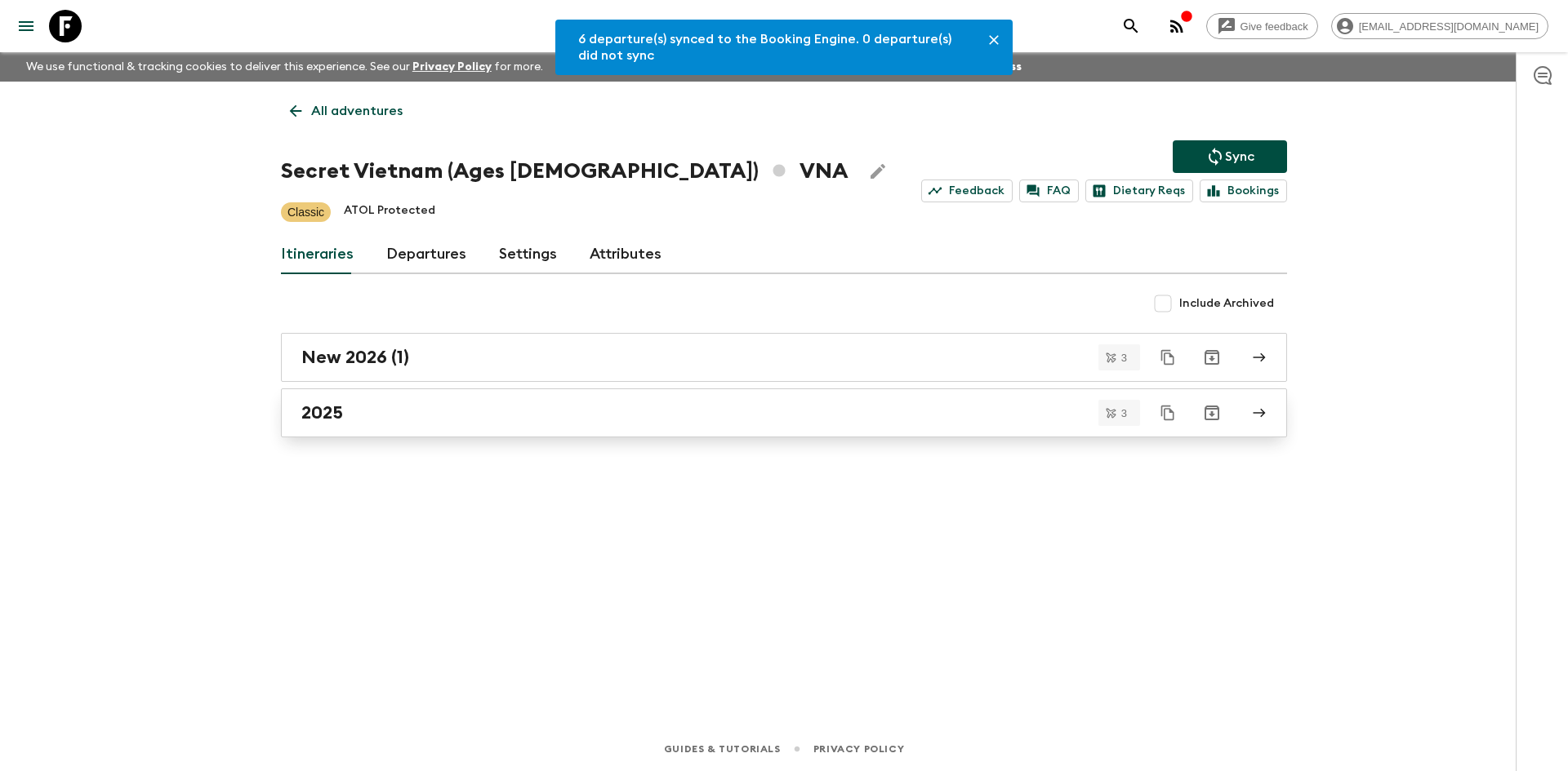
click at [379, 413] on div "2025" at bounding box center [769, 413] width 935 height 22
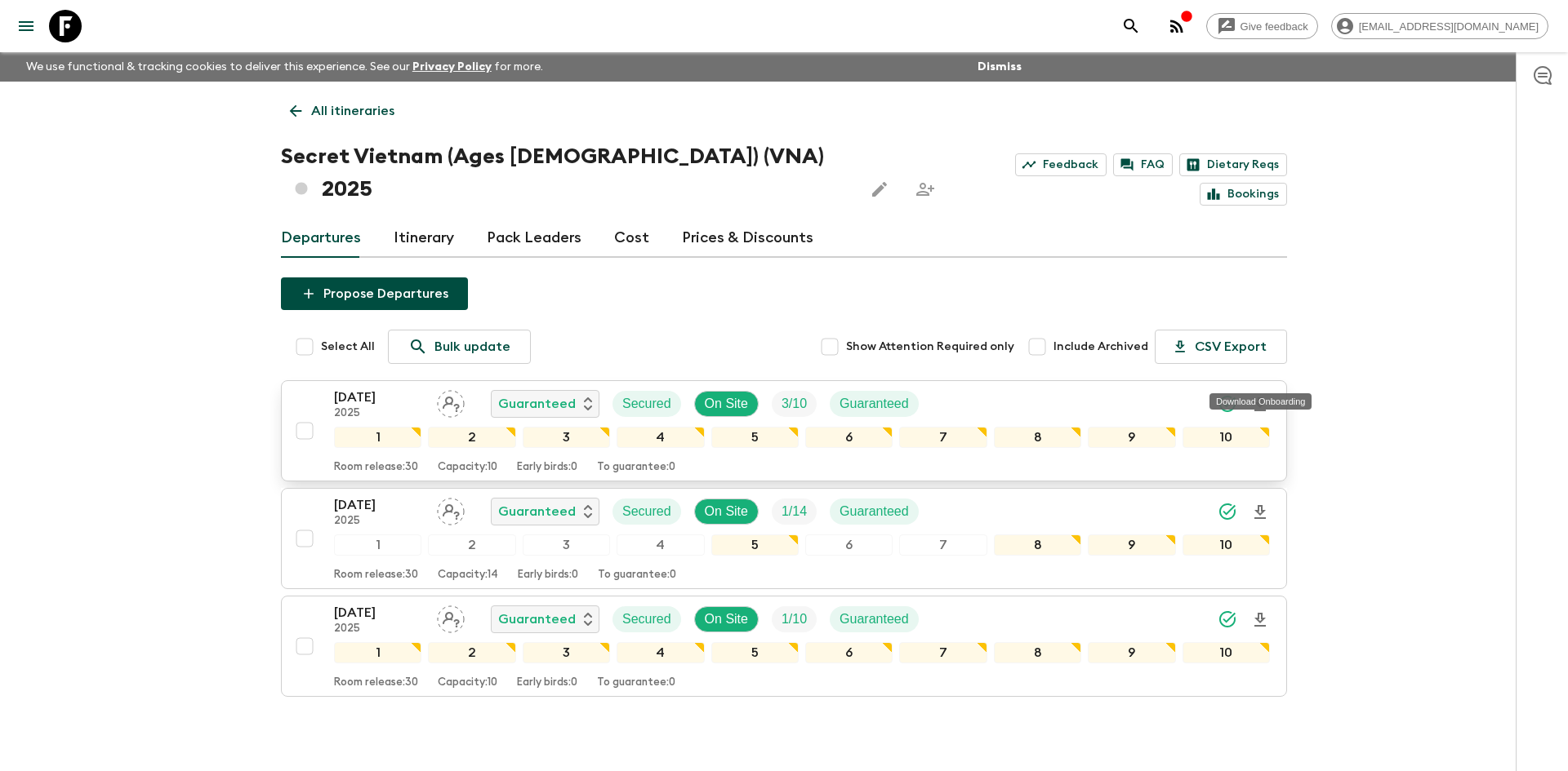
click at [1265, 395] on icon "Download Onboarding" at bounding box center [1260, 405] width 20 height 20
click at [349, 111] on p "All itineraries" at bounding box center [352, 111] width 83 height 20
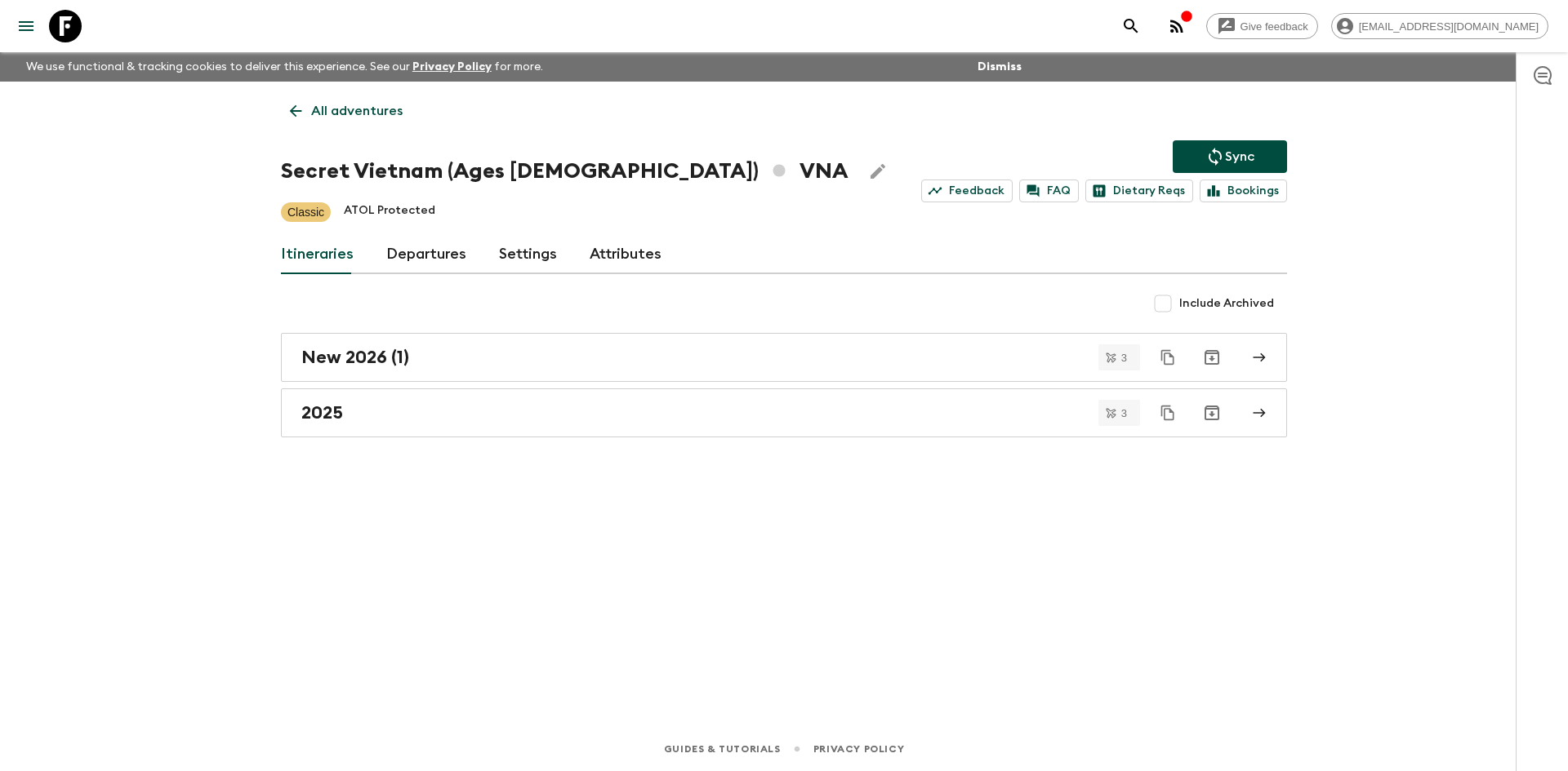
click at [349, 111] on p "All adventures" at bounding box center [357, 111] width 92 height 20
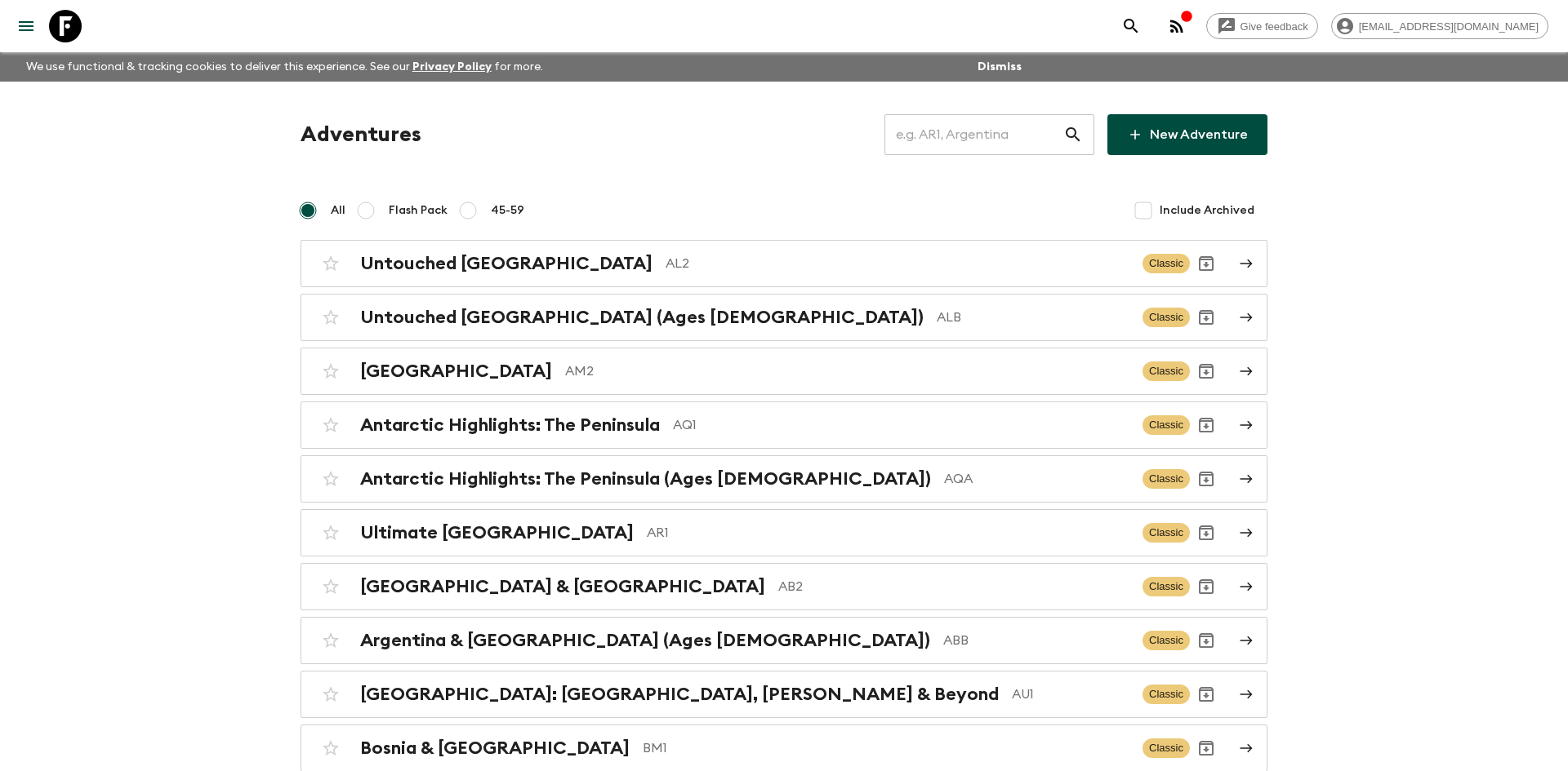
click at [937, 136] on input "text" at bounding box center [974, 135] width 179 height 46
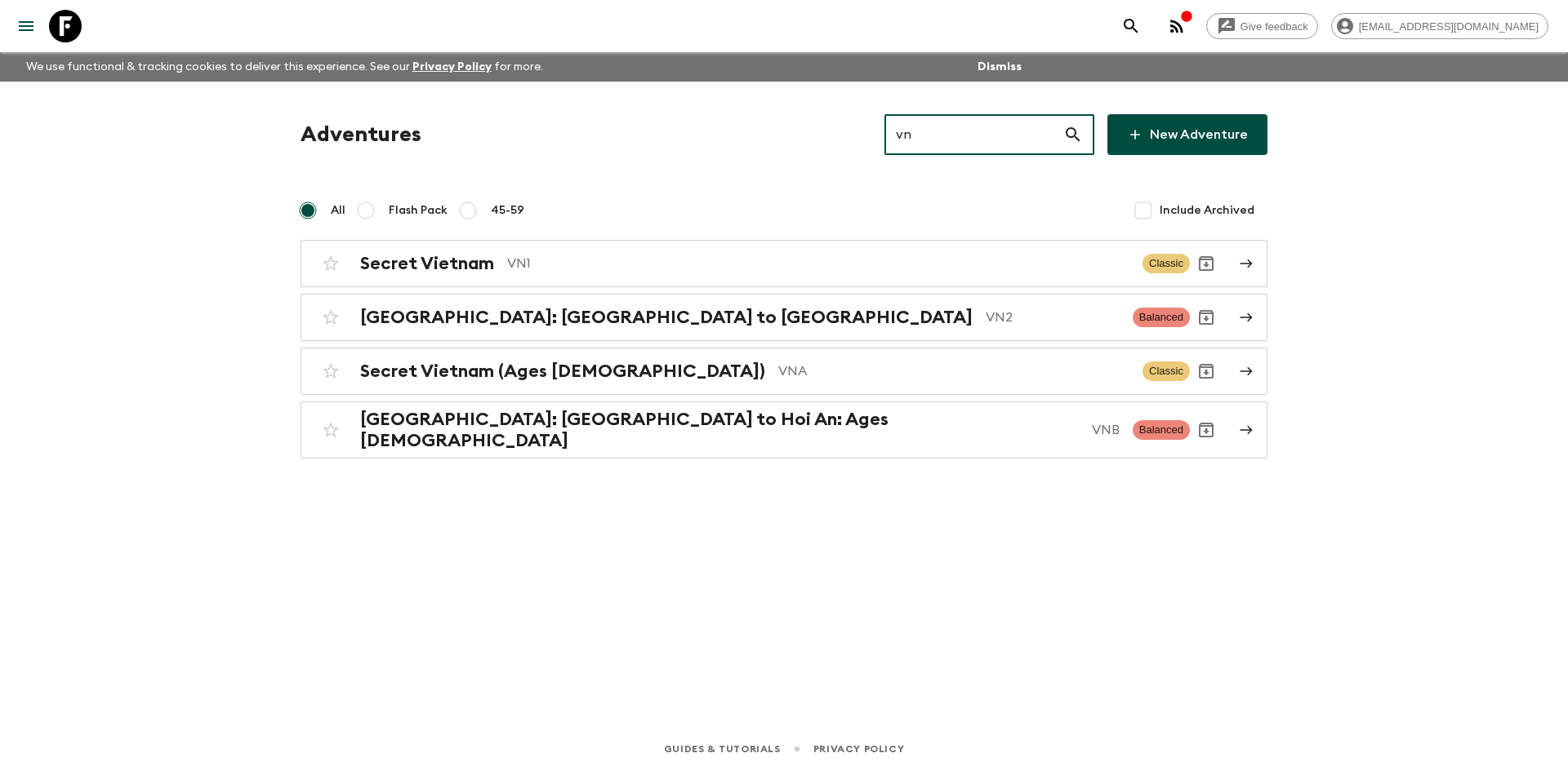
type input "vn1"
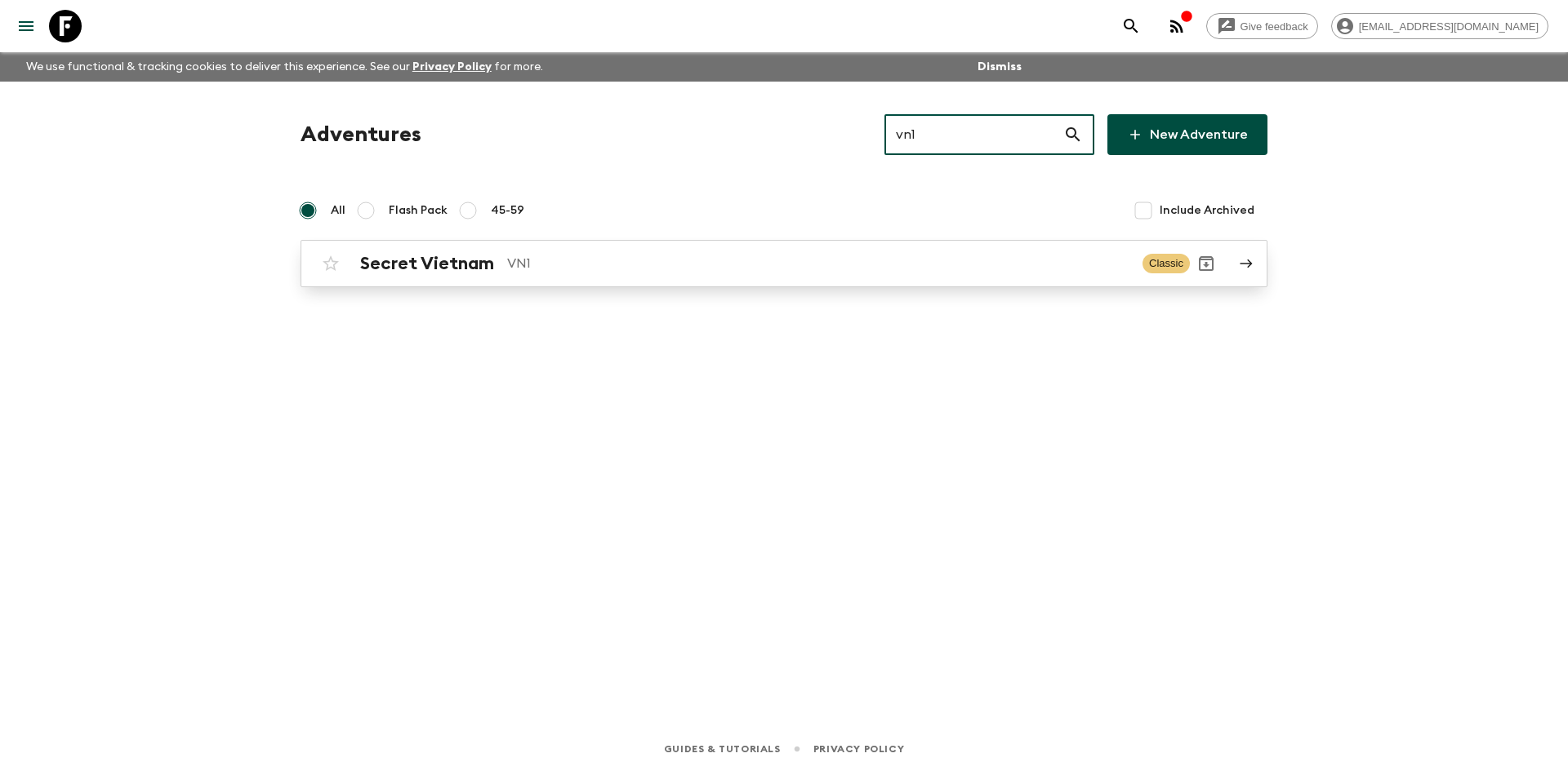
click at [518, 255] on p "VN1" at bounding box center [818, 263] width 622 height 20
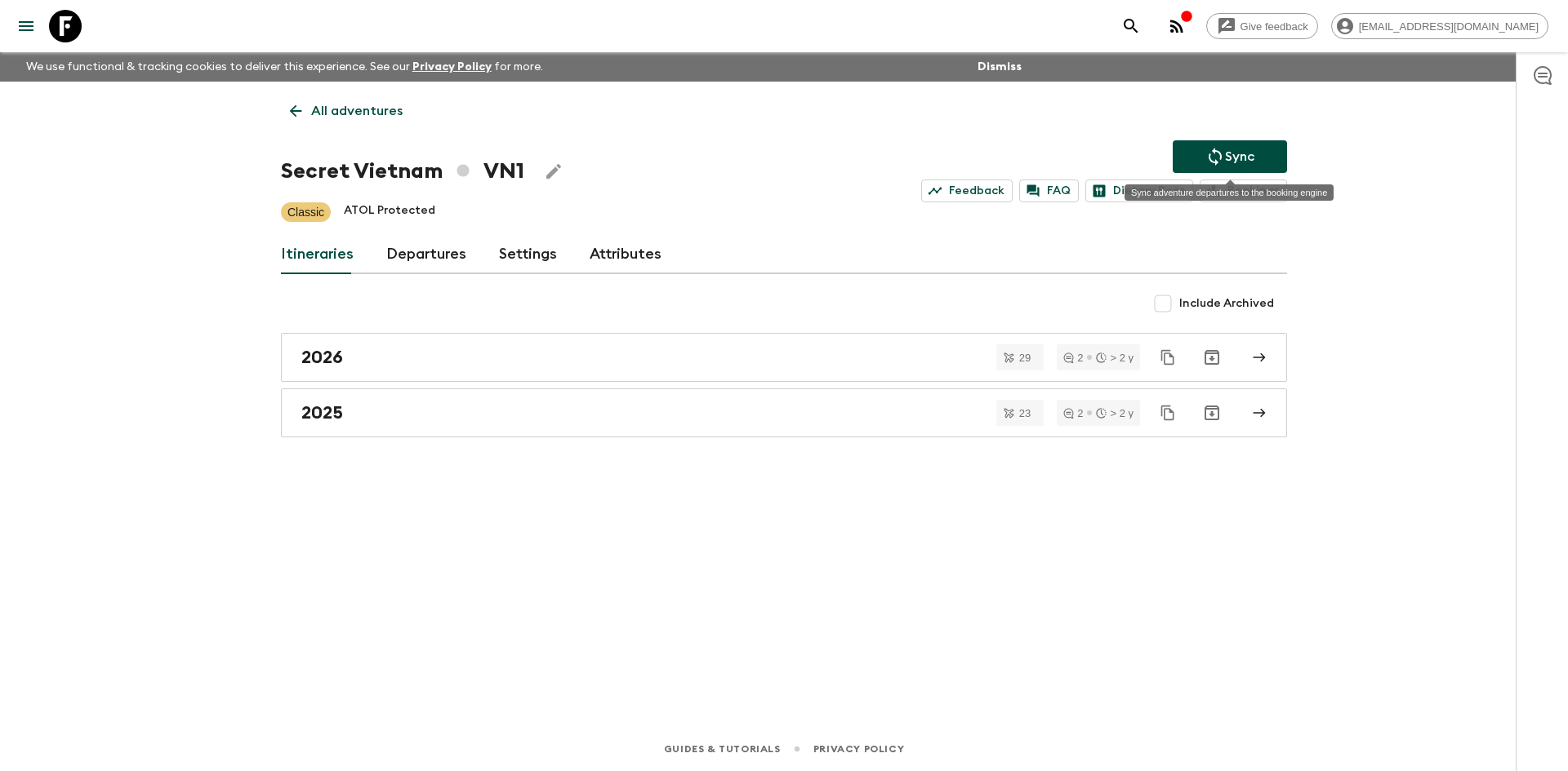
click at [1215, 157] on icon "Sync adventure departures to the booking engine" at bounding box center [1216, 156] width 20 height 20
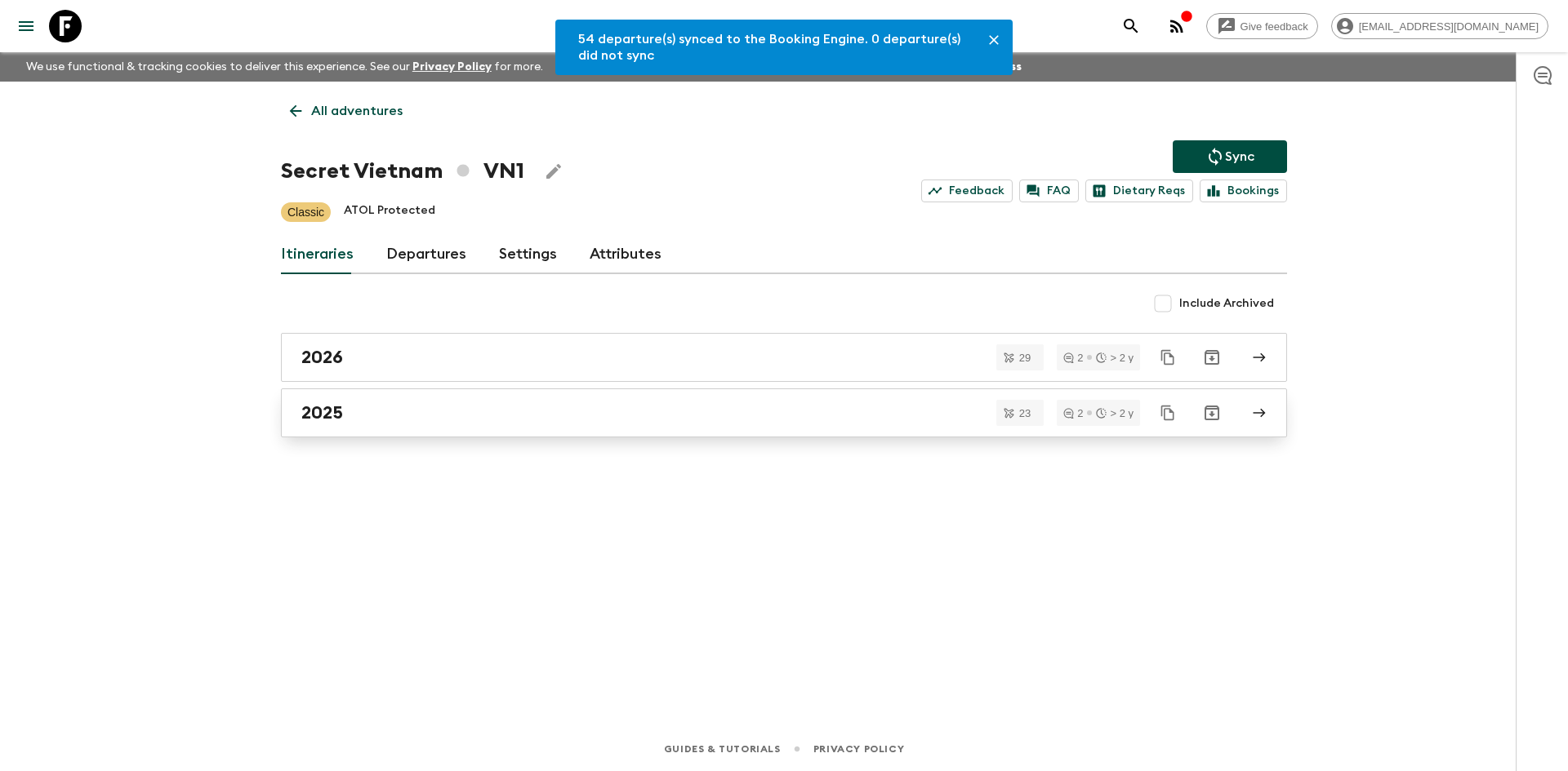
click at [397, 411] on div "2025" at bounding box center [769, 413] width 935 height 22
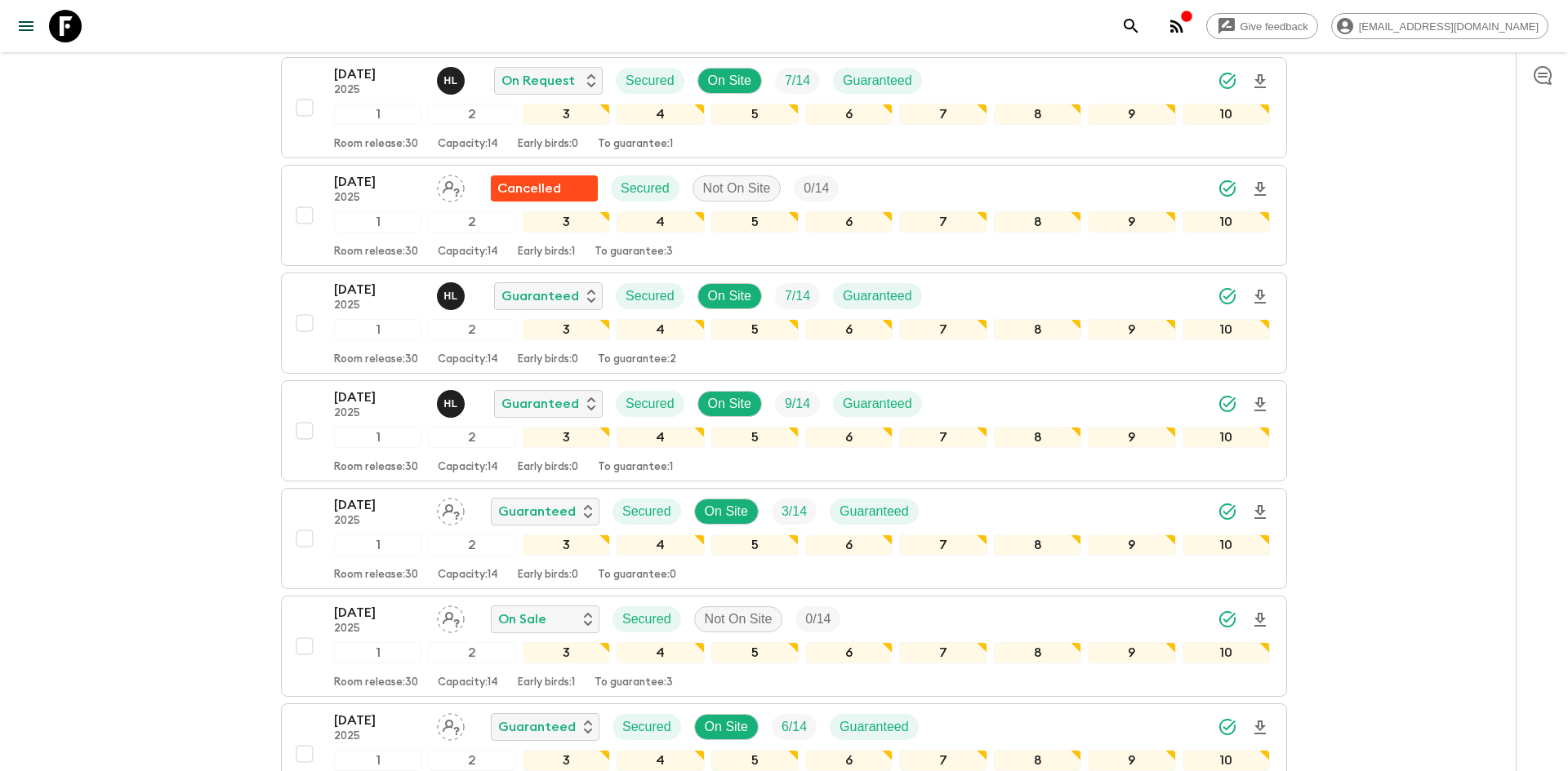
scroll to position [1054, 0]
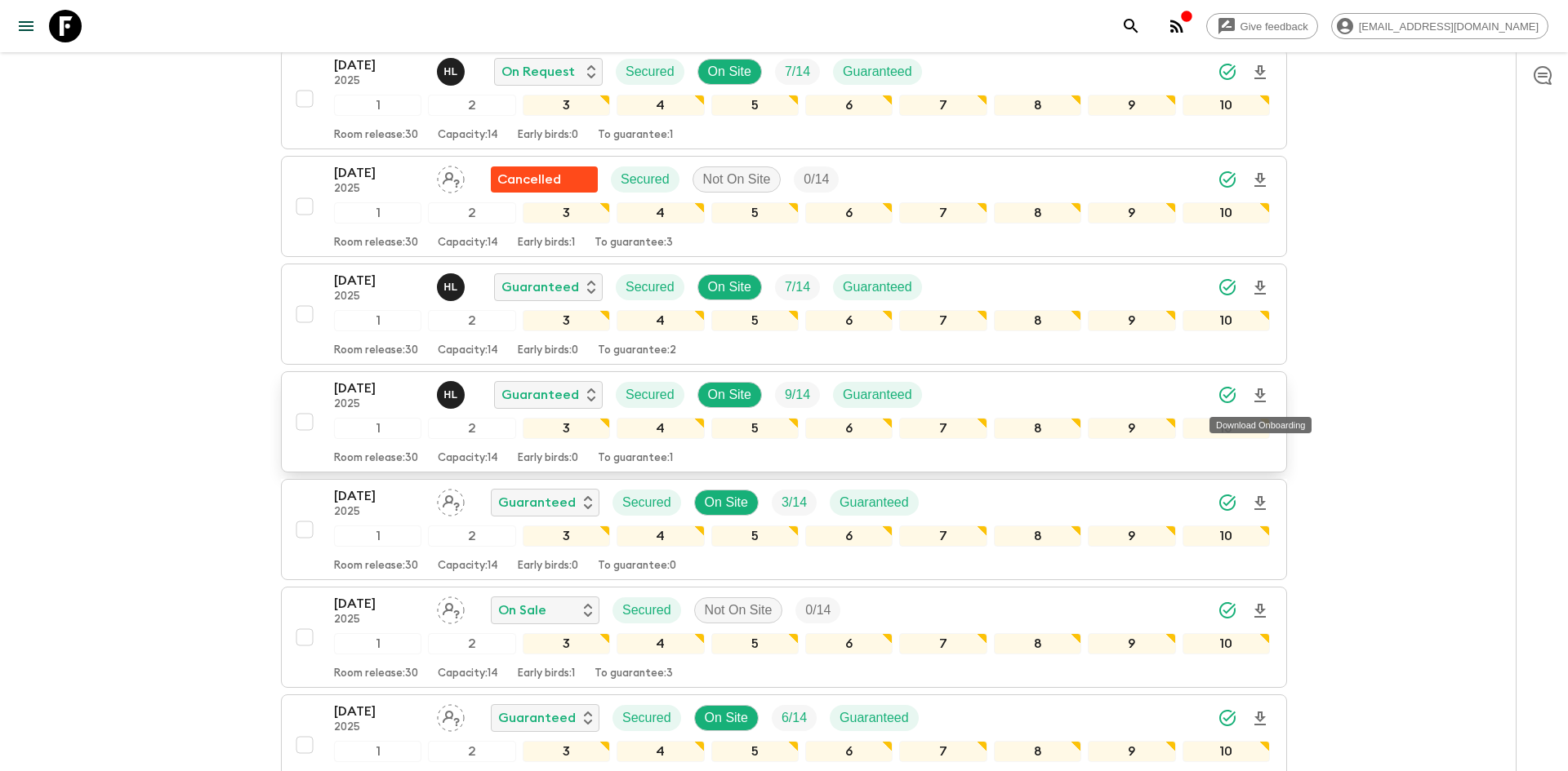
click at [1263, 395] on icon "Download Onboarding" at bounding box center [1260, 395] width 11 height 14
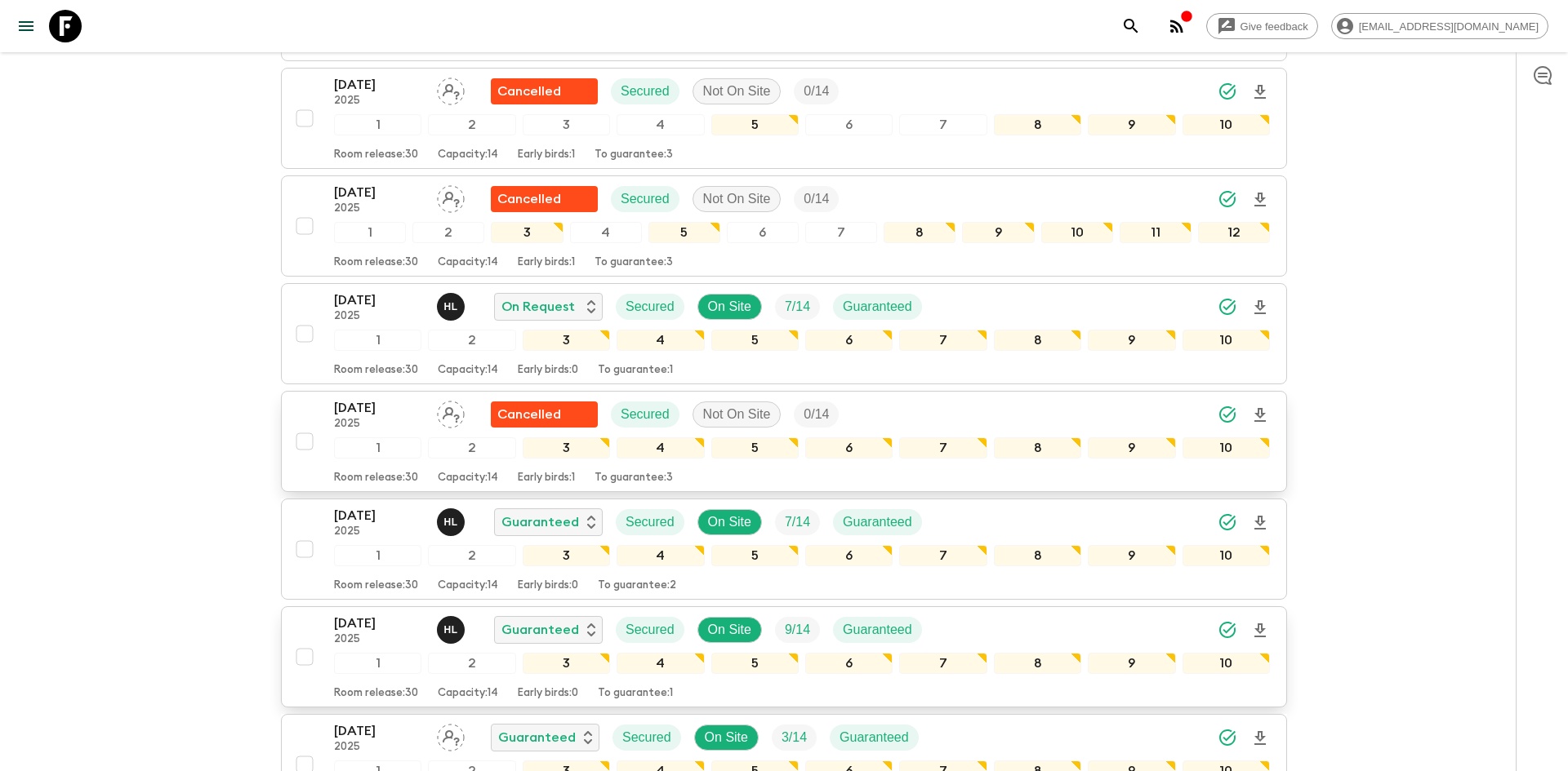
scroll to position [0, 0]
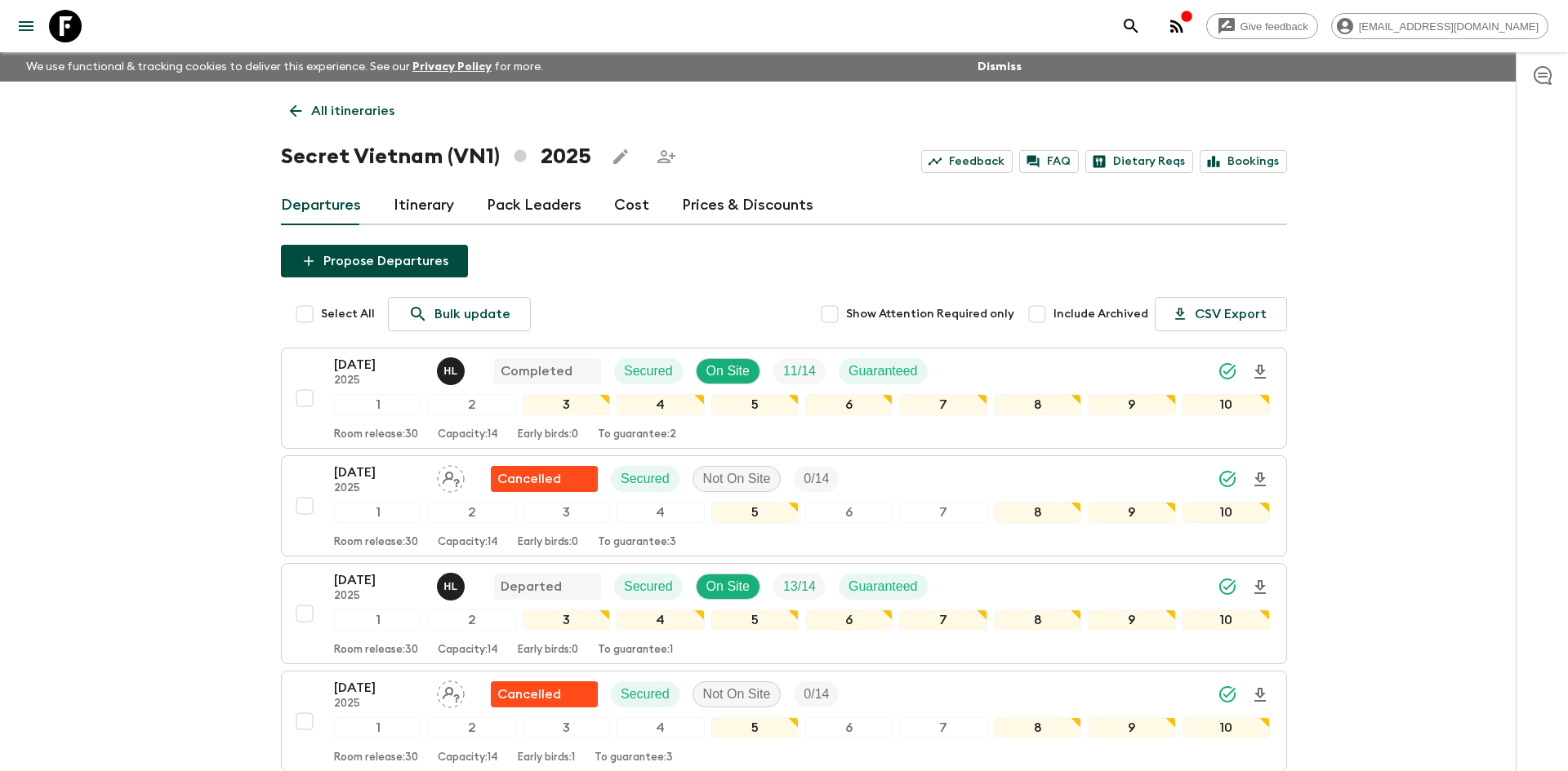
click at [353, 117] on p "All itineraries" at bounding box center [352, 111] width 83 height 20
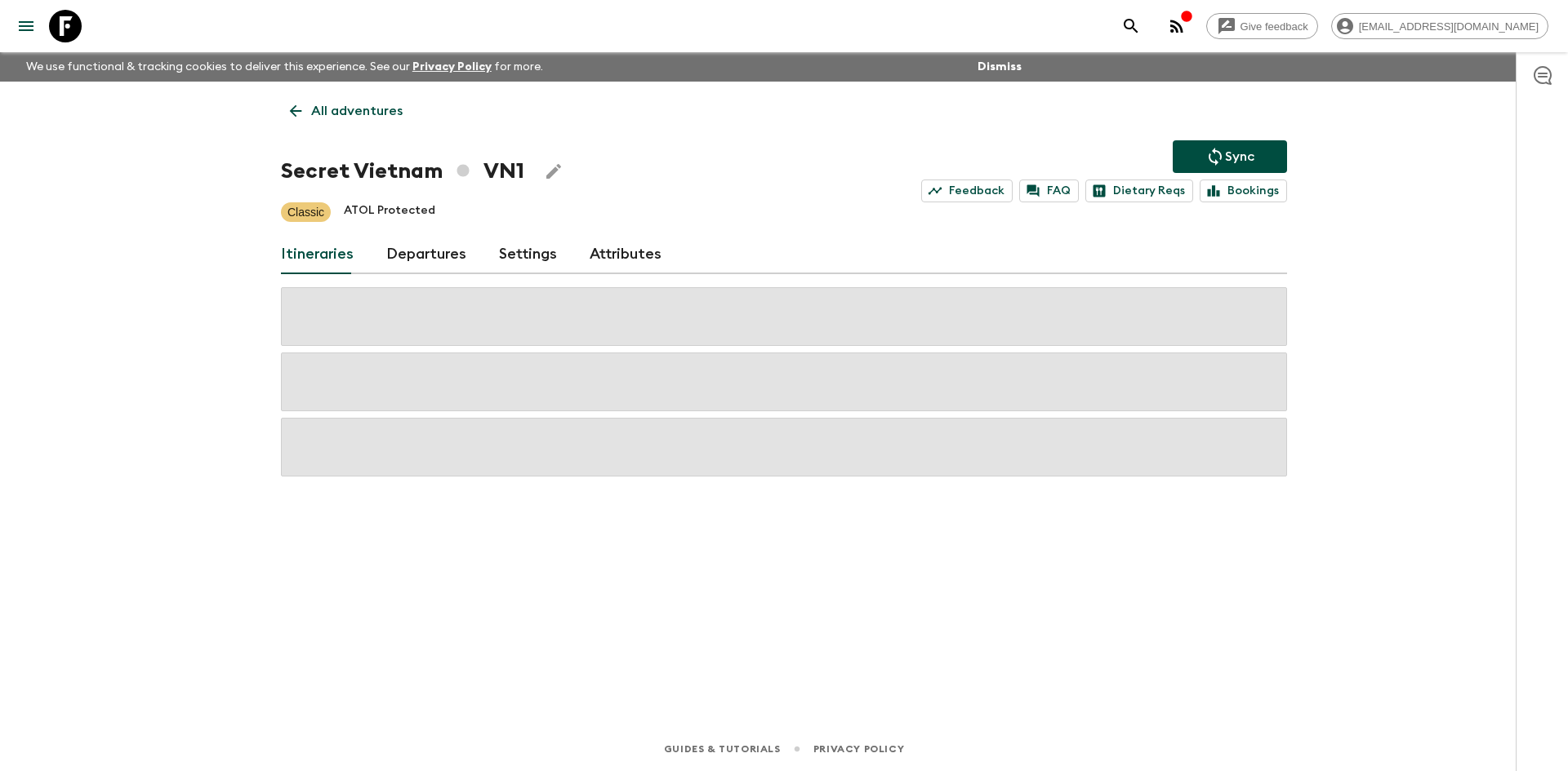
click at [353, 117] on p "All adventures" at bounding box center [357, 111] width 92 height 20
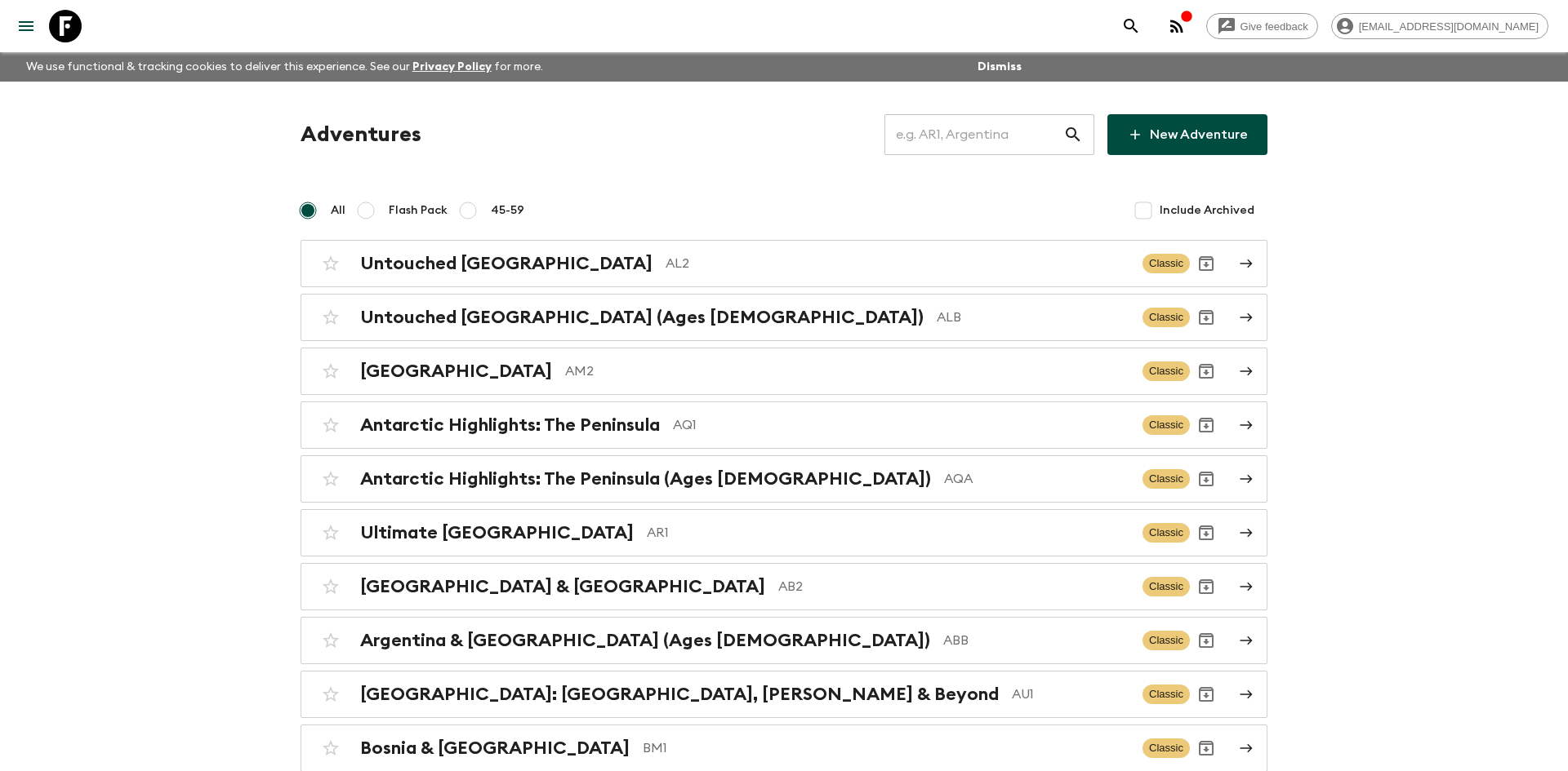
click at [919, 132] on input "text" at bounding box center [974, 135] width 179 height 46
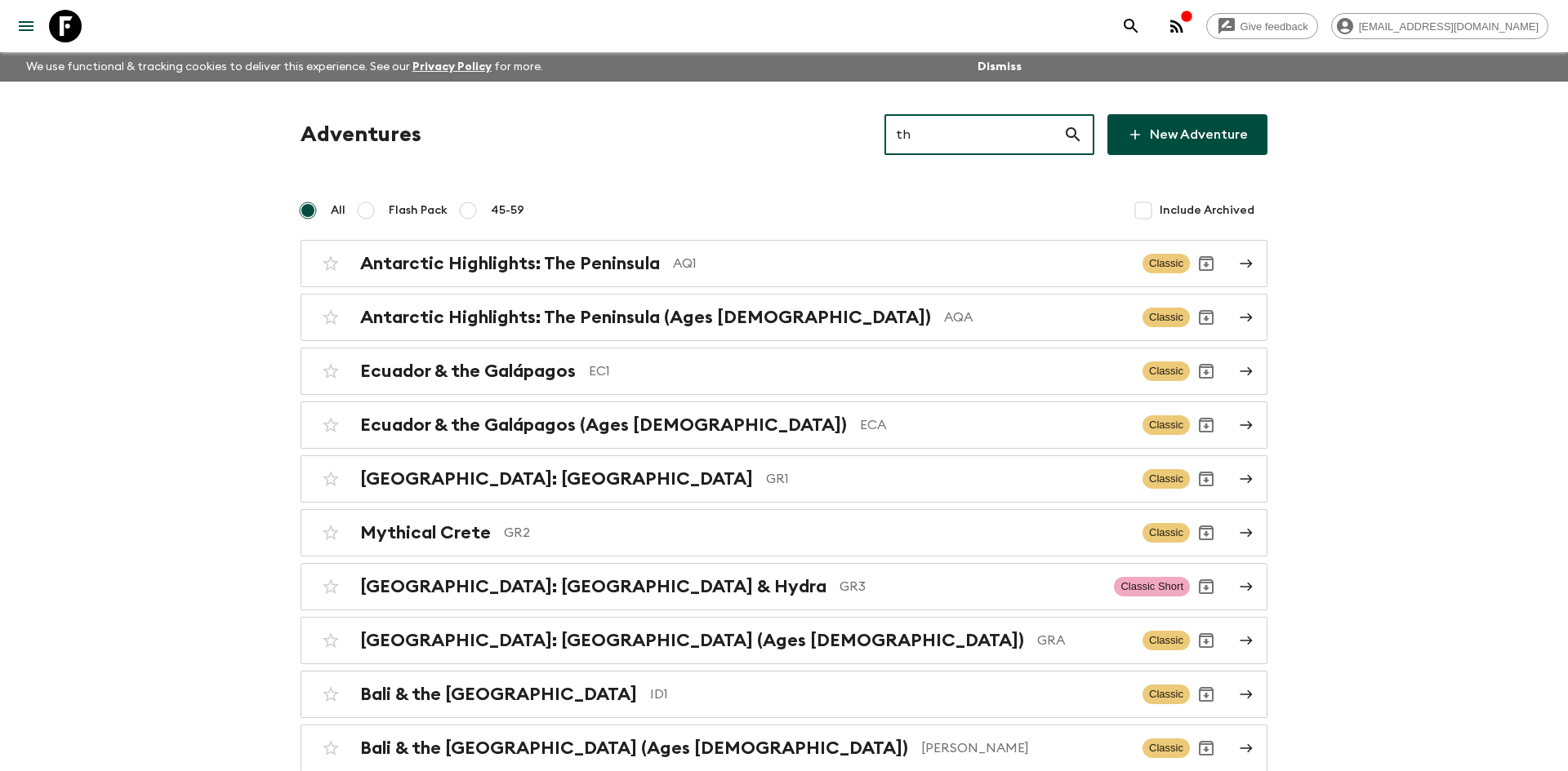
type input "th1"
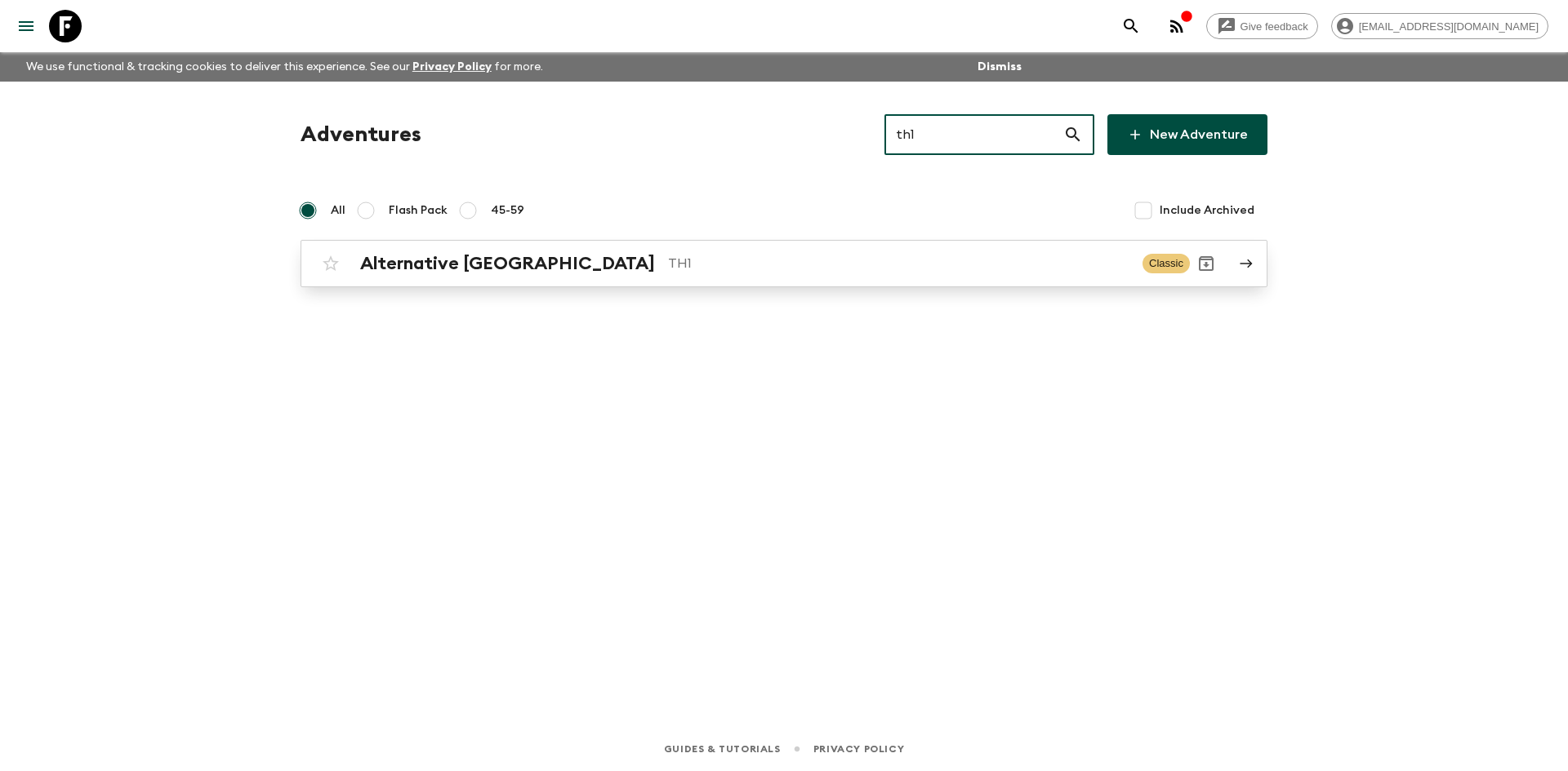
click at [668, 261] on p "TH1" at bounding box center [898, 263] width 461 height 20
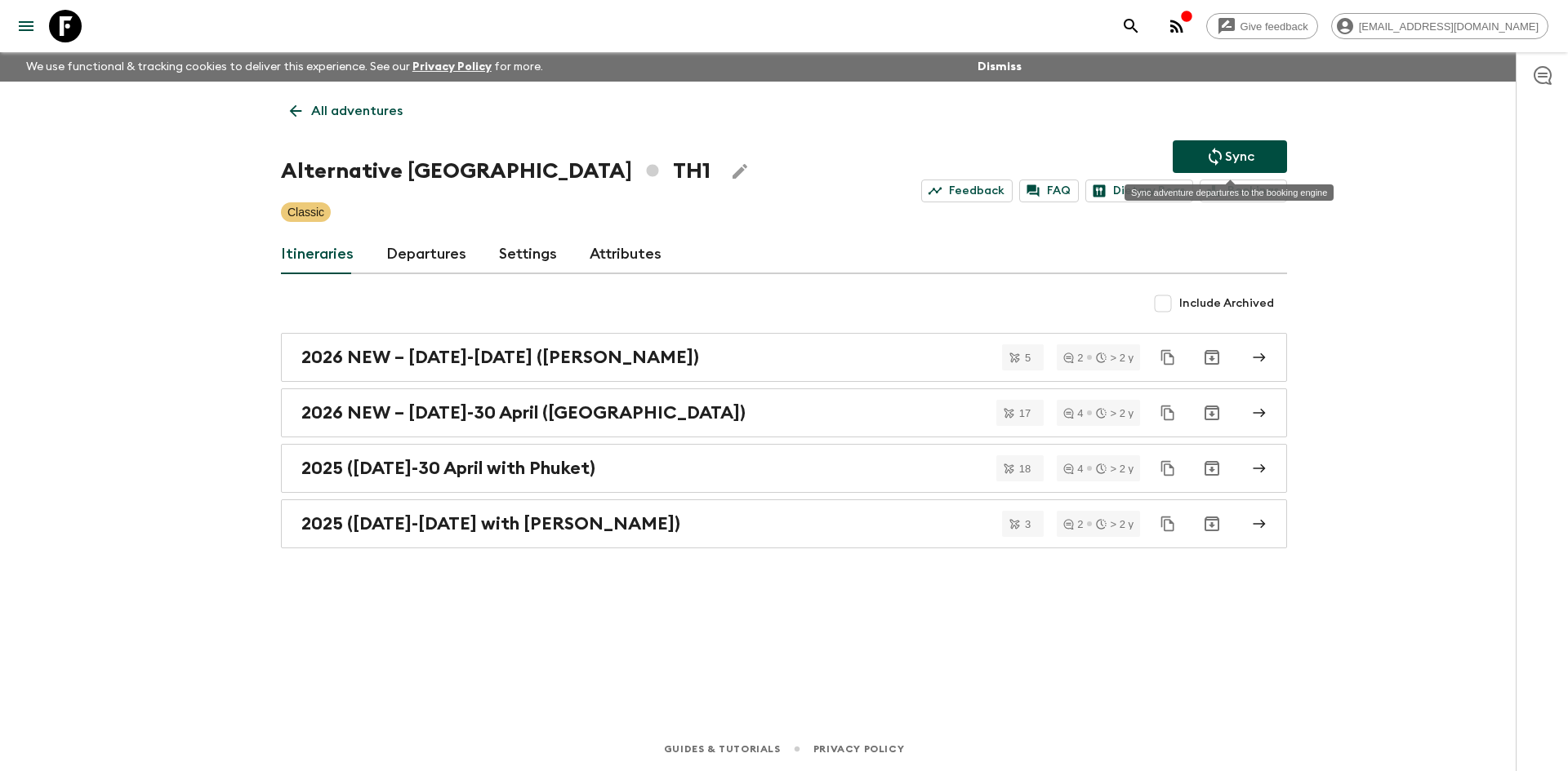
click at [1238, 147] on p "Sync" at bounding box center [1240, 156] width 29 height 20
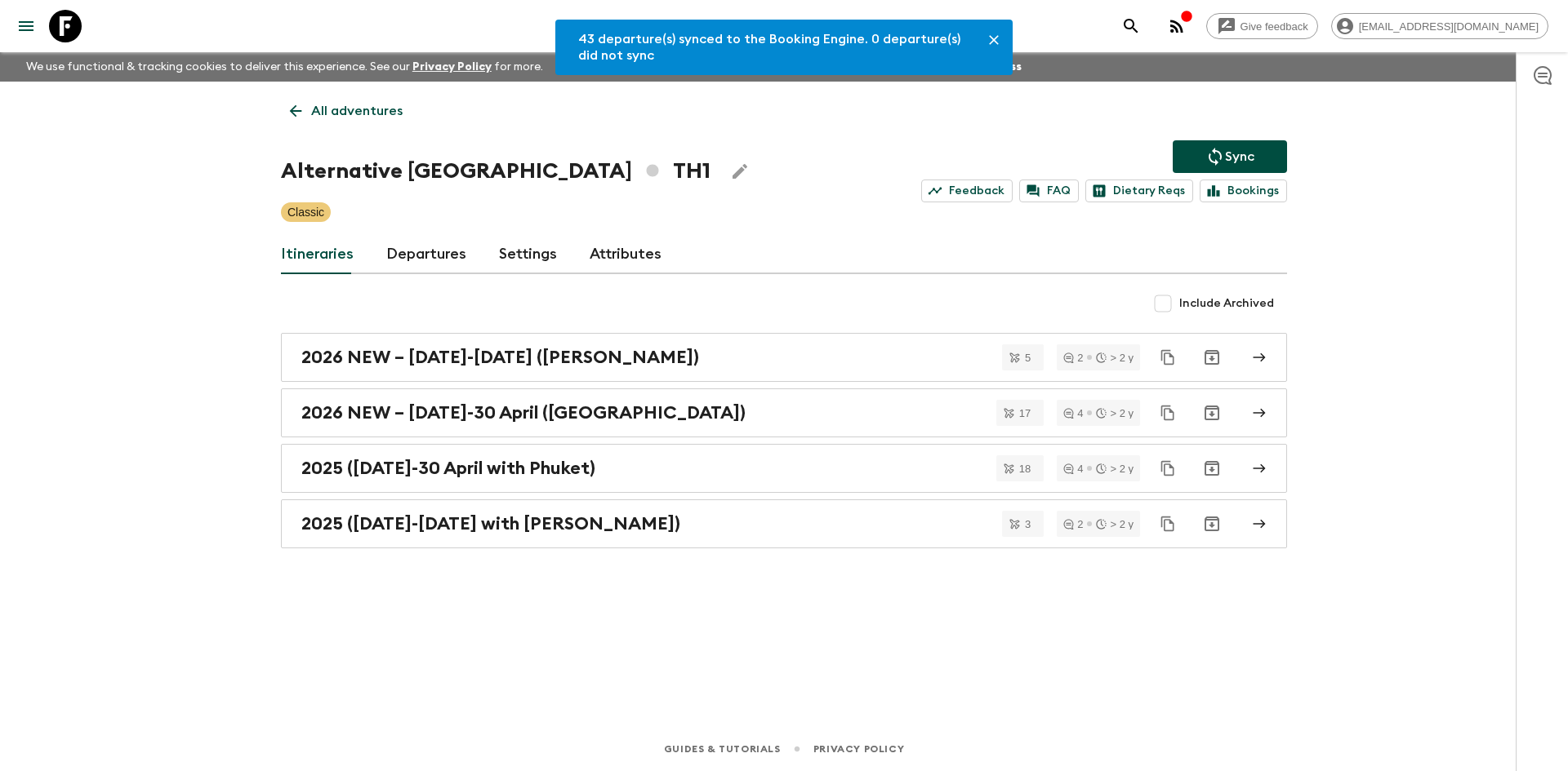
click at [442, 249] on link "Departures" at bounding box center [426, 254] width 80 height 39
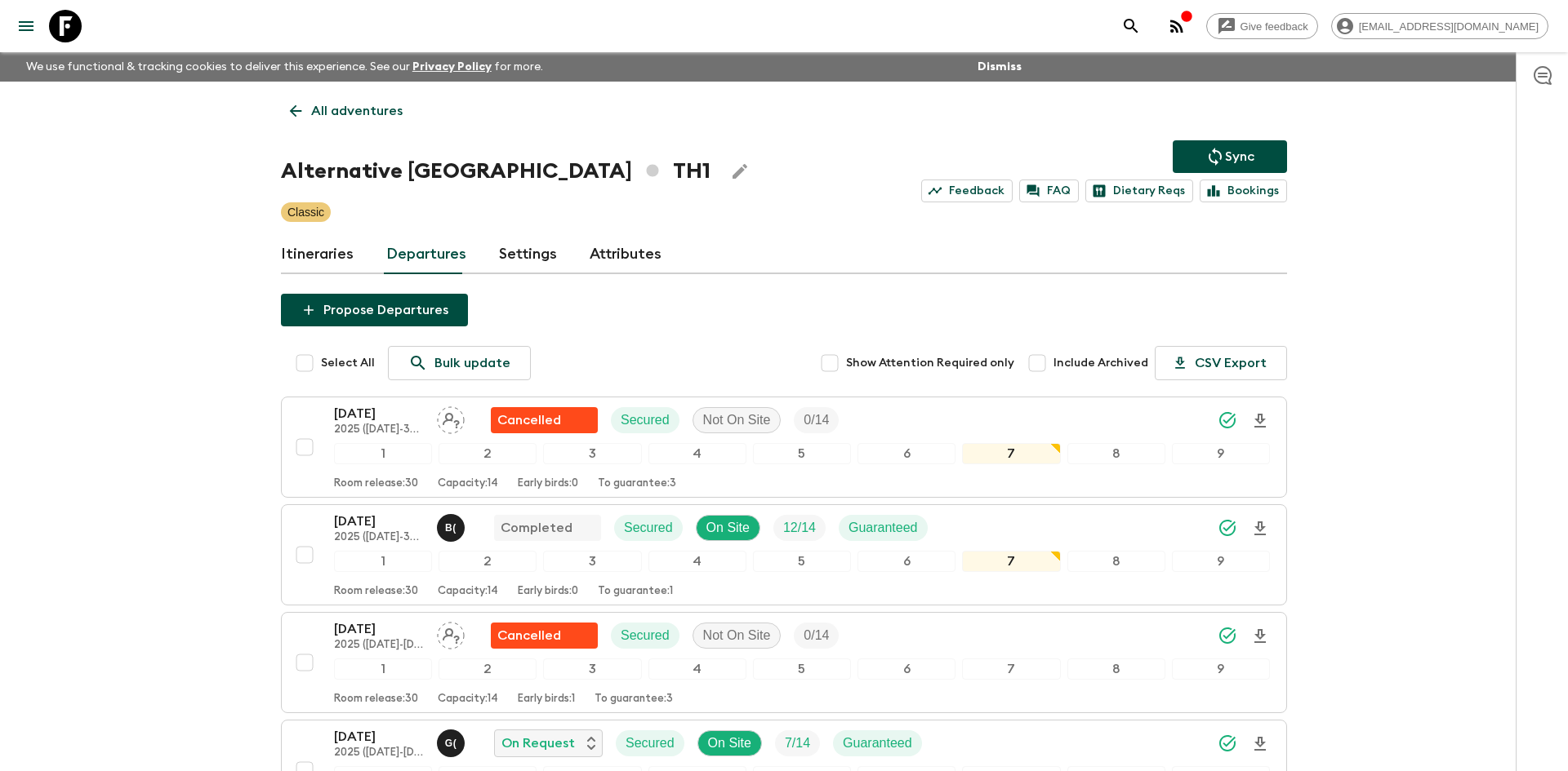
click at [1218, 153] on icon "Sync adventure departures to the booking engine" at bounding box center [1215, 156] width 13 height 18
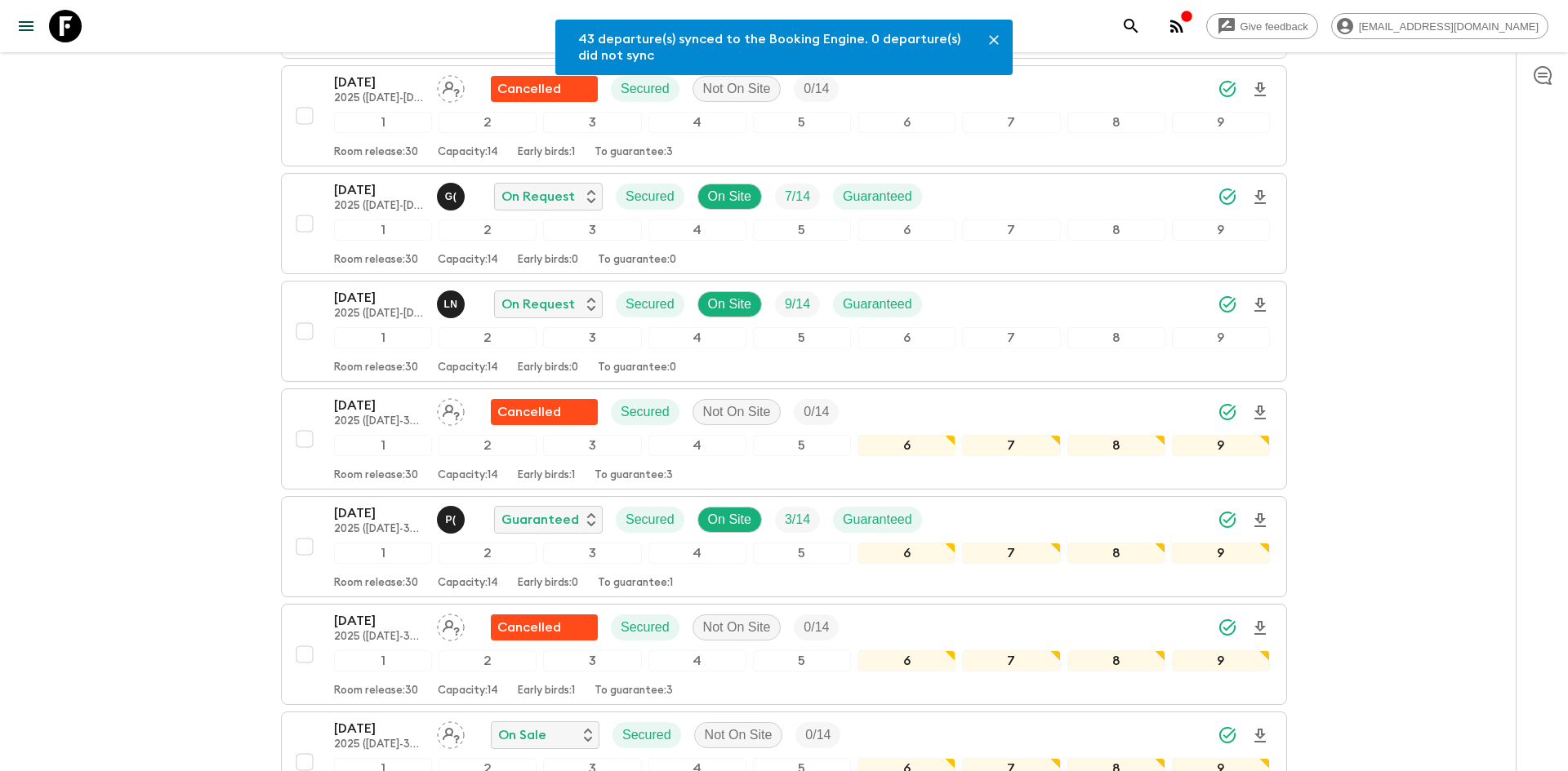
scroll to position [684, 0]
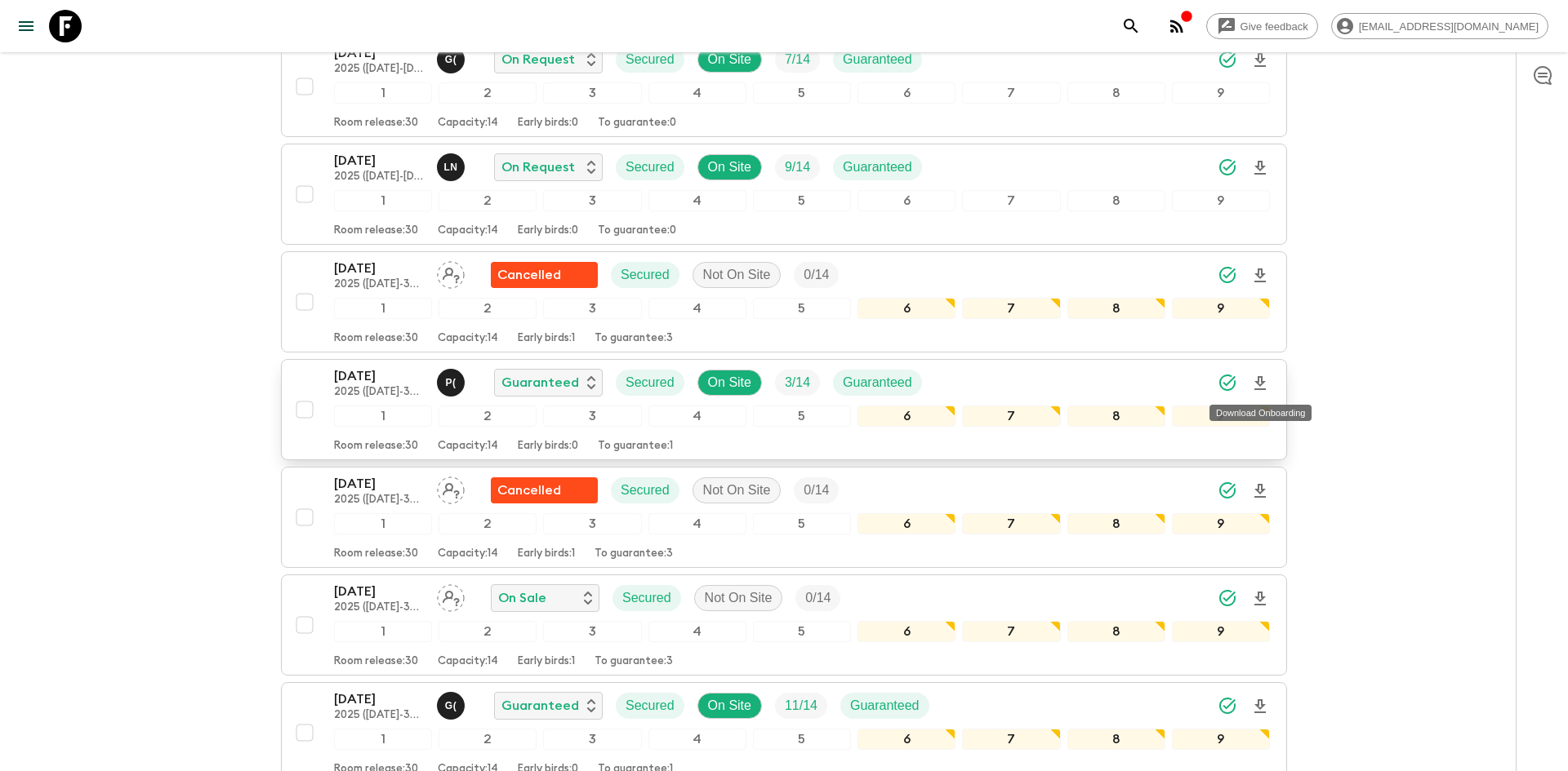
click at [1263, 386] on icon "Download Onboarding" at bounding box center [1260, 383] width 20 height 20
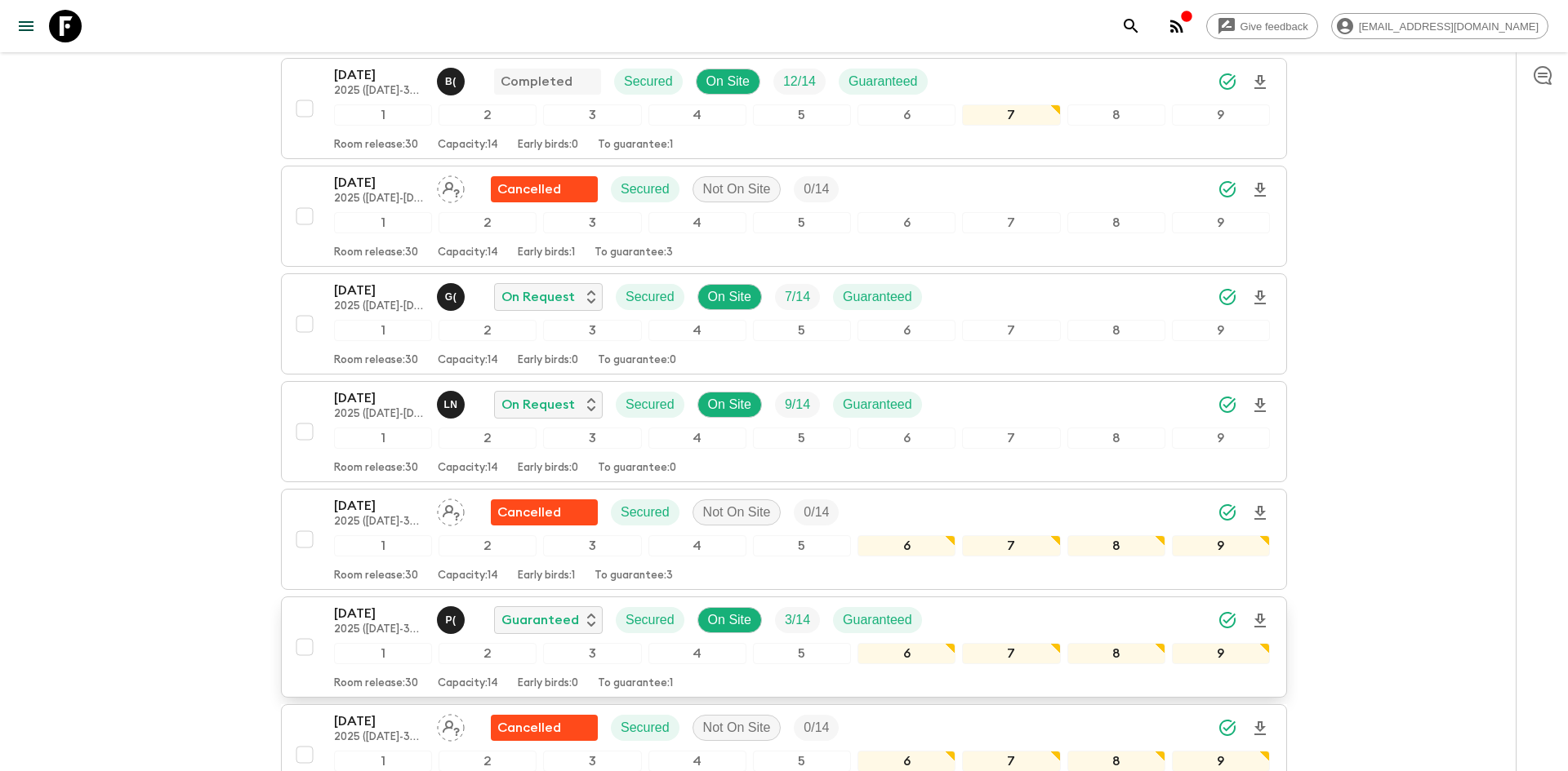
scroll to position [0, 0]
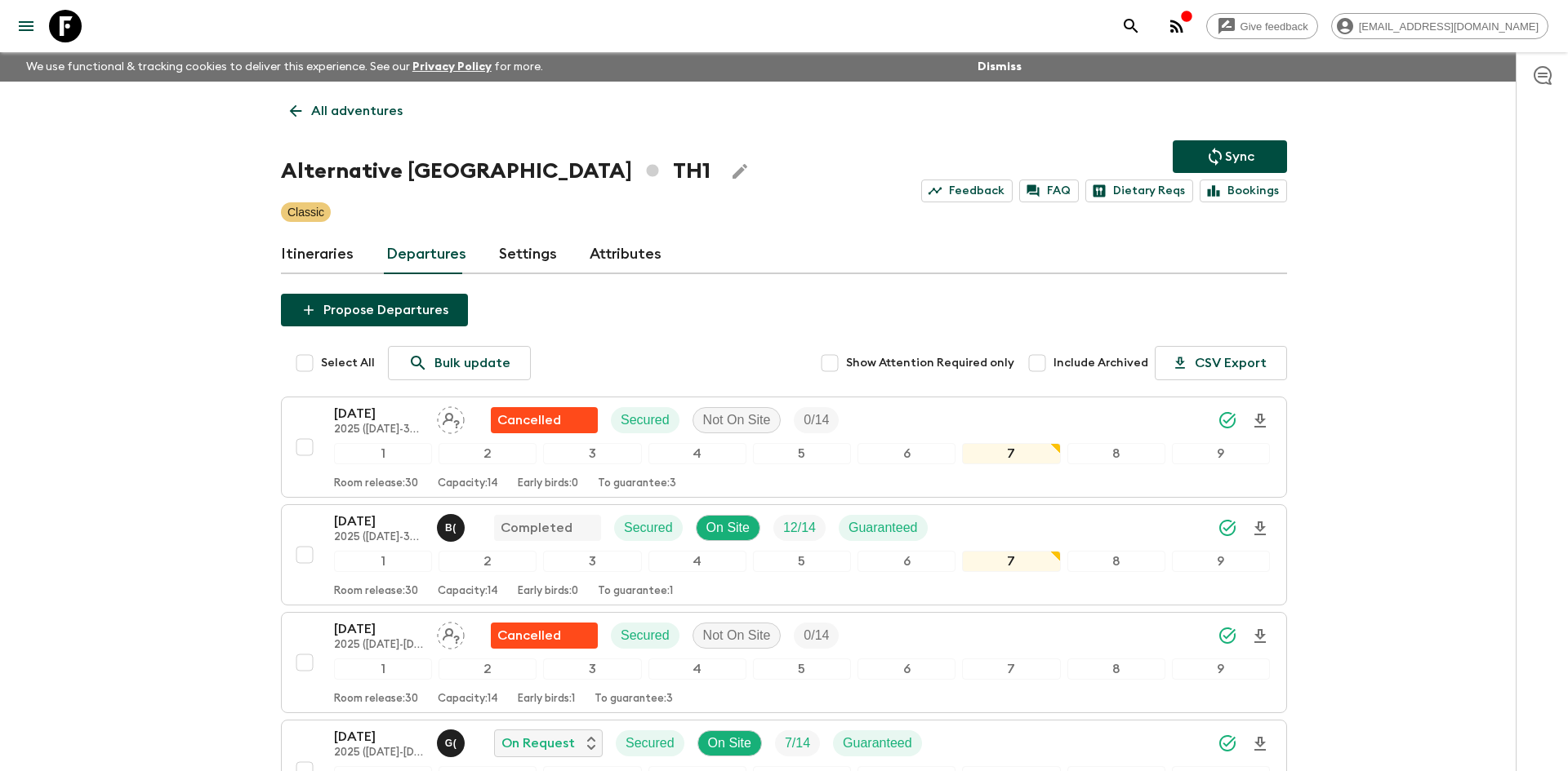
click at [354, 113] on p "All adventures" at bounding box center [357, 111] width 92 height 20
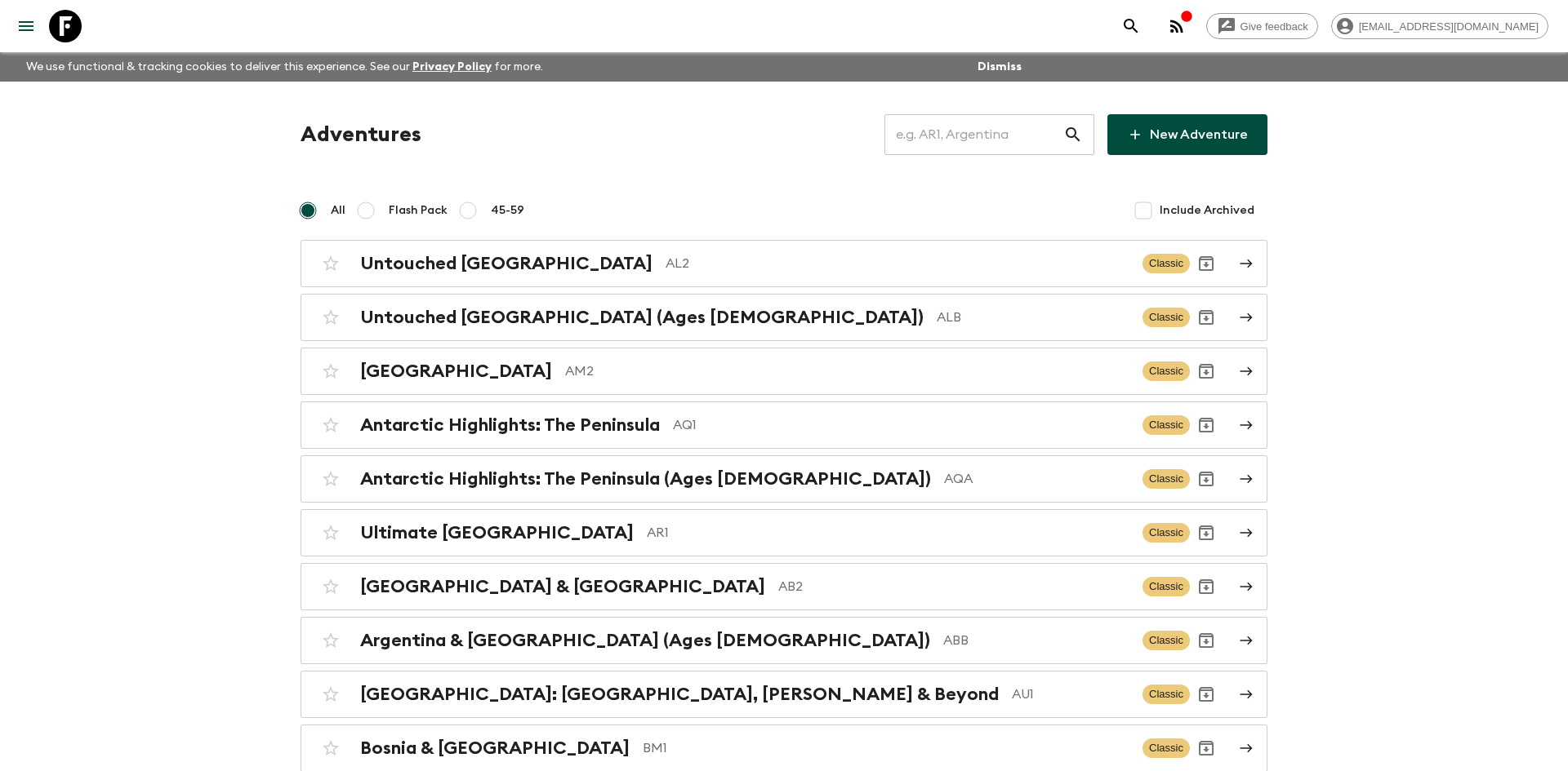
click at [964, 127] on input "text" at bounding box center [974, 135] width 179 height 46
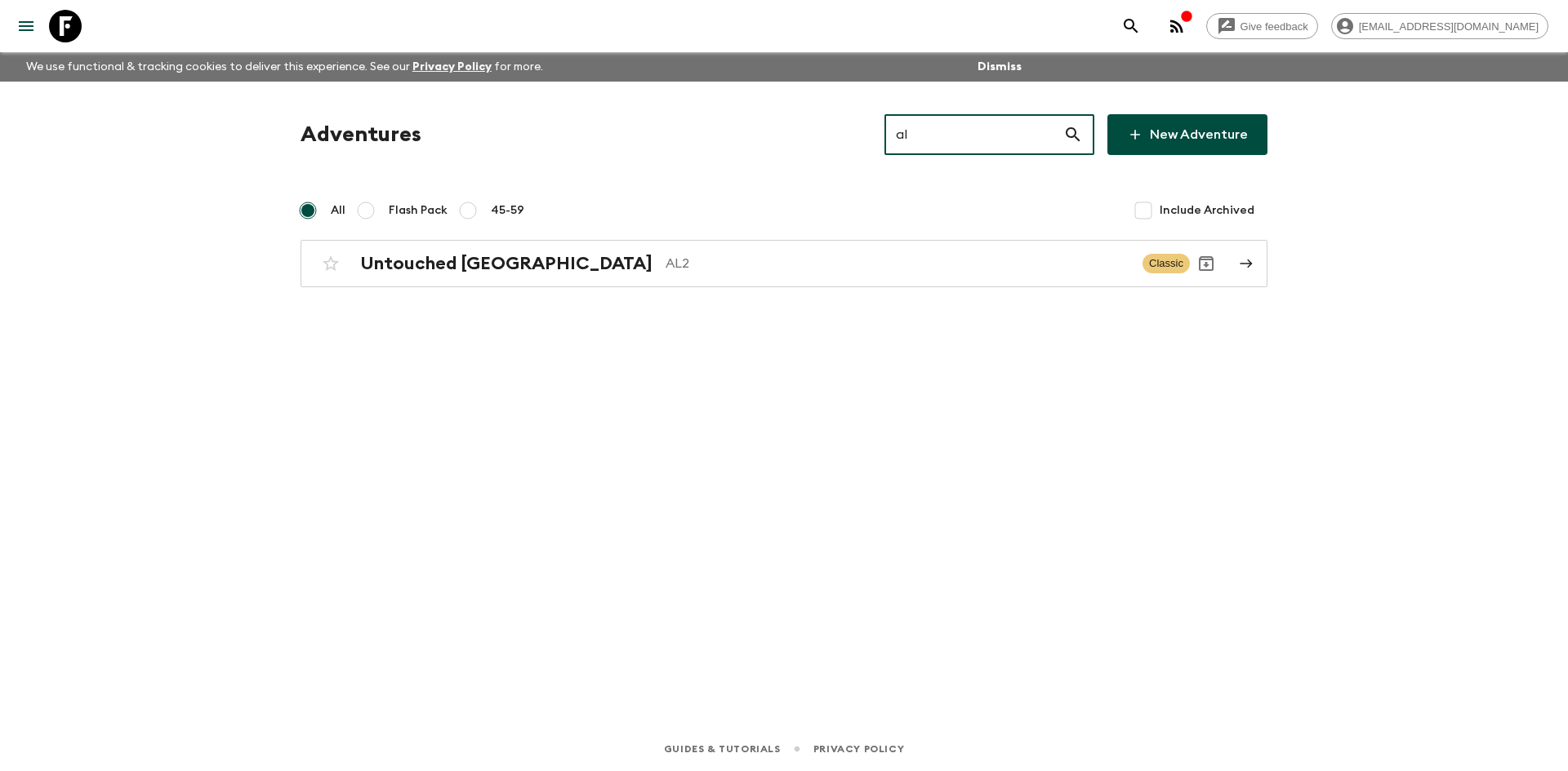
type input "al2"
click at [550, 251] on div "Untouched Albania AL2 Classic" at bounding box center [752, 263] width 876 height 33
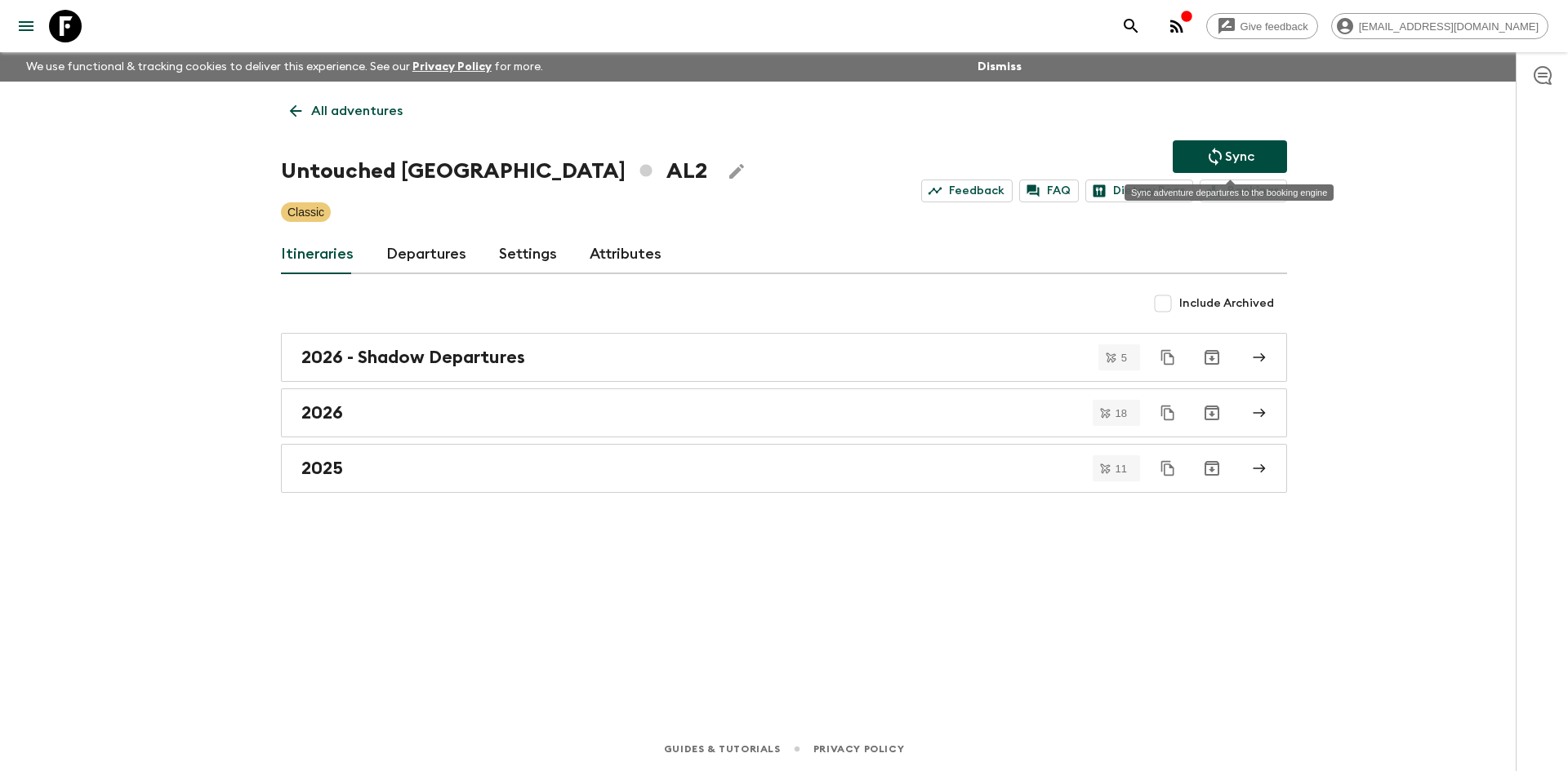
click at [1193, 155] on button "Sync" at bounding box center [1230, 157] width 114 height 33
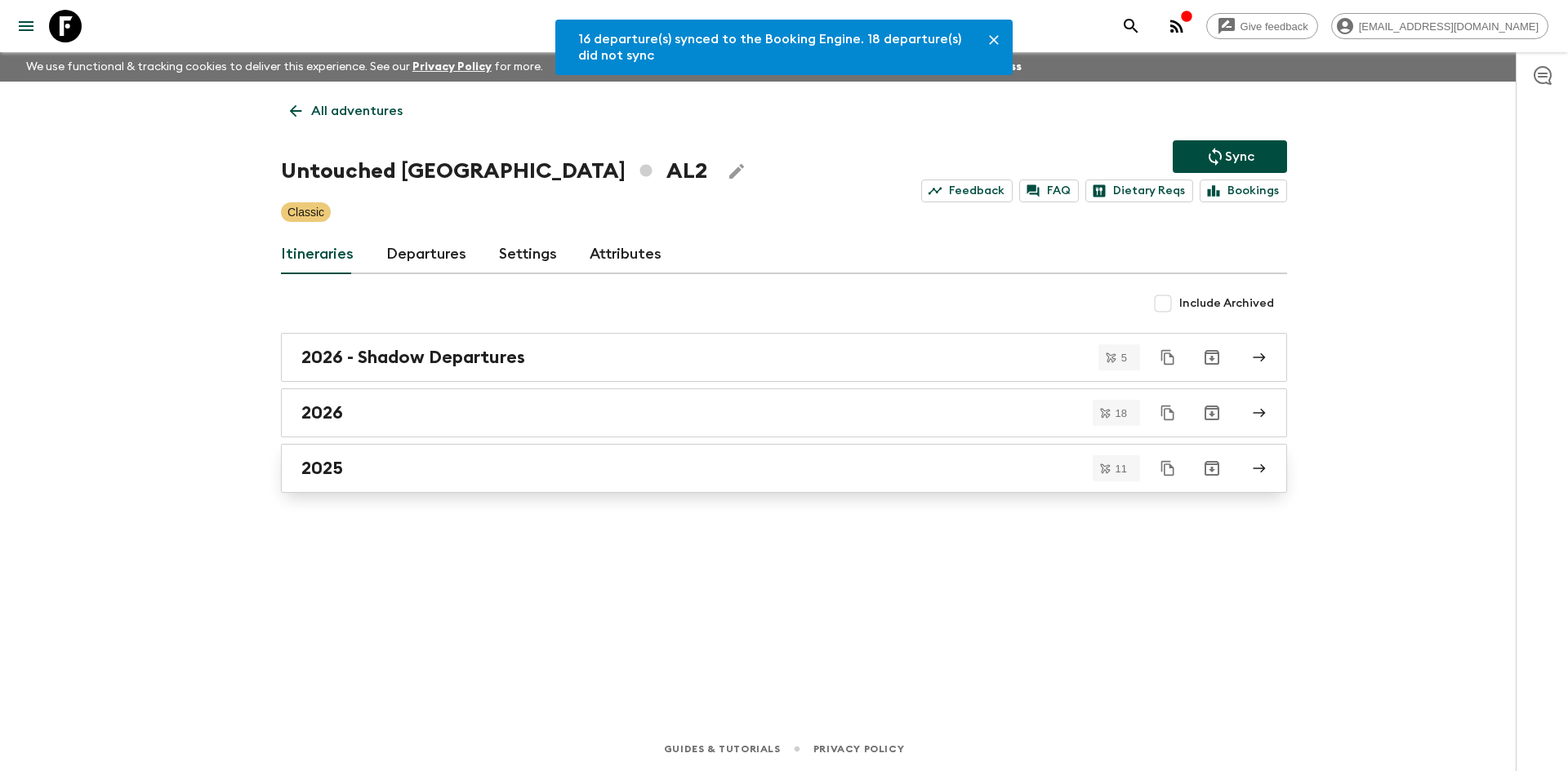
click at [294, 464] on link "2025" at bounding box center [784, 468] width 1006 height 49
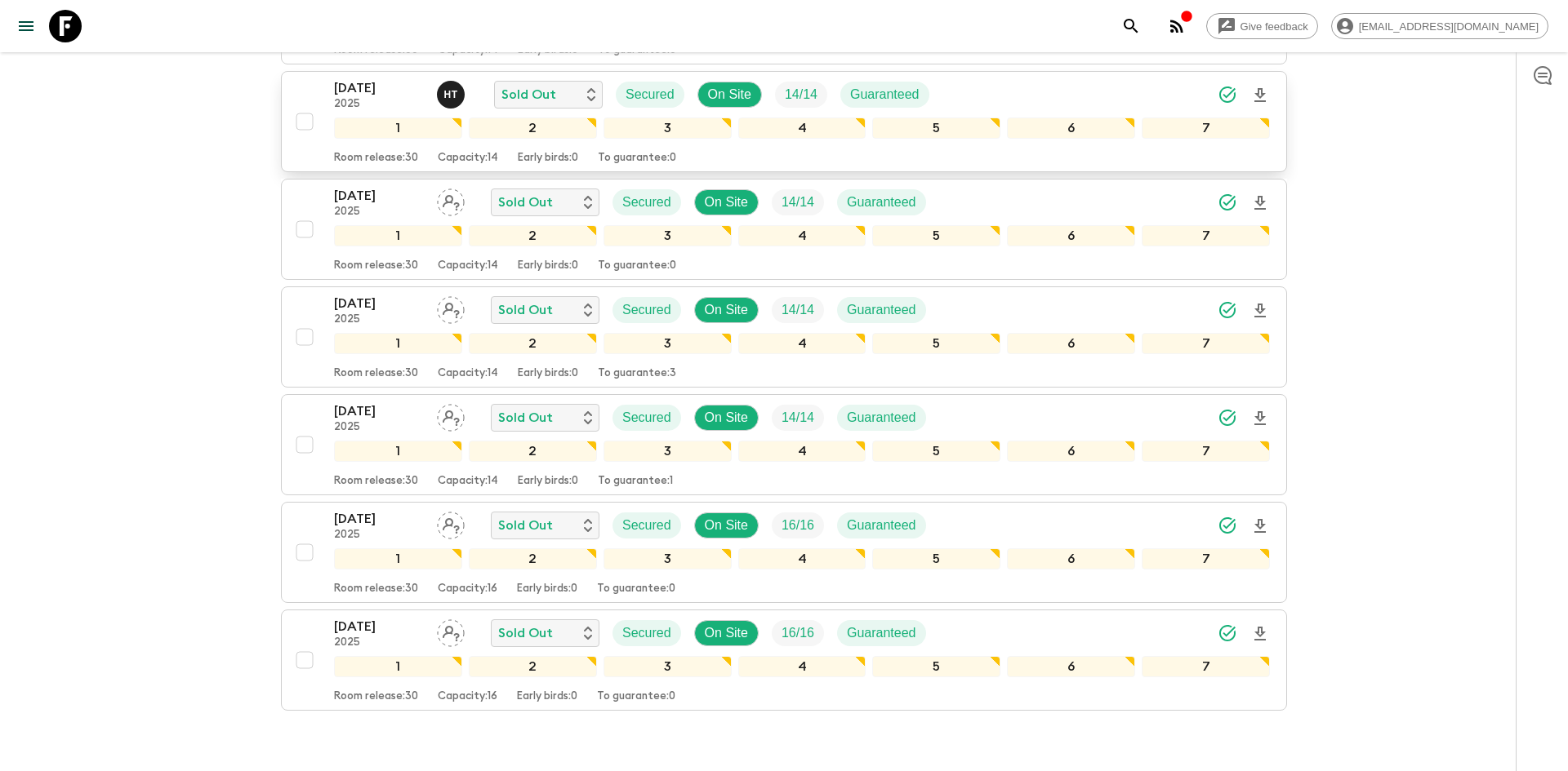
scroll to position [904, 0]
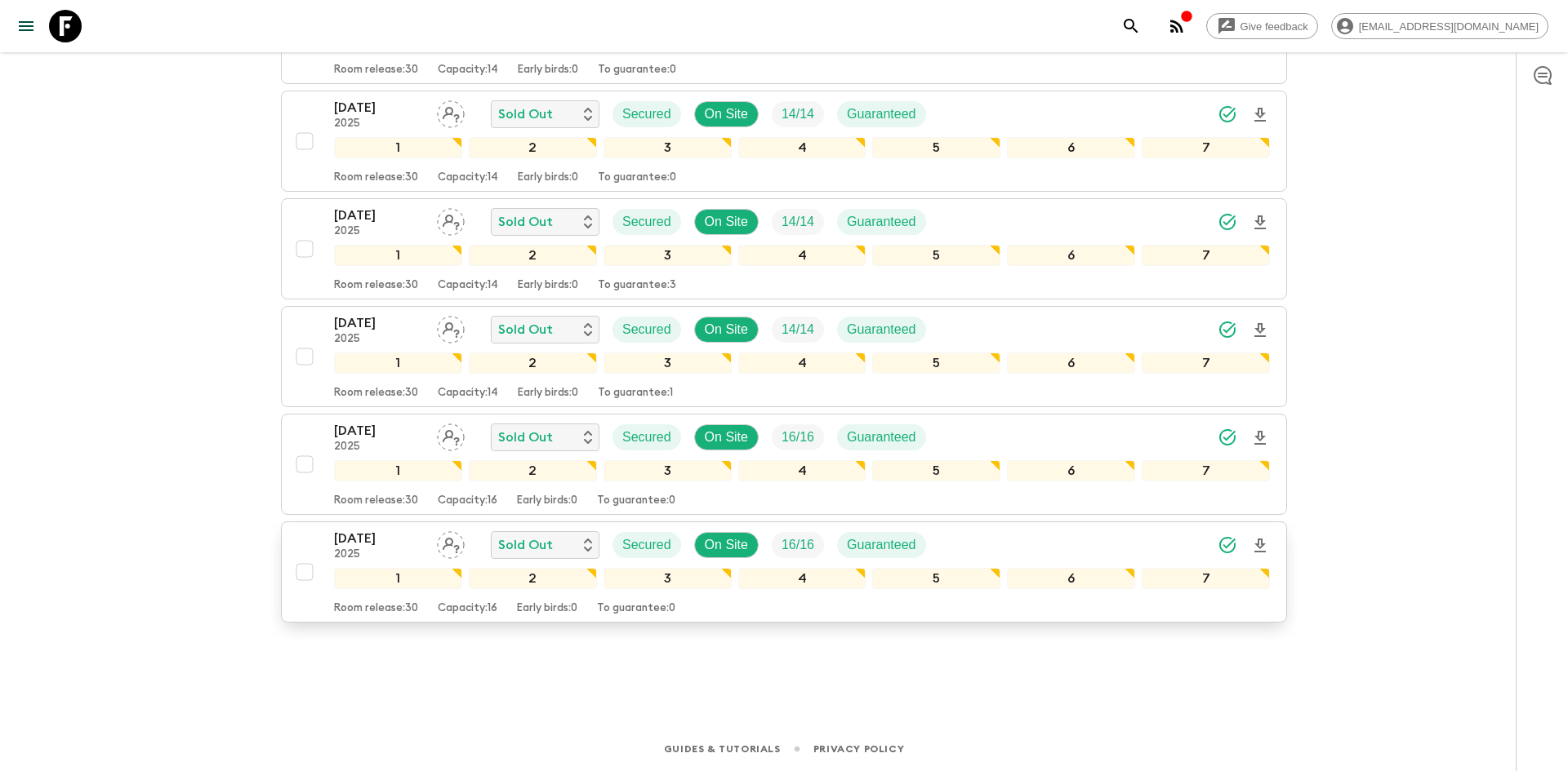
click at [1263, 548] on icon "Download Onboarding" at bounding box center [1260, 546] width 20 height 20
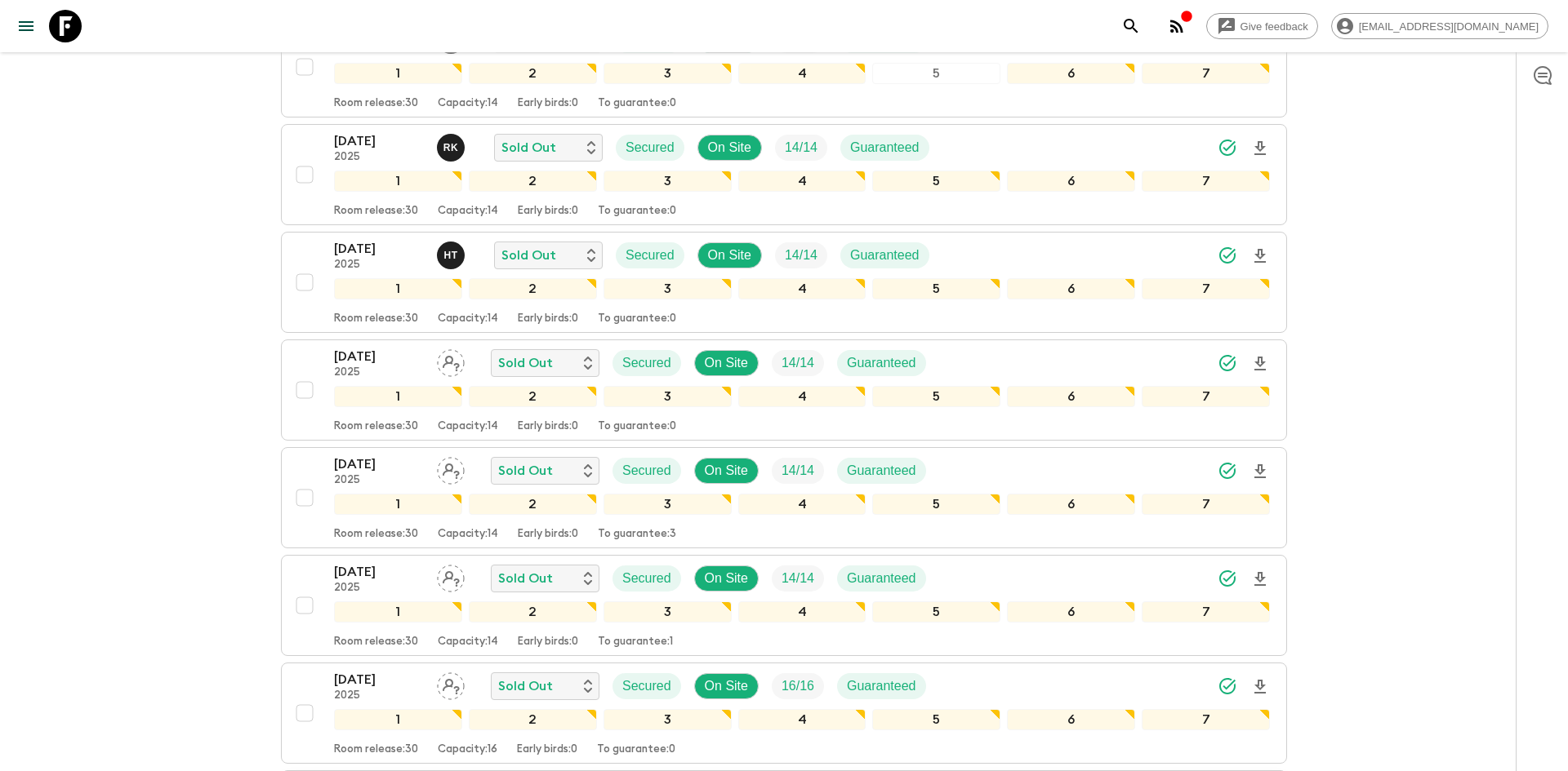
scroll to position [0, 0]
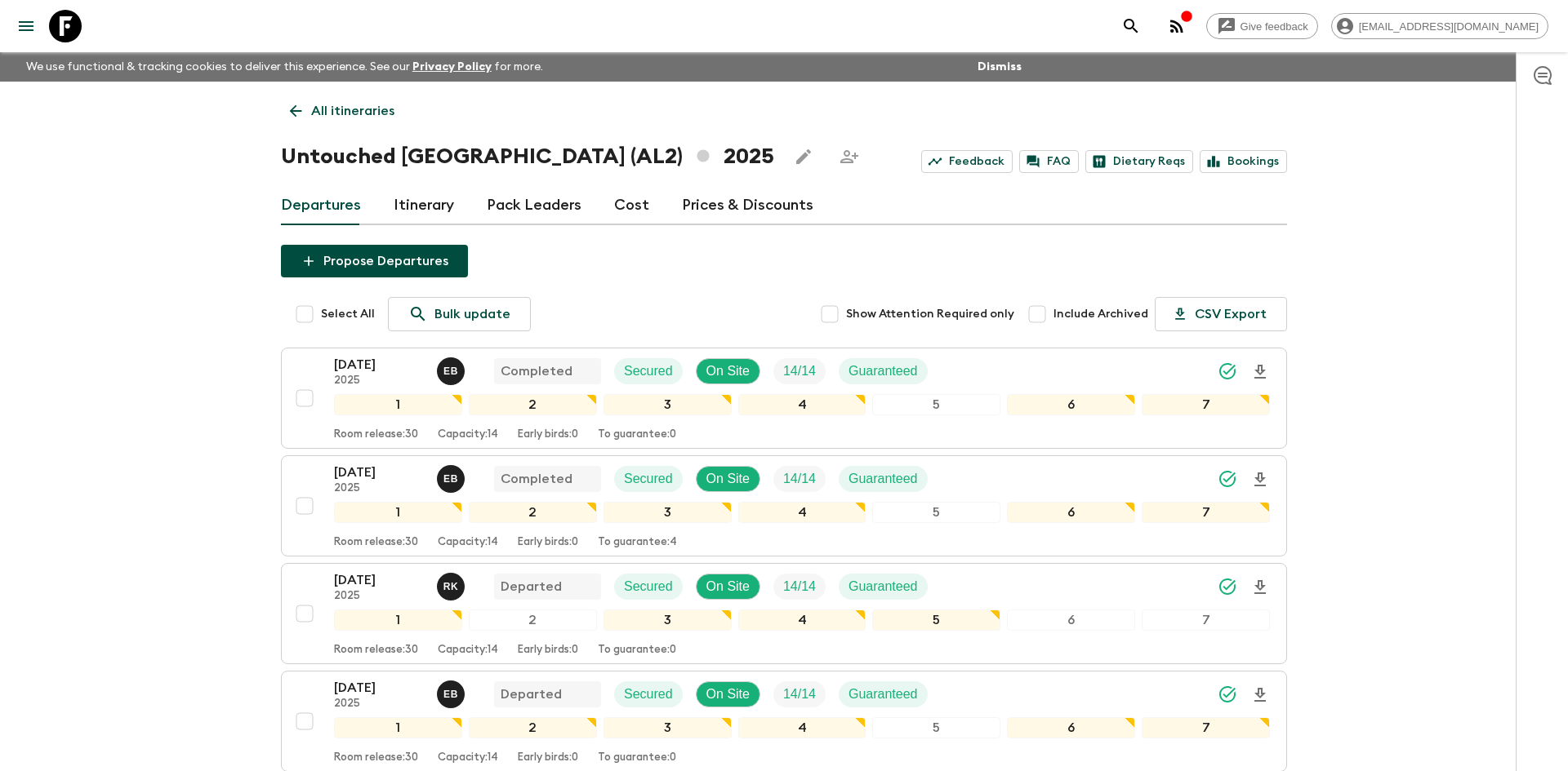
click at [335, 113] on p "All itineraries" at bounding box center [352, 111] width 83 height 20
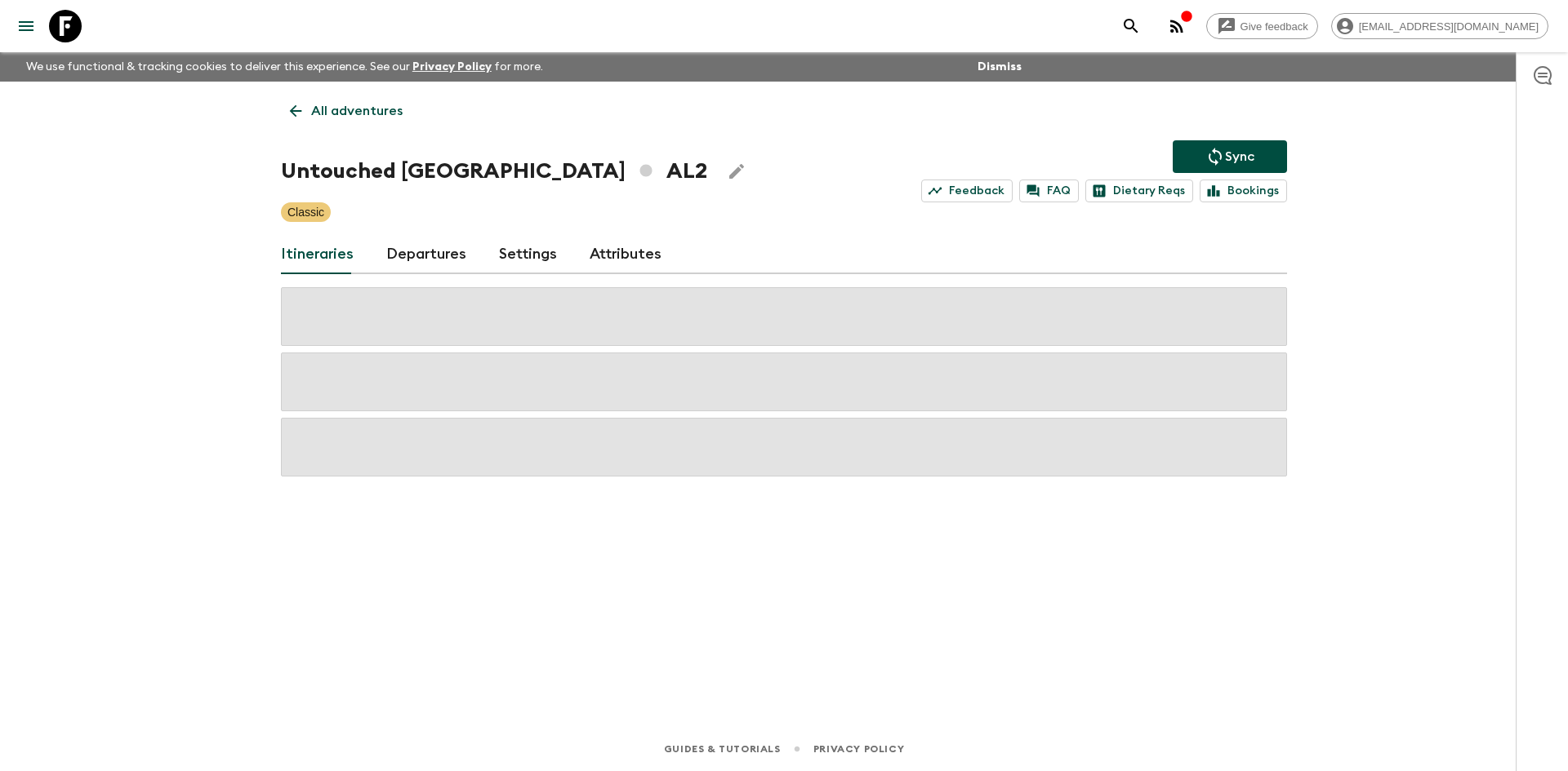
click at [335, 113] on p "All adventures" at bounding box center [357, 111] width 92 height 20
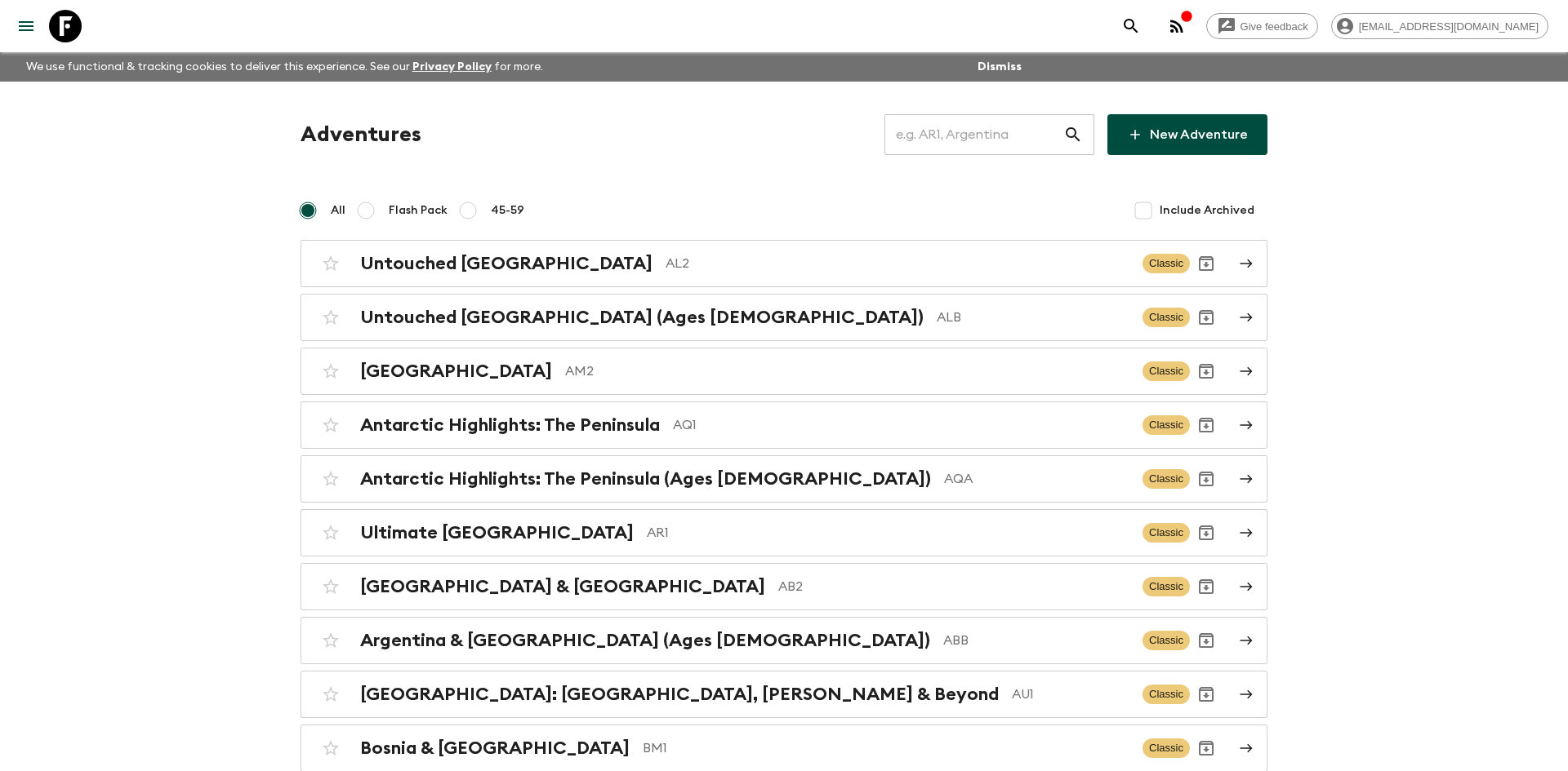
click at [1008, 138] on input "text" at bounding box center [974, 135] width 179 height 46
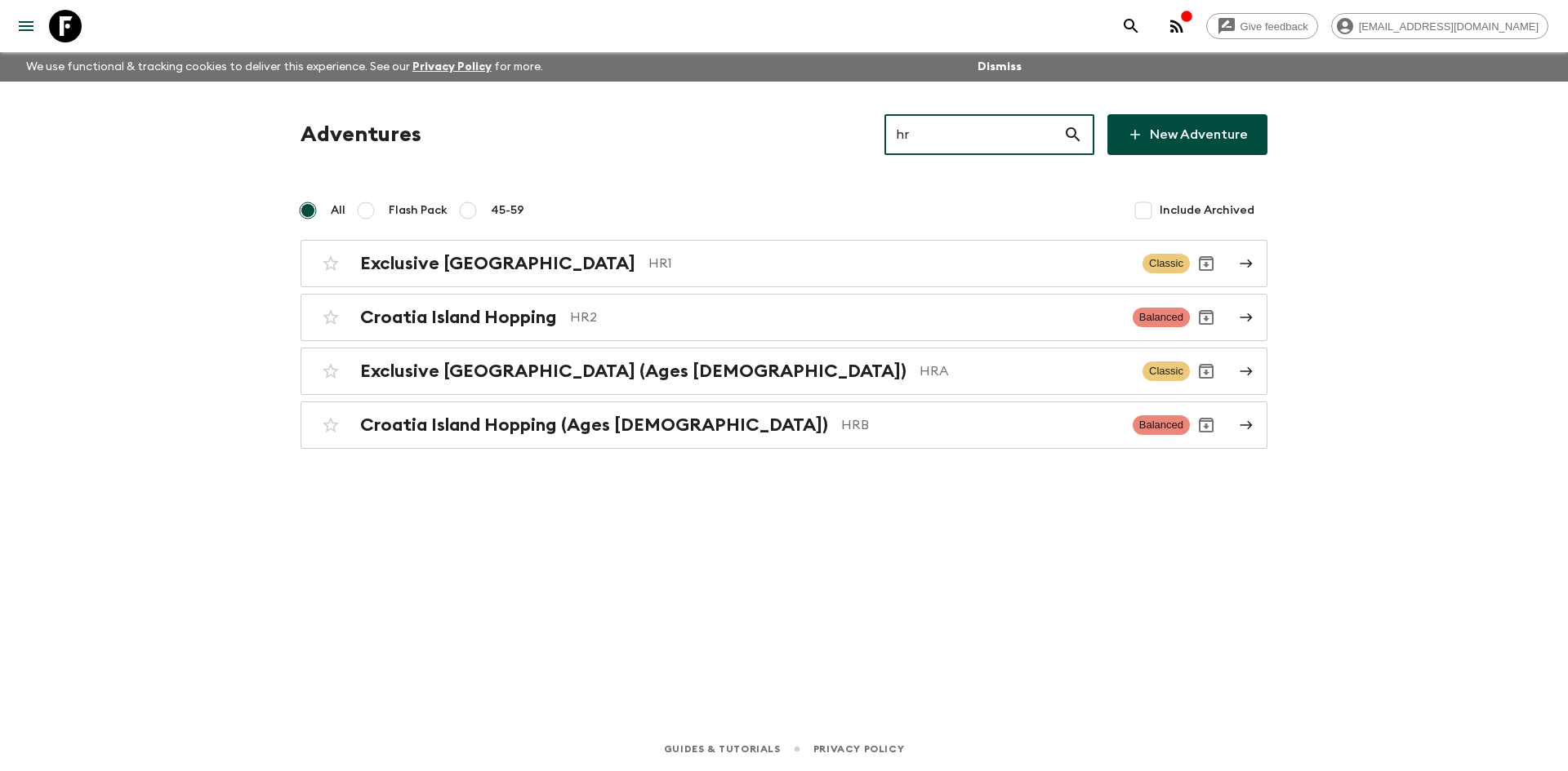
type input "hr1"
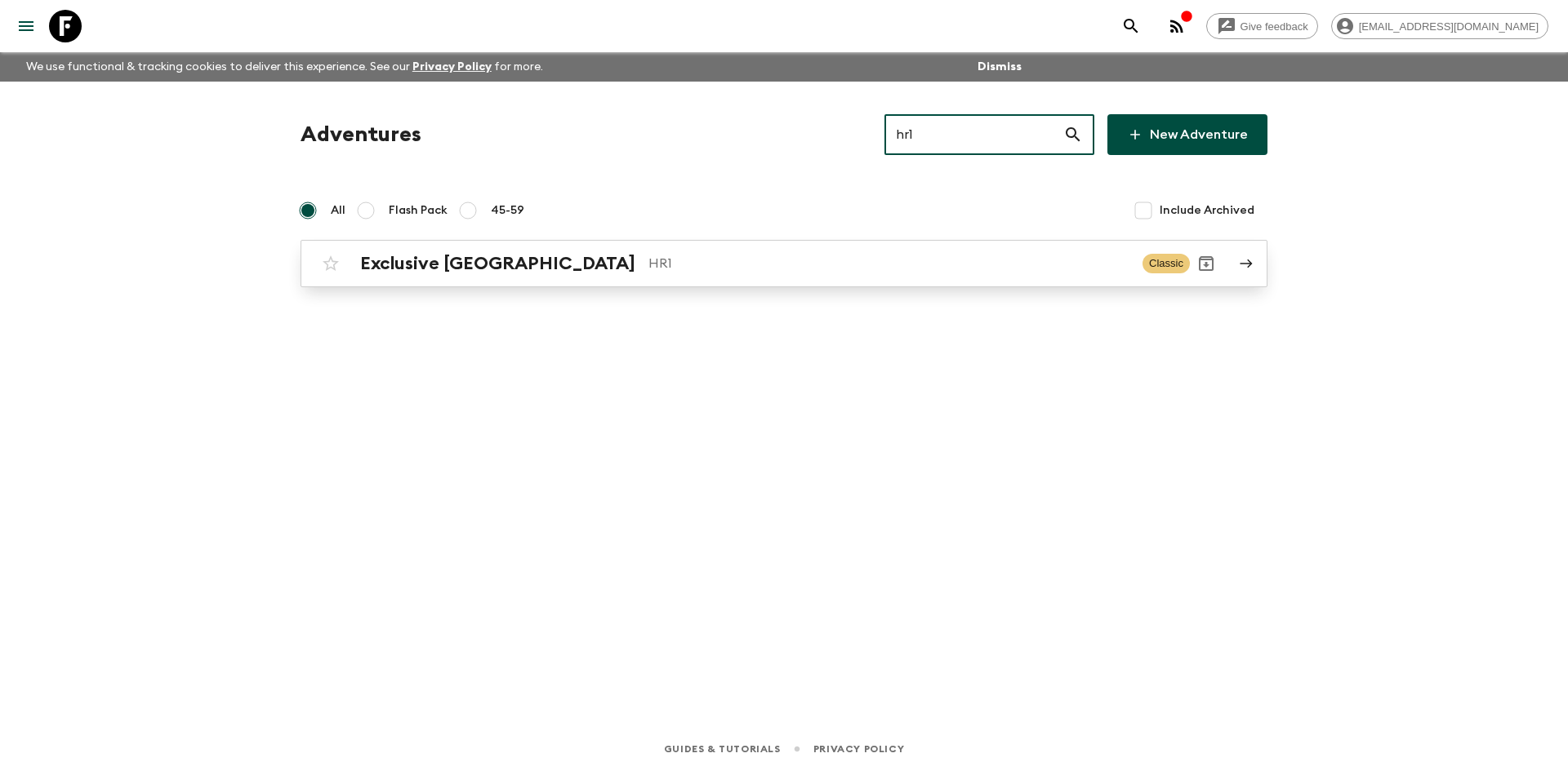
click at [649, 271] on p "HR1" at bounding box center [889, 263] width 481 height 20
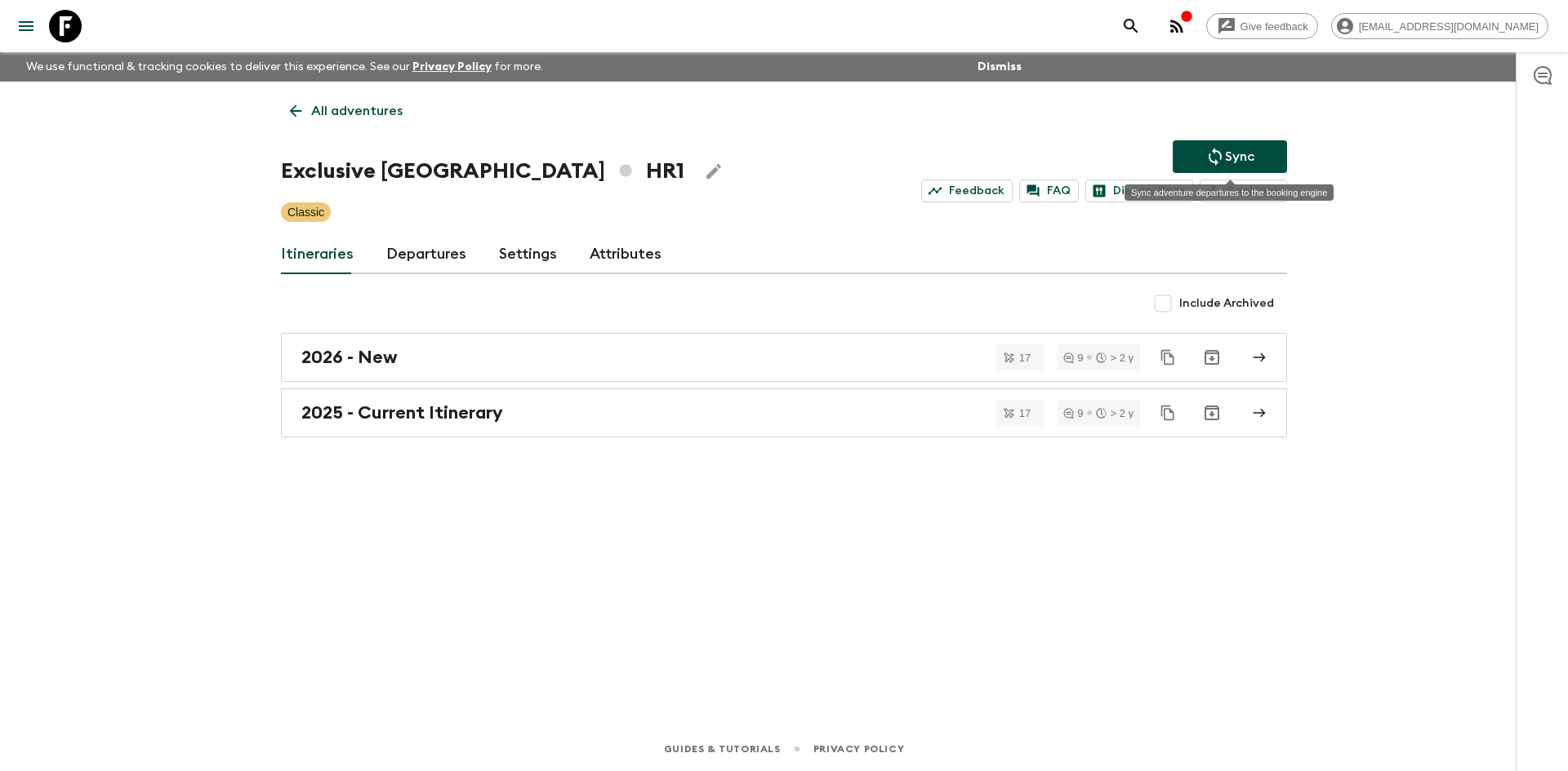
click at [1198, 154] on button "Sync" at bounding box center [1230, 157] width 114 height 33
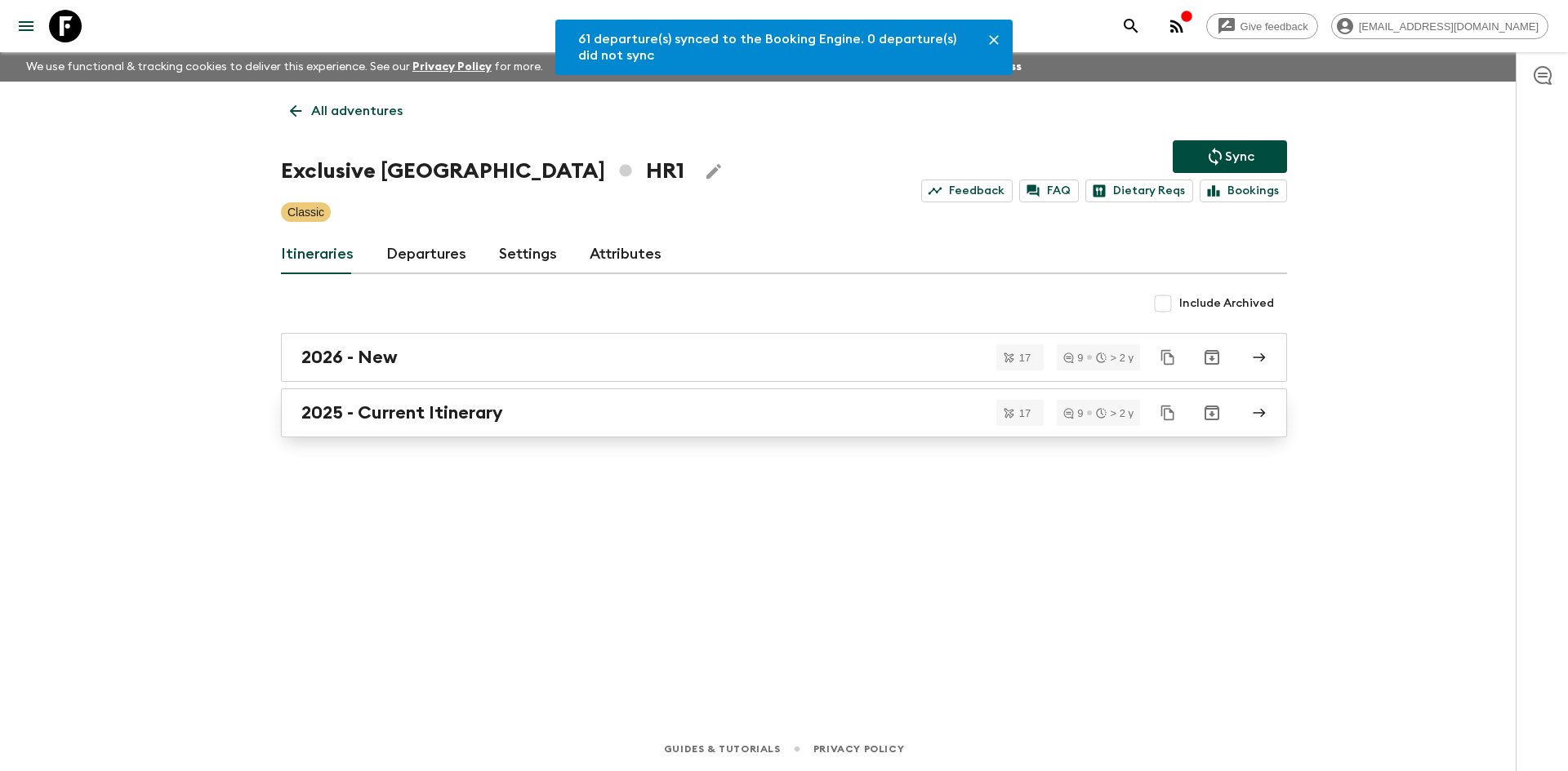
click at [484, 408] on h2 "2025 - Current Itinerary" at bounding box center [403, 413] width 202 height 22
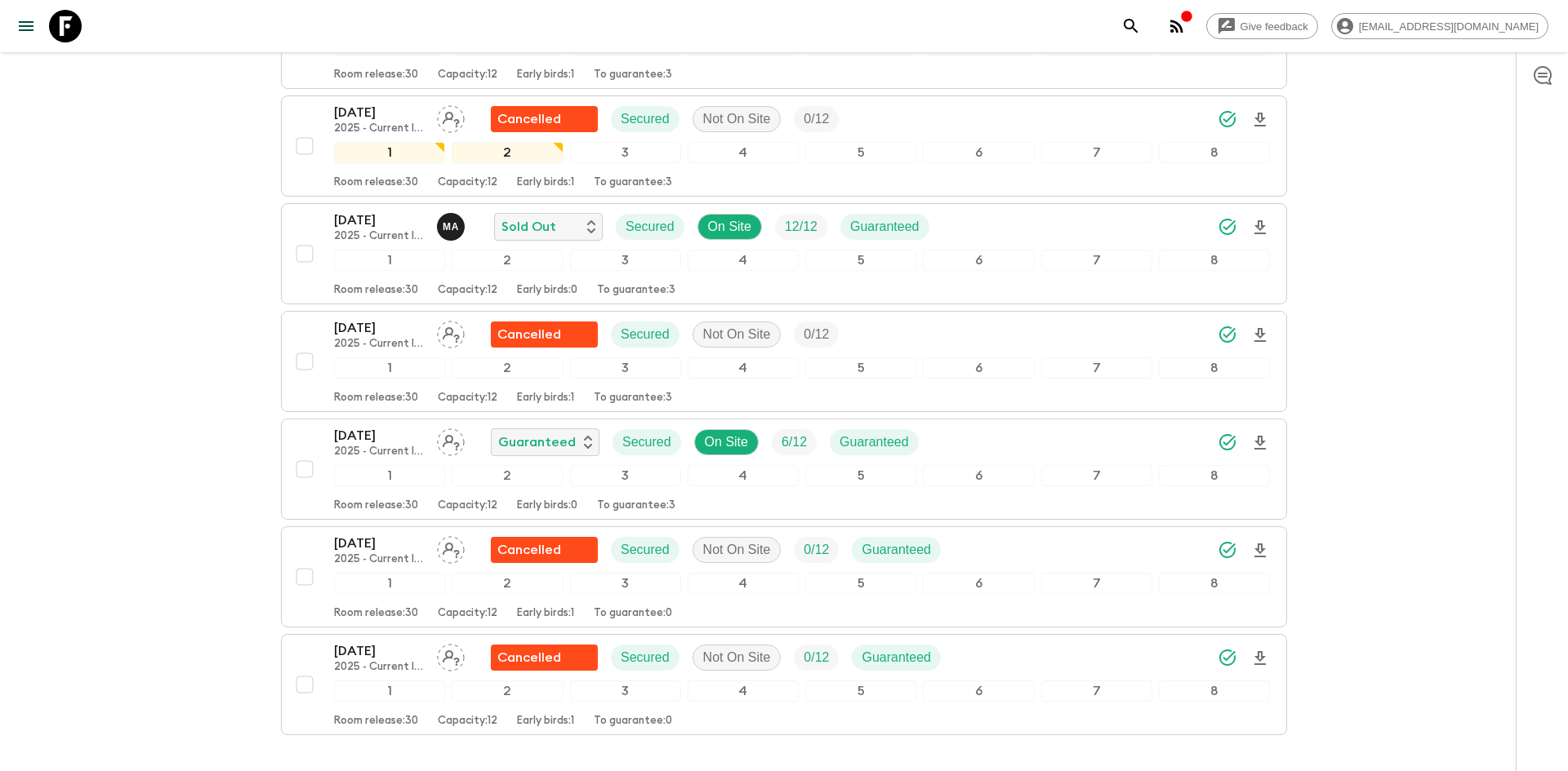
scroll to position [1471, 0]
click at [1259, 435] on icon "Download Onboarding" at bounding box center [1260, 442] width 11 height 14
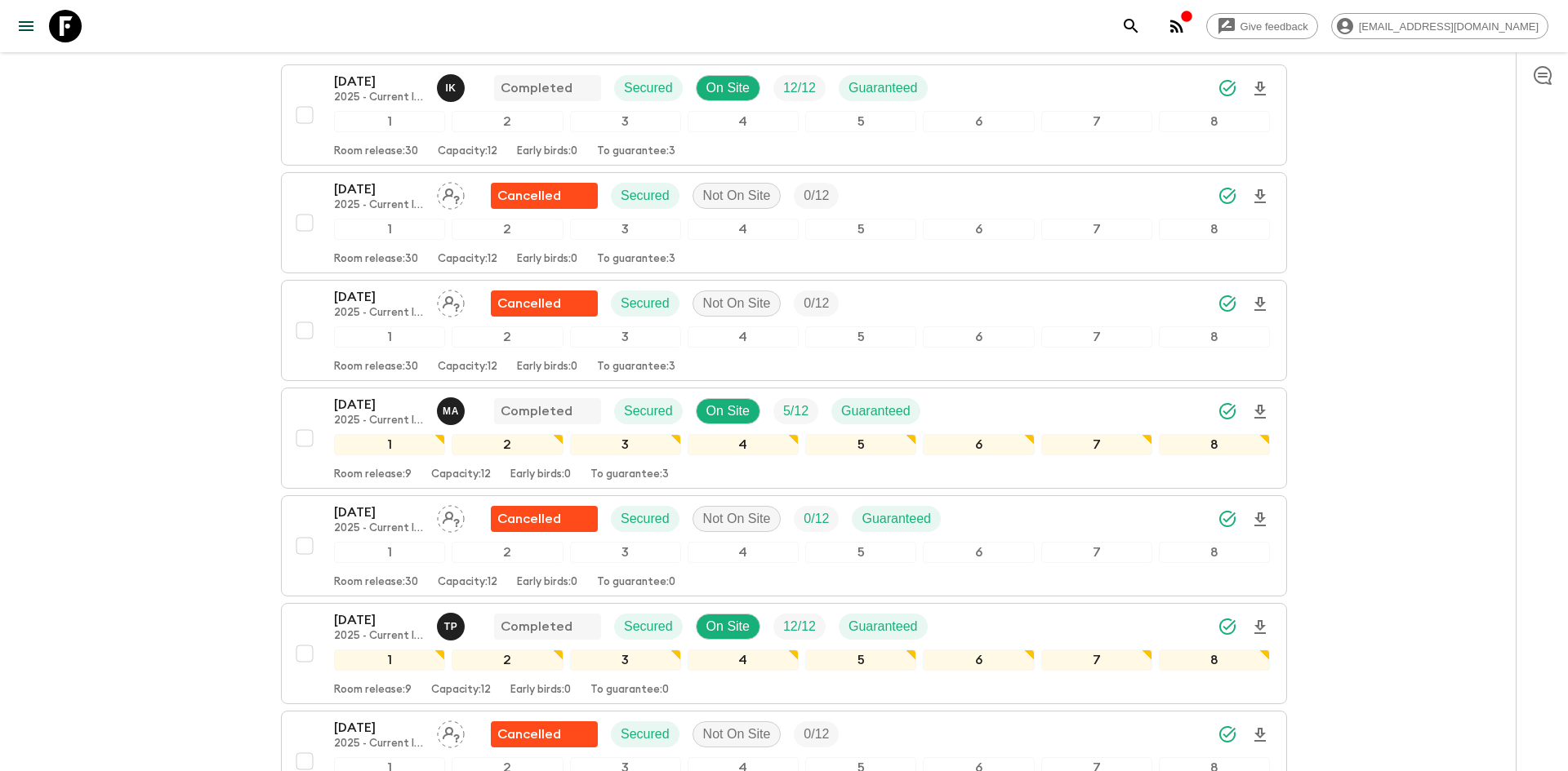
scroll to position [0, 0]
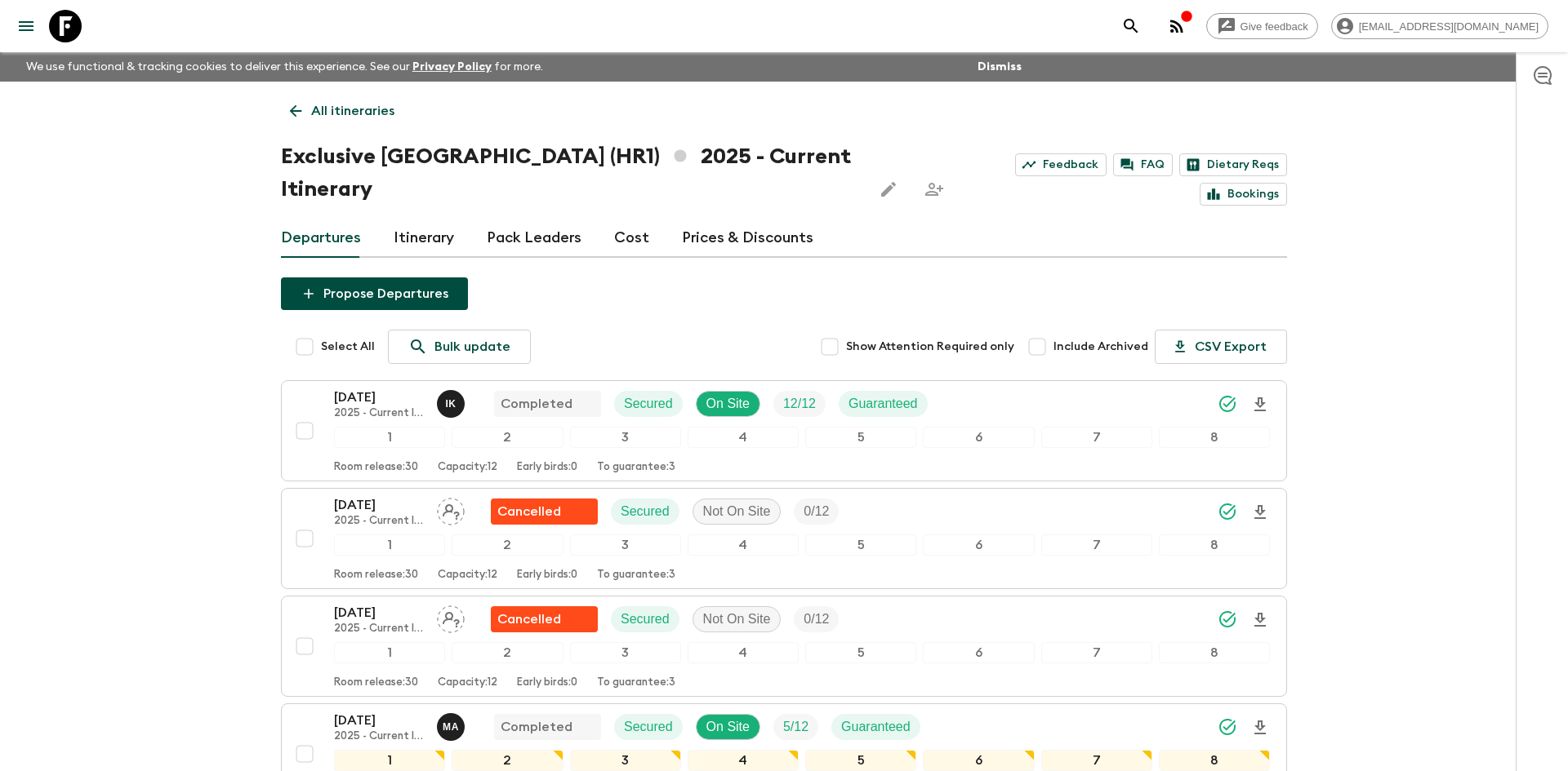
click at [359, 110] on p "All itineraries" at bounding box center [352, 111] width 83 height 20
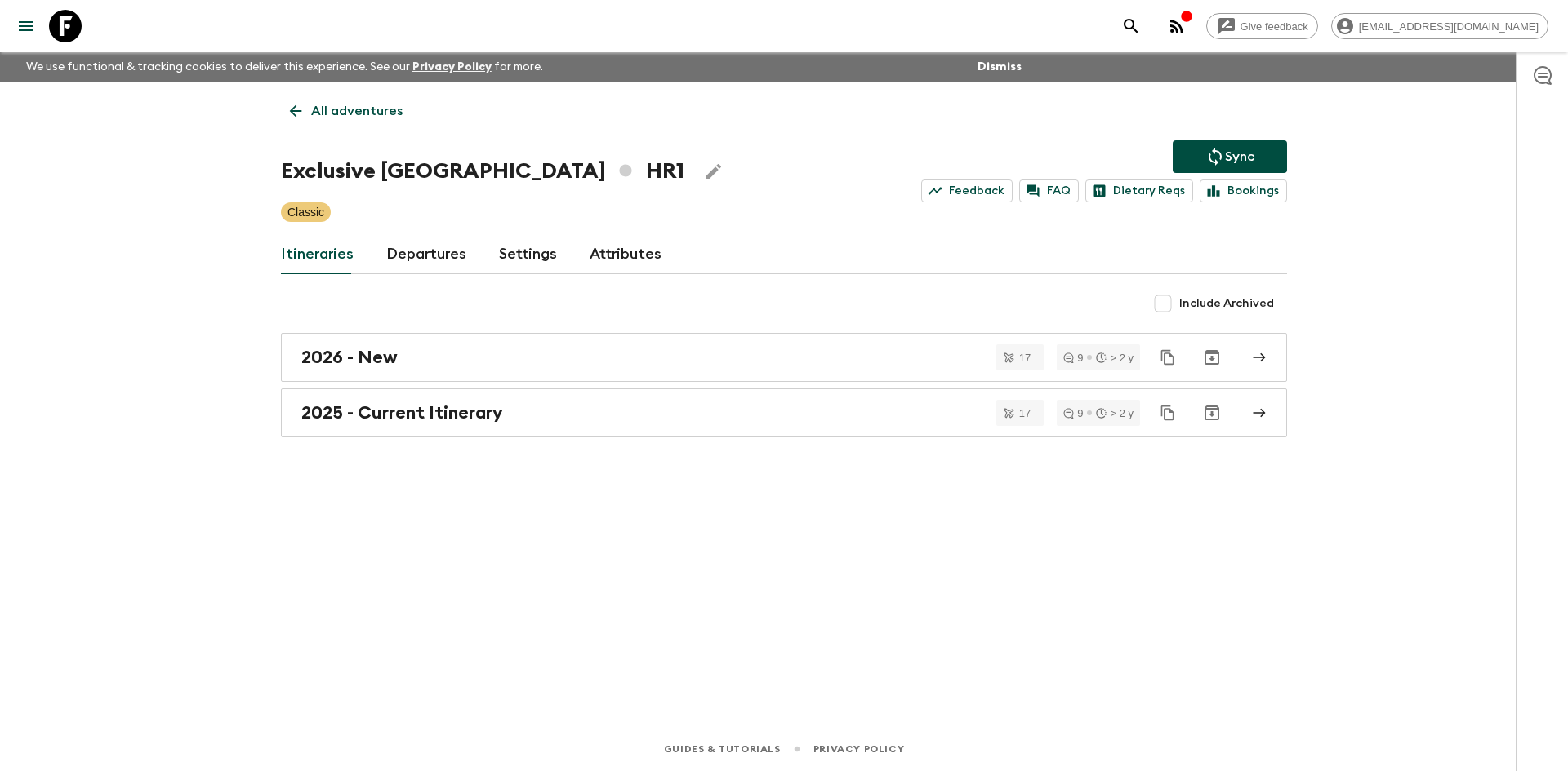
click at [359, 110] on p "All adventures" at bounding box center [357, 111] width 92 height 20
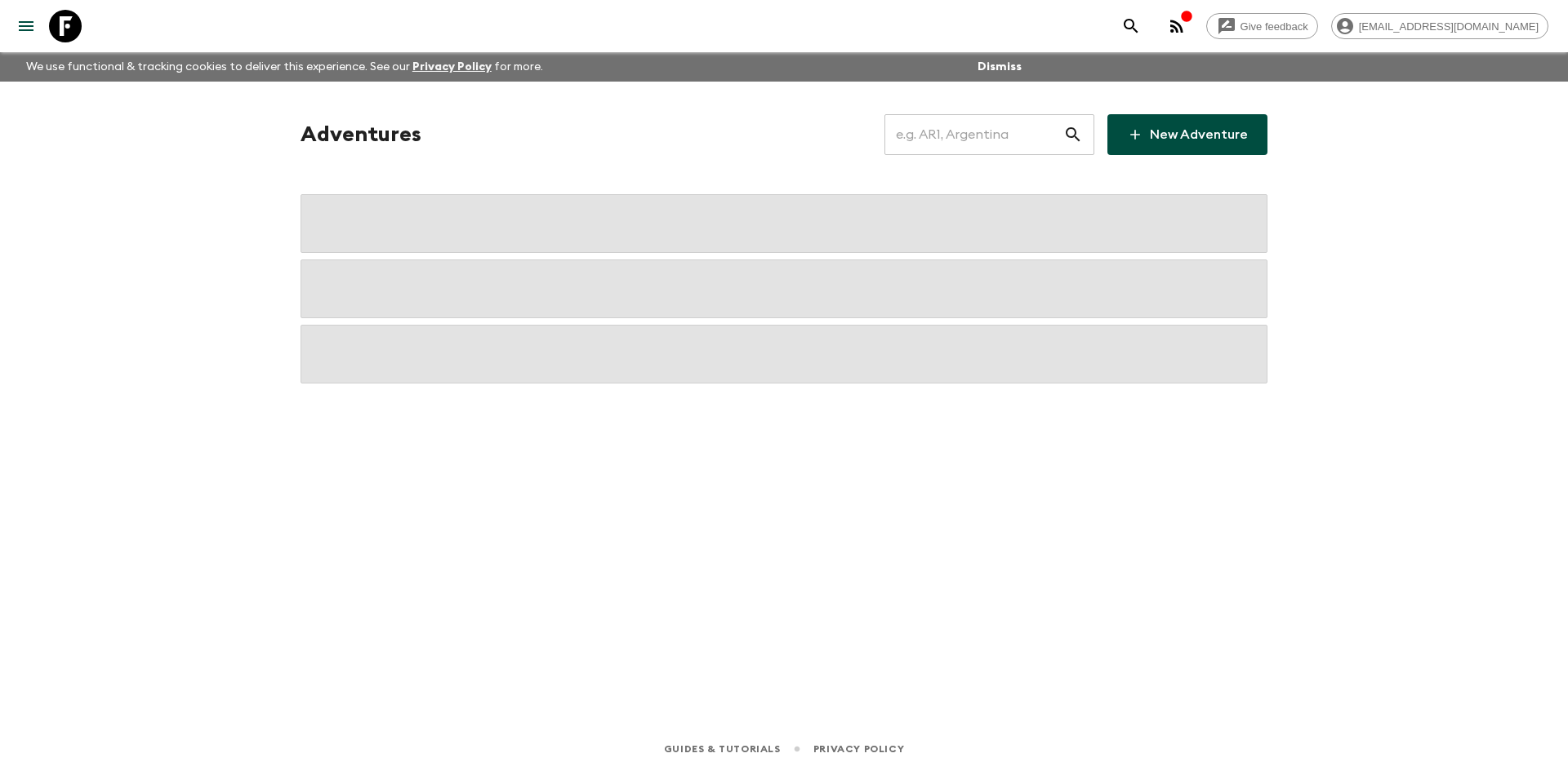
click at [989, 140] on input "text" at bounding box center [974, 135] width 179 height 46
type input "eg1"
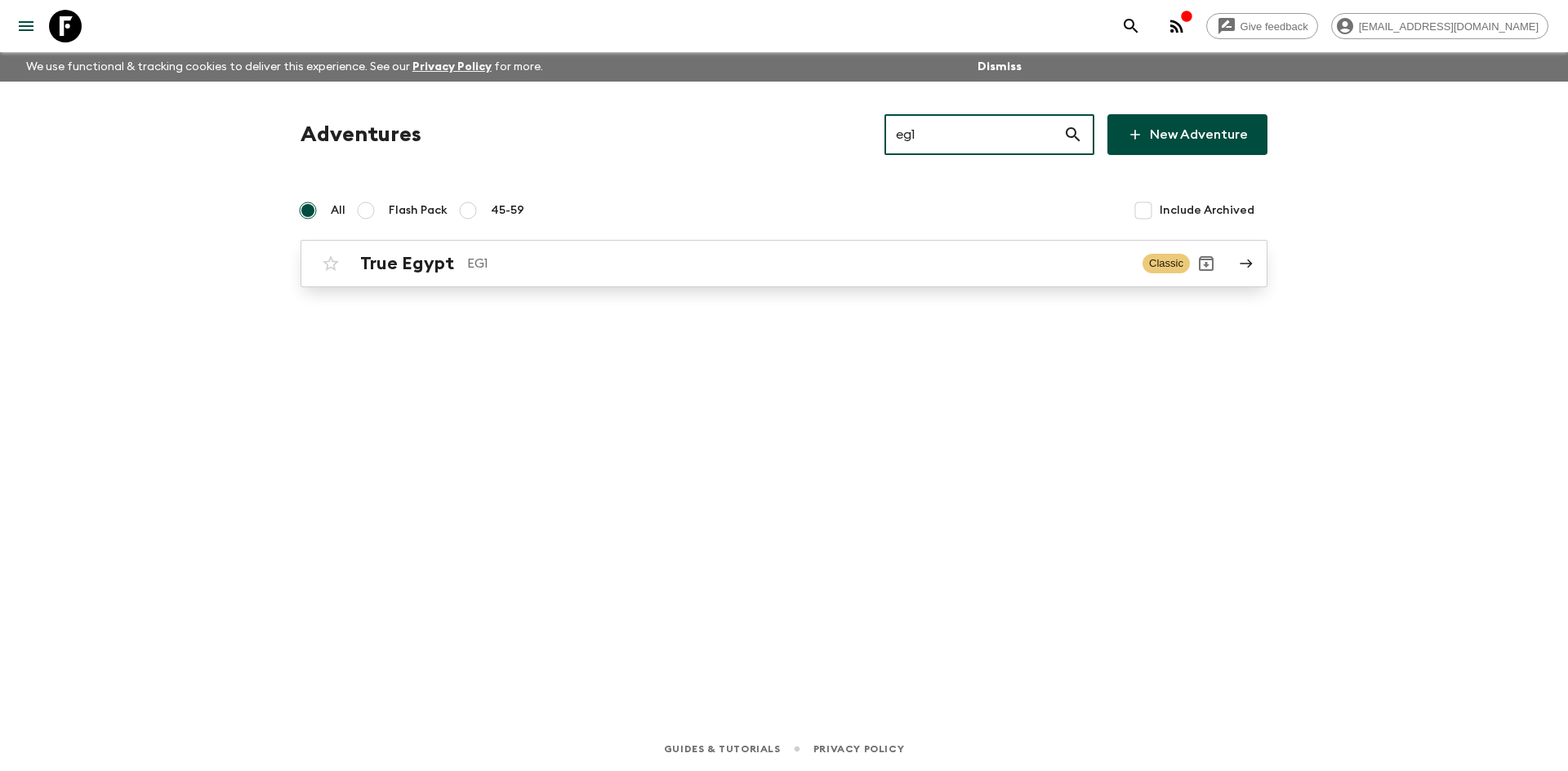
click at [510, 250] on div "True Egypt EG1 Classic" at bounding box center [752, 263] width 876 height 33
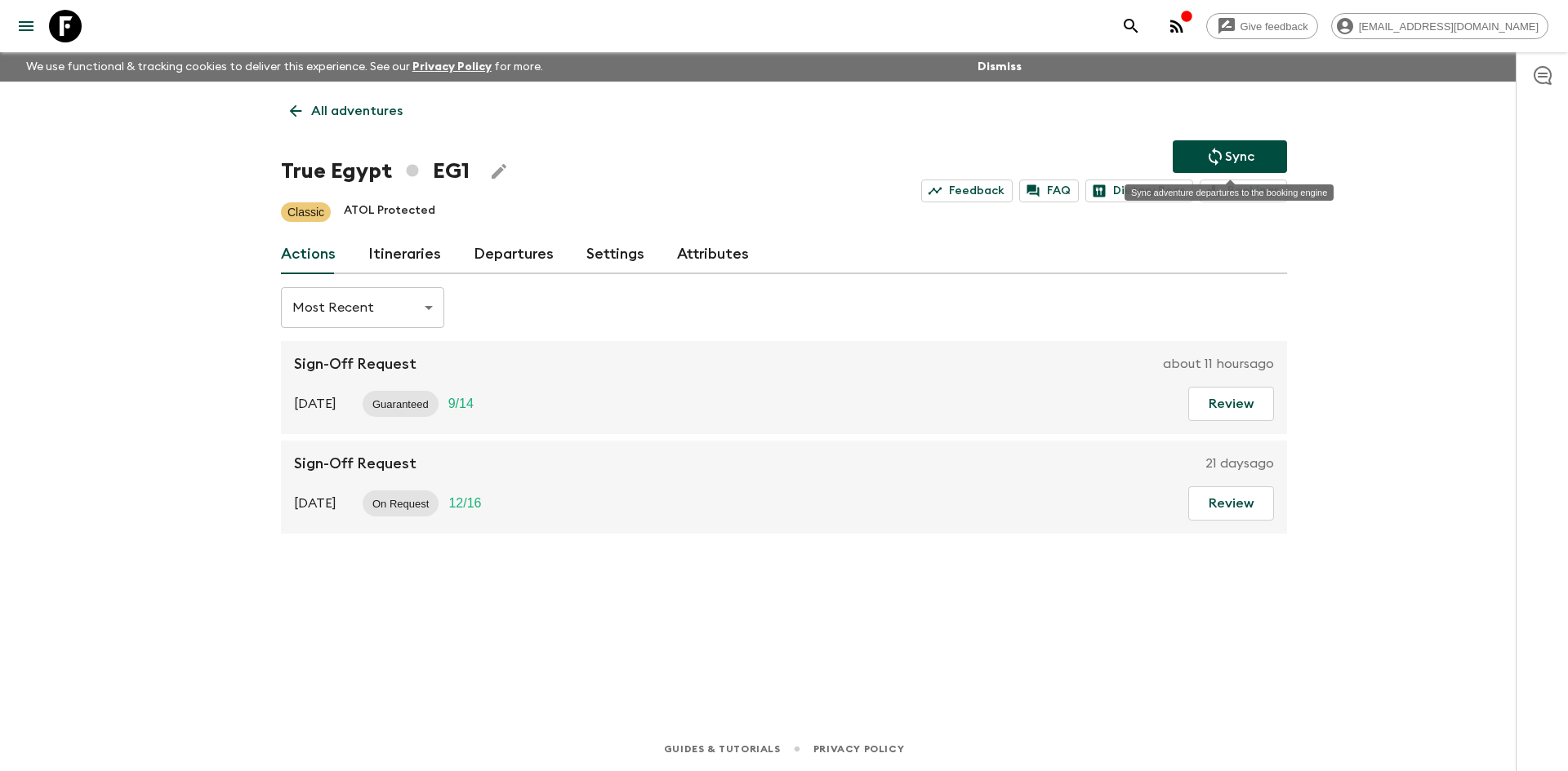
click at [1237, 153] on p "Sync" at bounding box center [1240, 156] width 29 height 20
click at [1201, 154] on button "Sync" at bounding box center [1230, 157] width 114 height 33
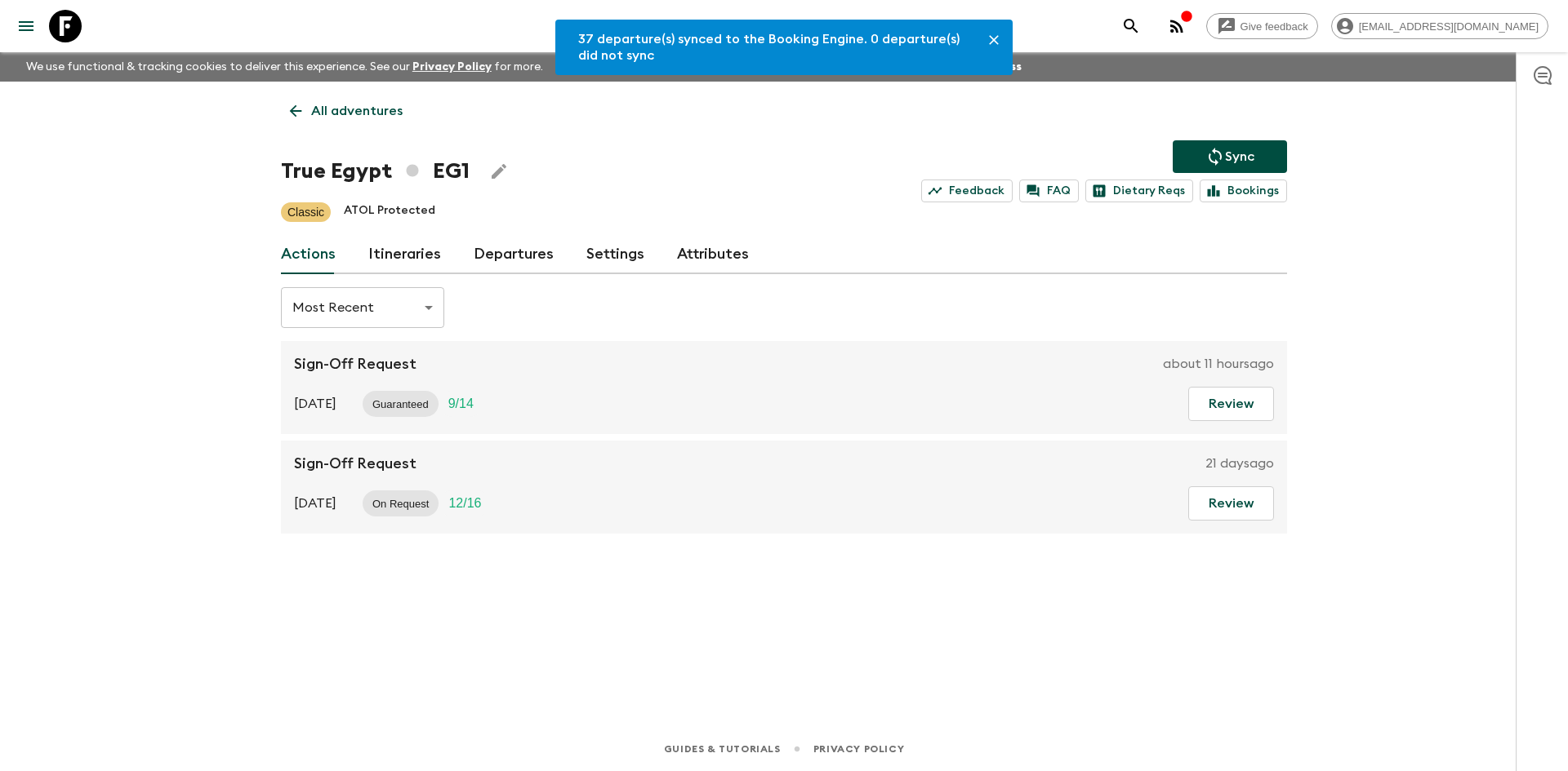
click at [498, 249] on link "Departures" at bounding box center [513, 254] width 80 height 39
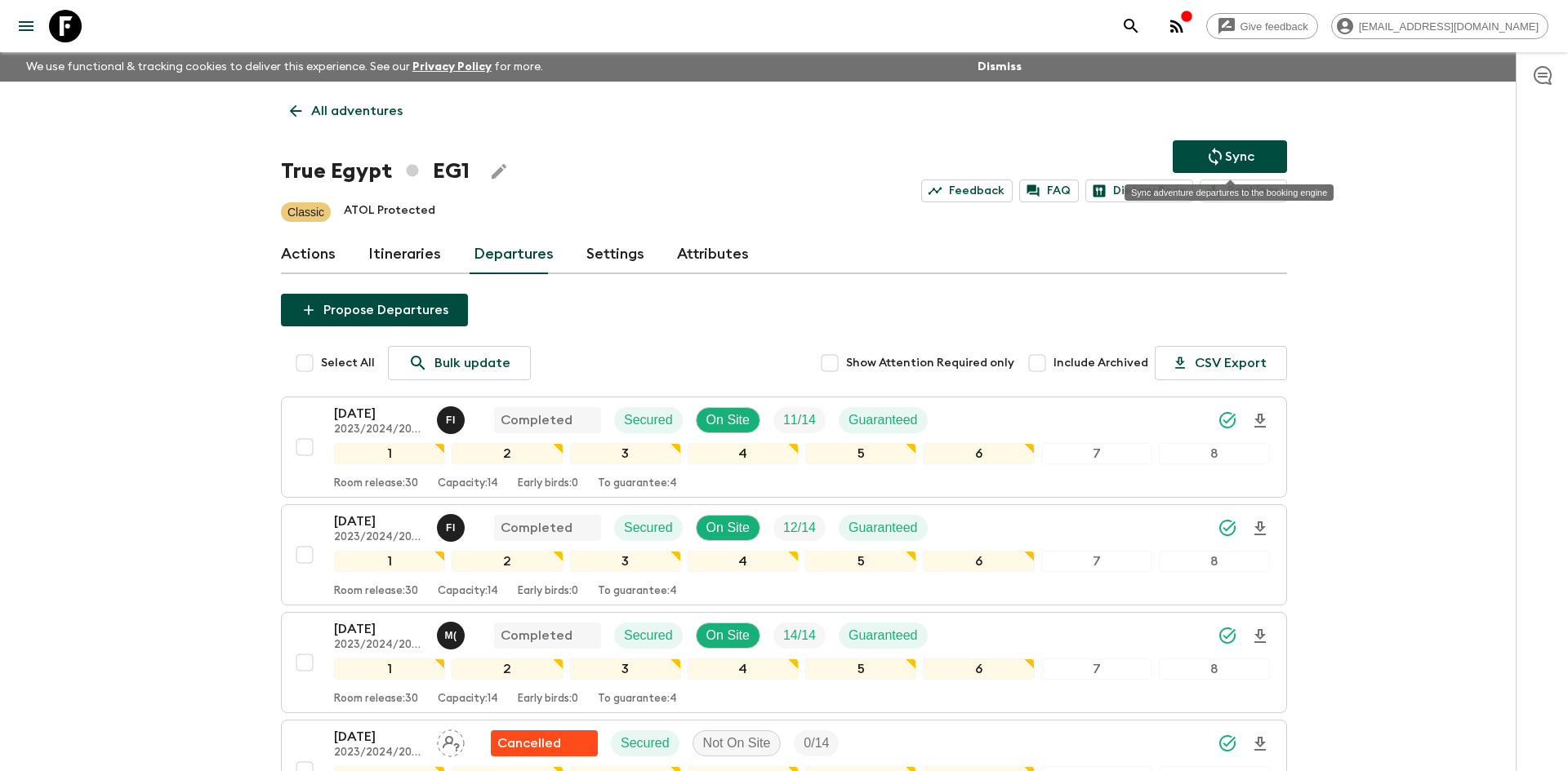
click at [1251, 161] on p "Sync" at bounding box center [1240, 156] width 29 height 20
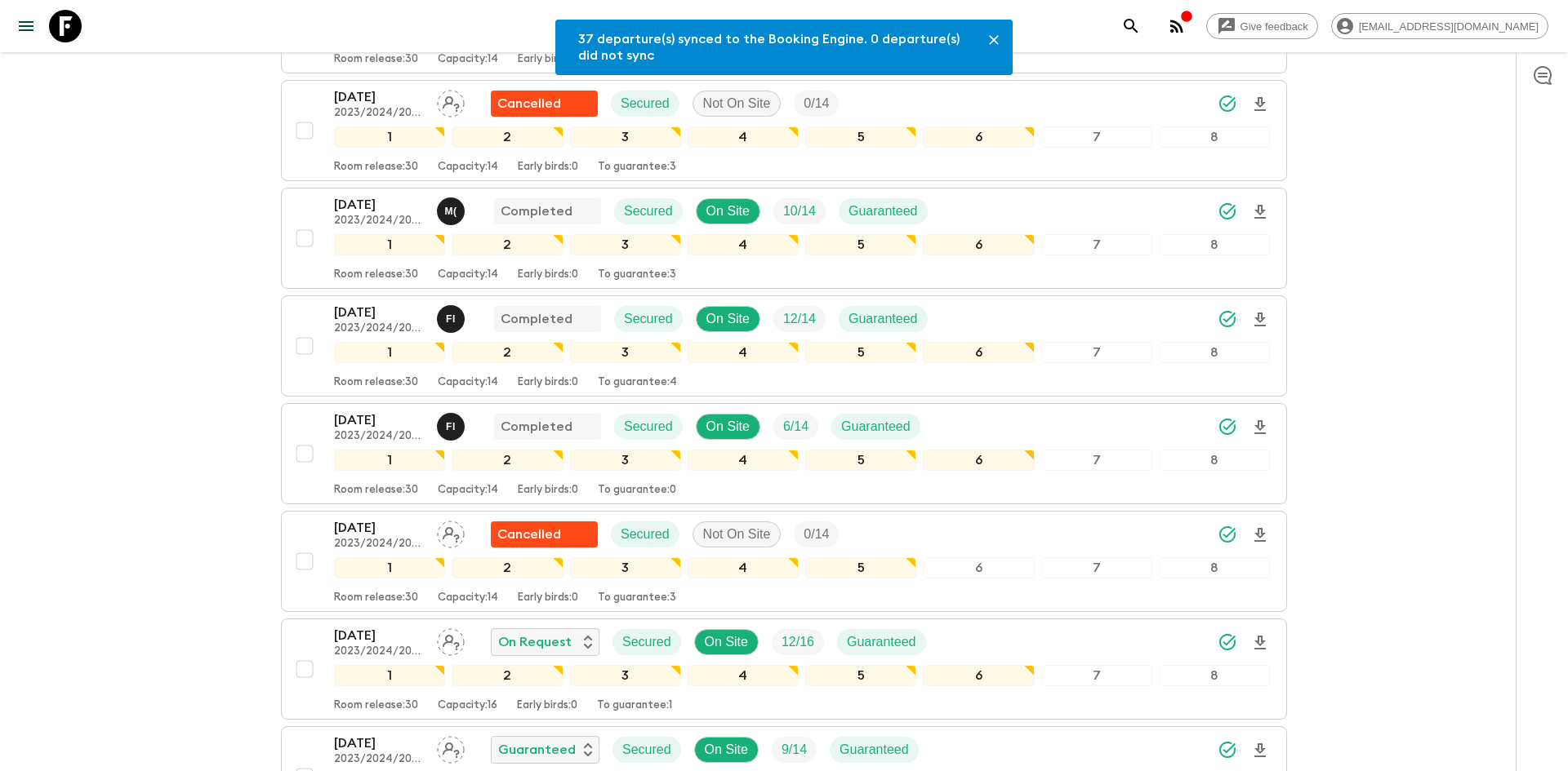
scroll to position [1033, 0]
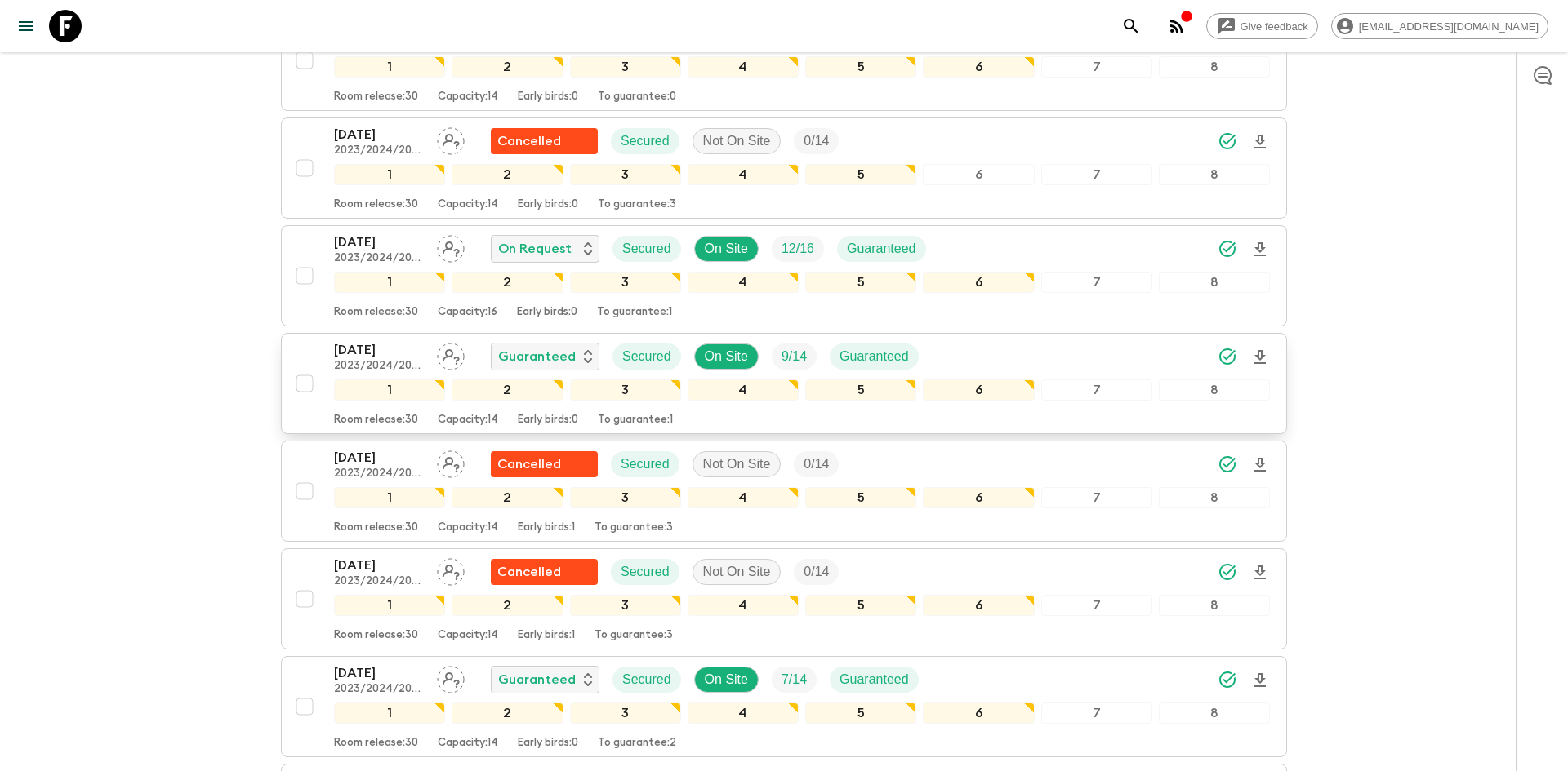
click at [1261, 359] on icon "Download Onboarding" at bounding box center [1260, 357] width 20 height 20
